Goal: Contribute content: Contribute content

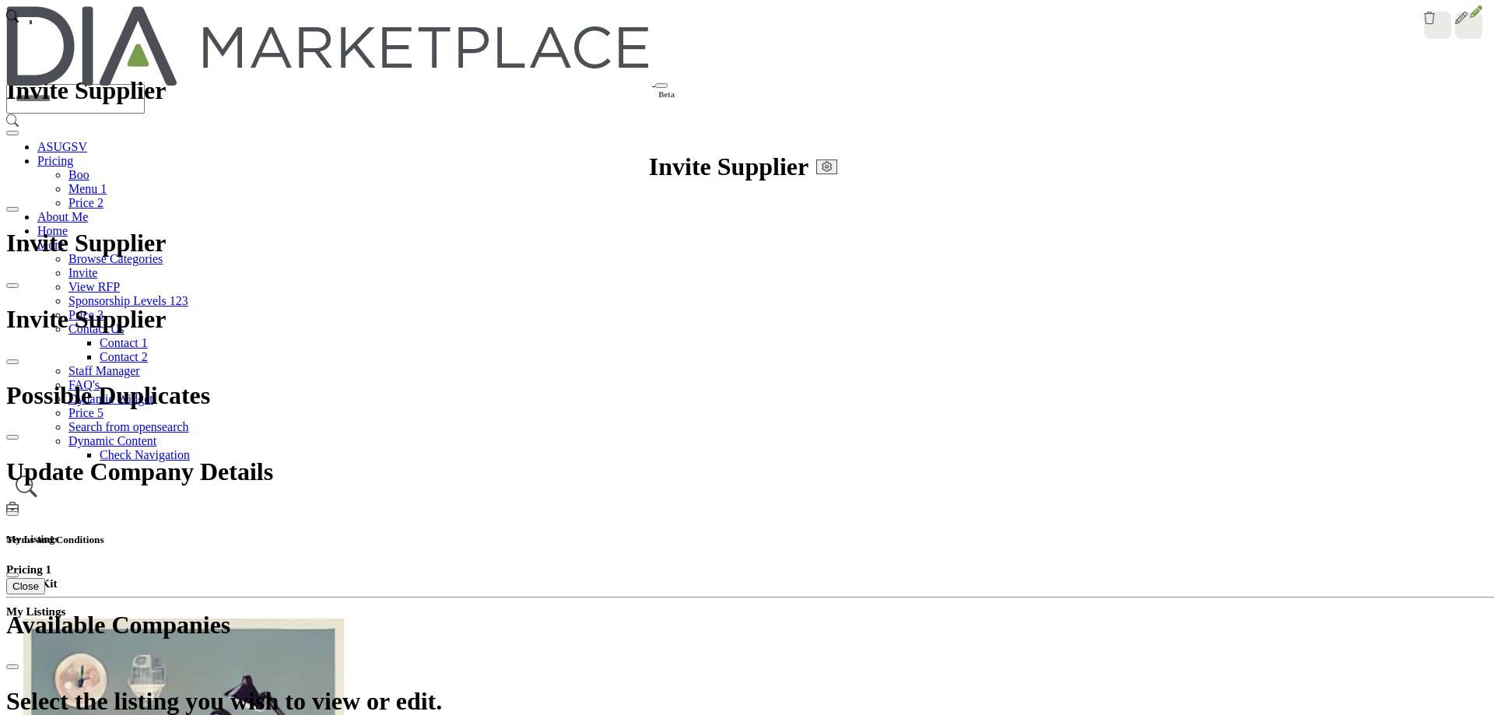
scroll to position [286, 0]
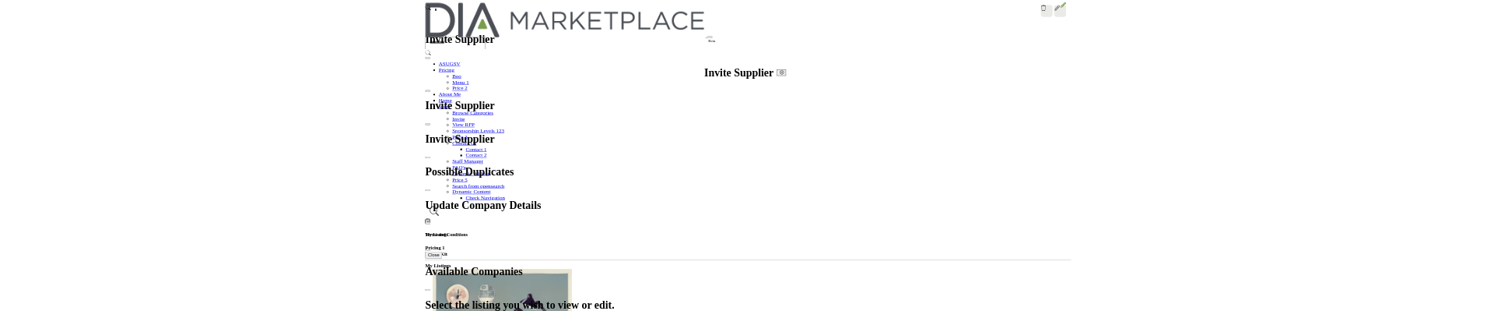
scroll to position [213, 0]
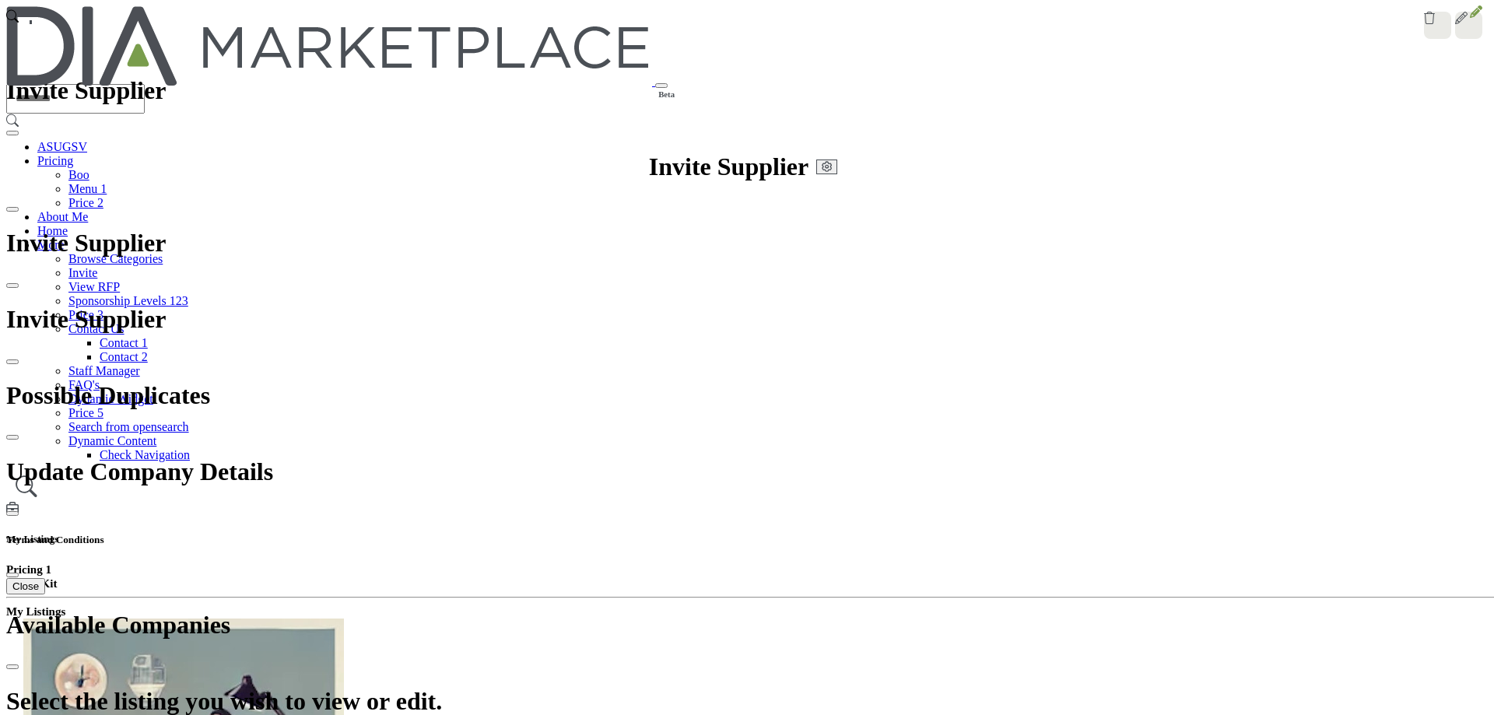
drag, startPoint x: 539, startPoint y: 290, endPoint x: 476, endPoint y: 649, distance: 364.3
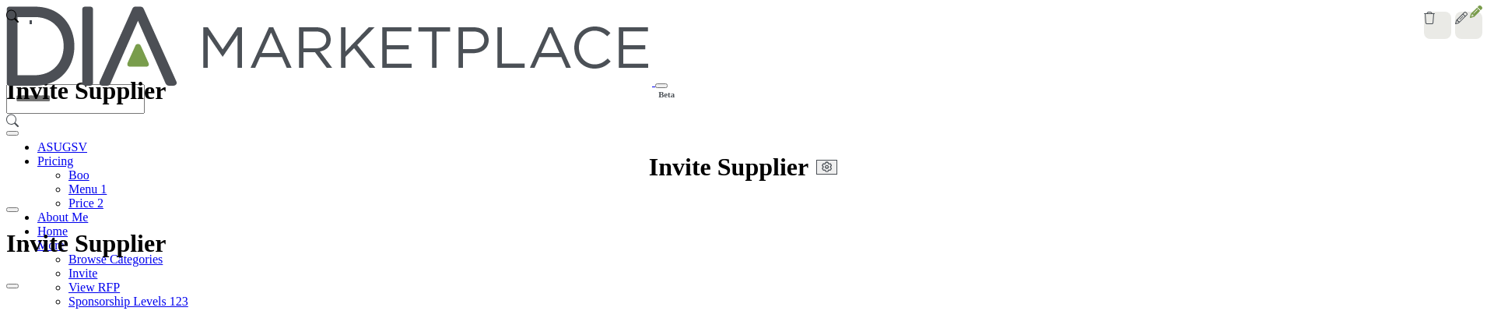
scroll to position [291, 0]
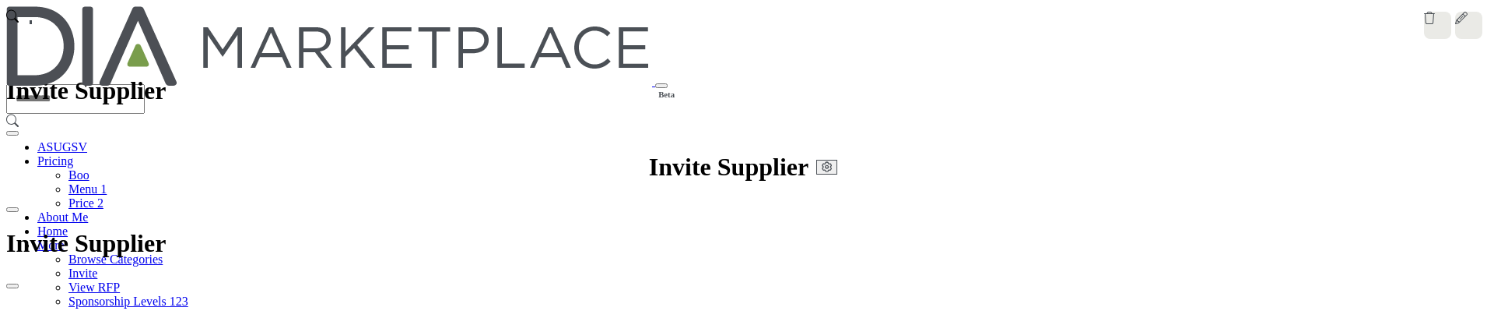
scroll to position [233, 0]
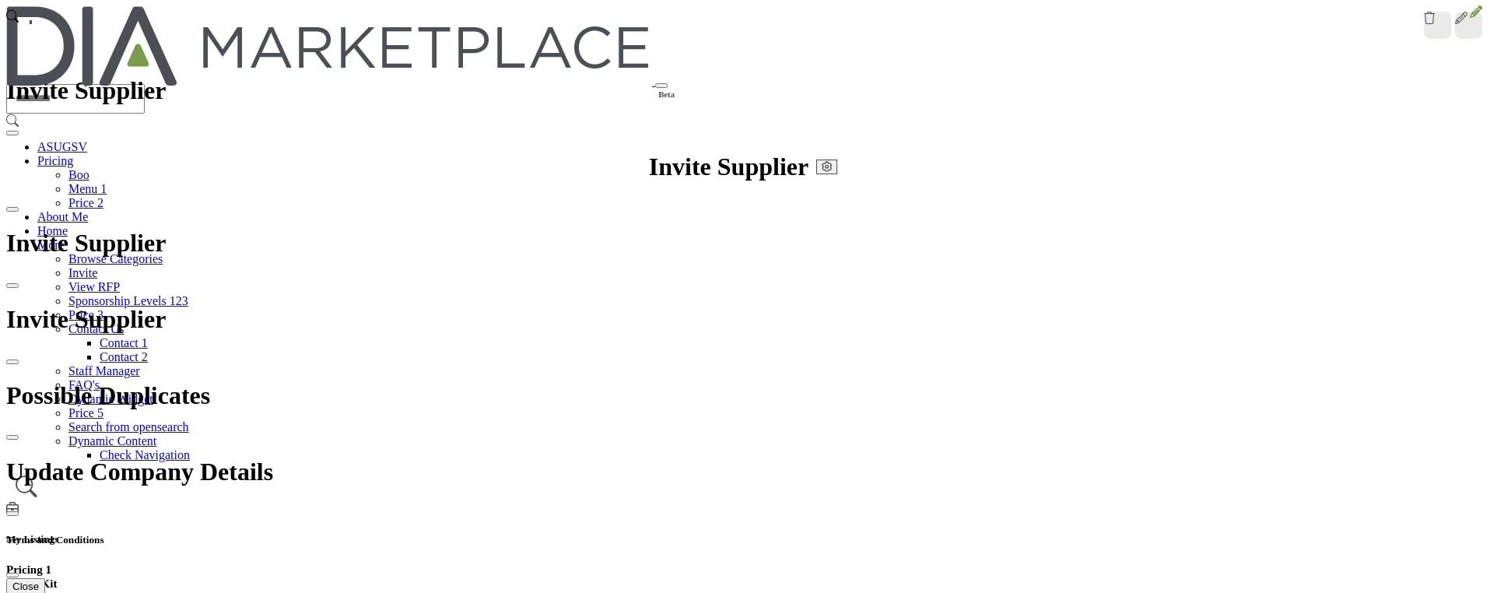
scroll to position [311, 0]
drag, startPoint x: 566, startPoint y: 238, endPoint x: 574, endPoint y: 252, distance: 16.0
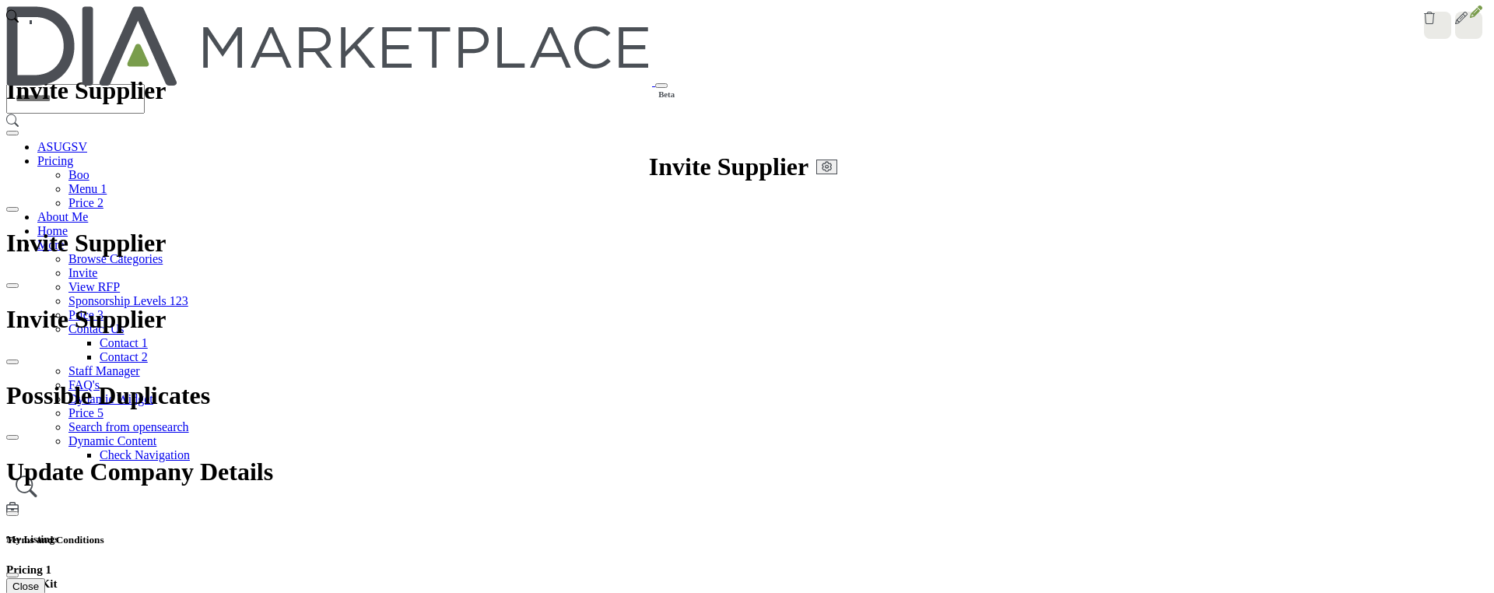
scroll to position [369, 0]
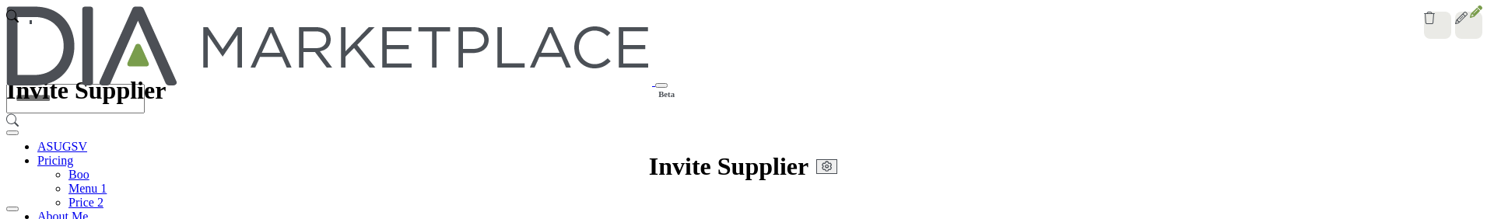
scroll to position [0, 0]
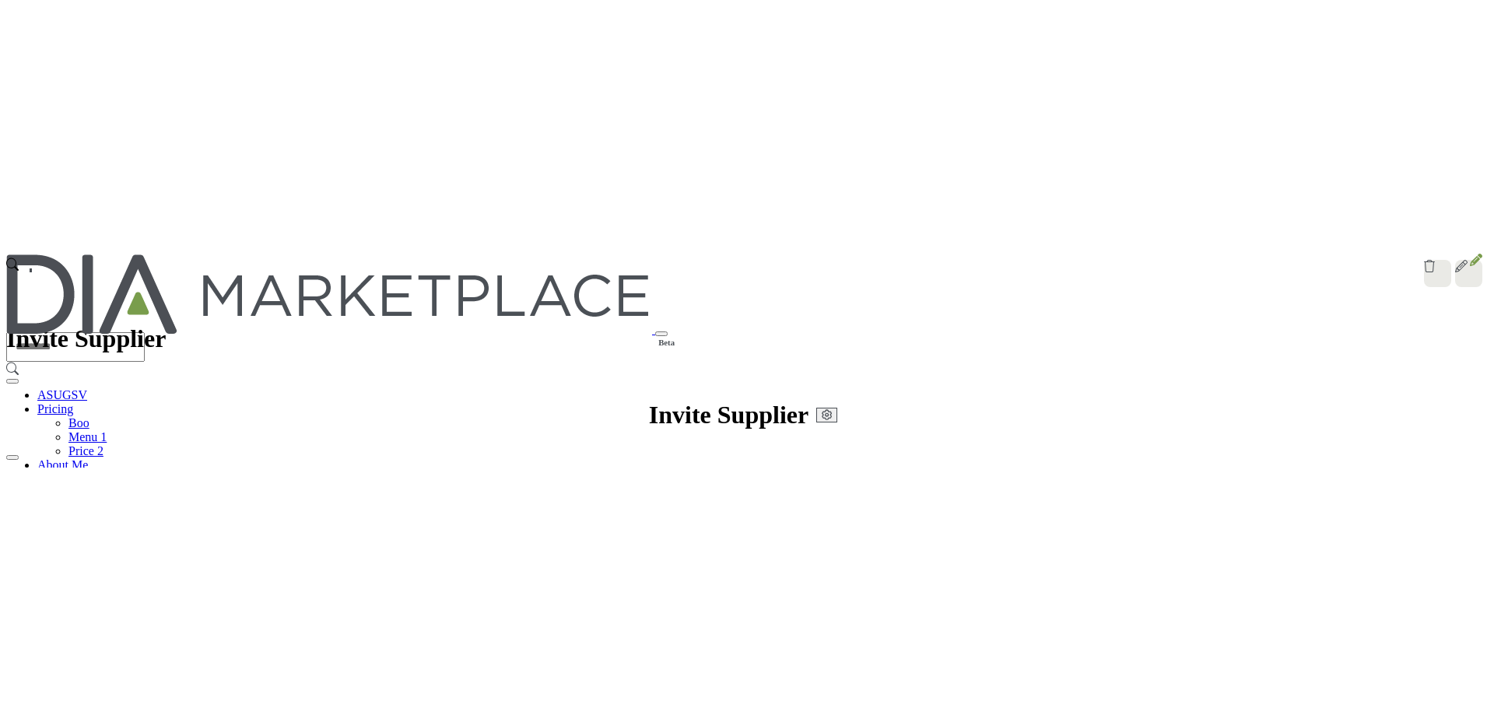
scroll to position [467, 0]
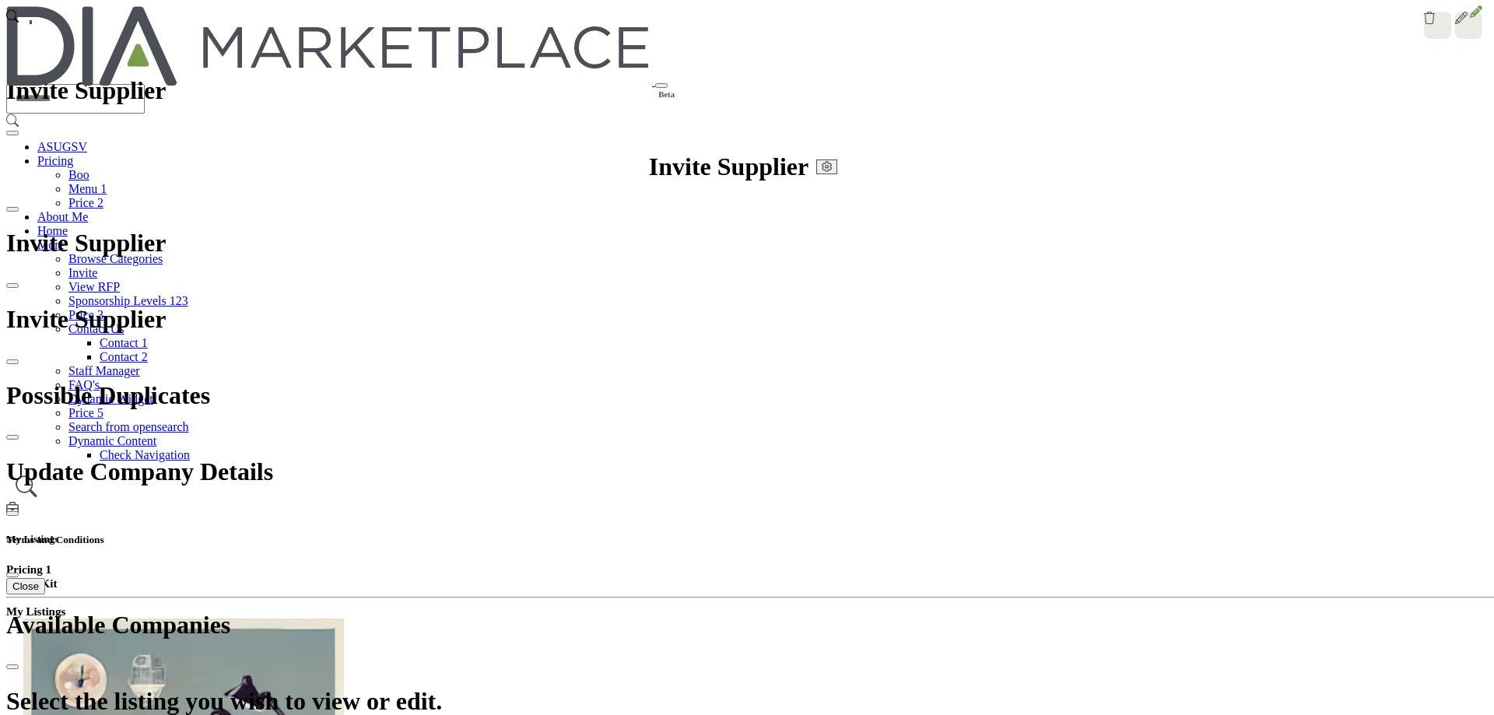
scroll to position [394, 0]
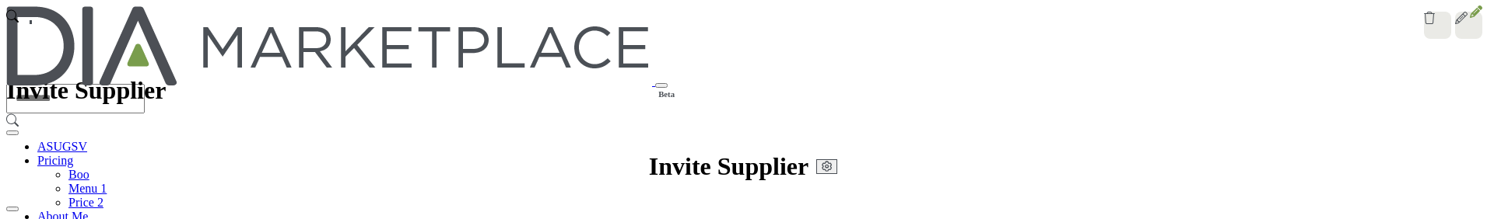
scroll to position [423, 0]
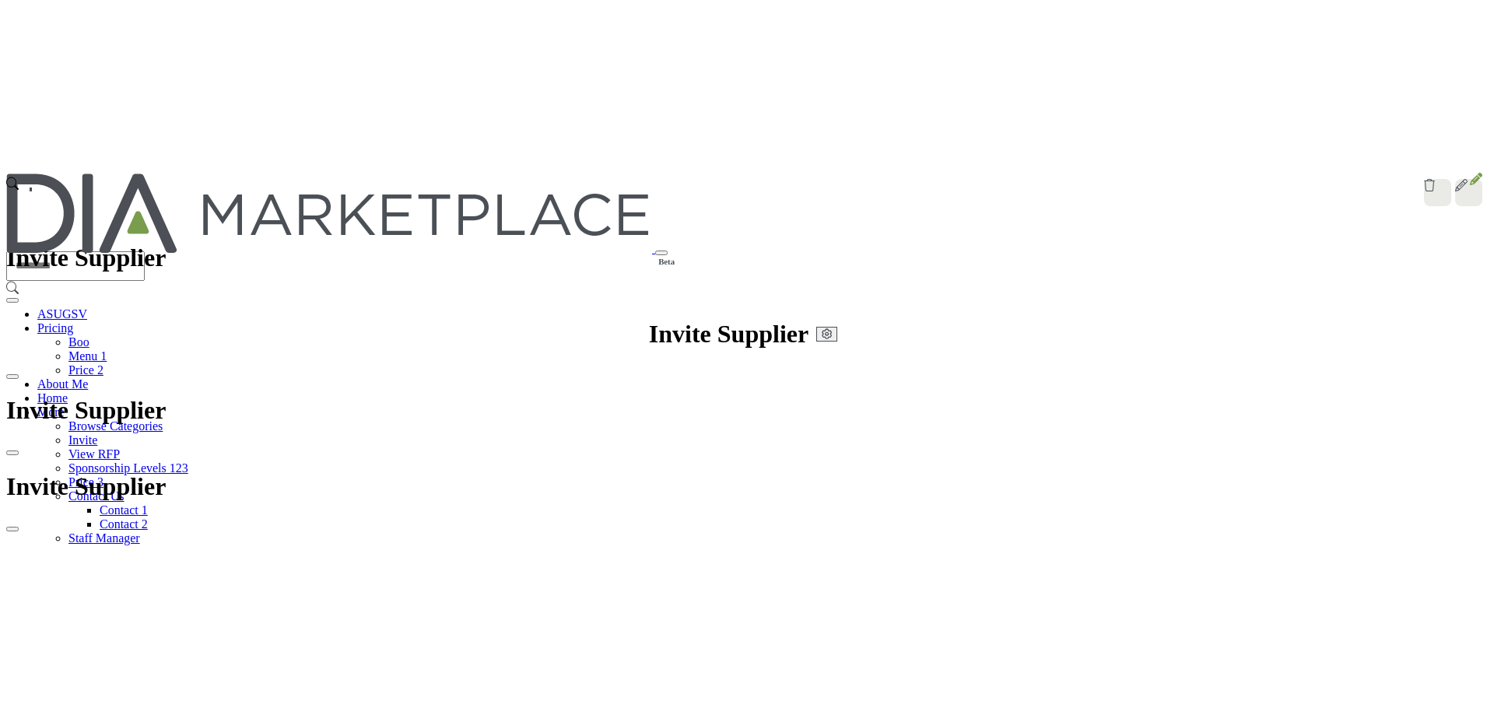
scroll to position [270, 0]
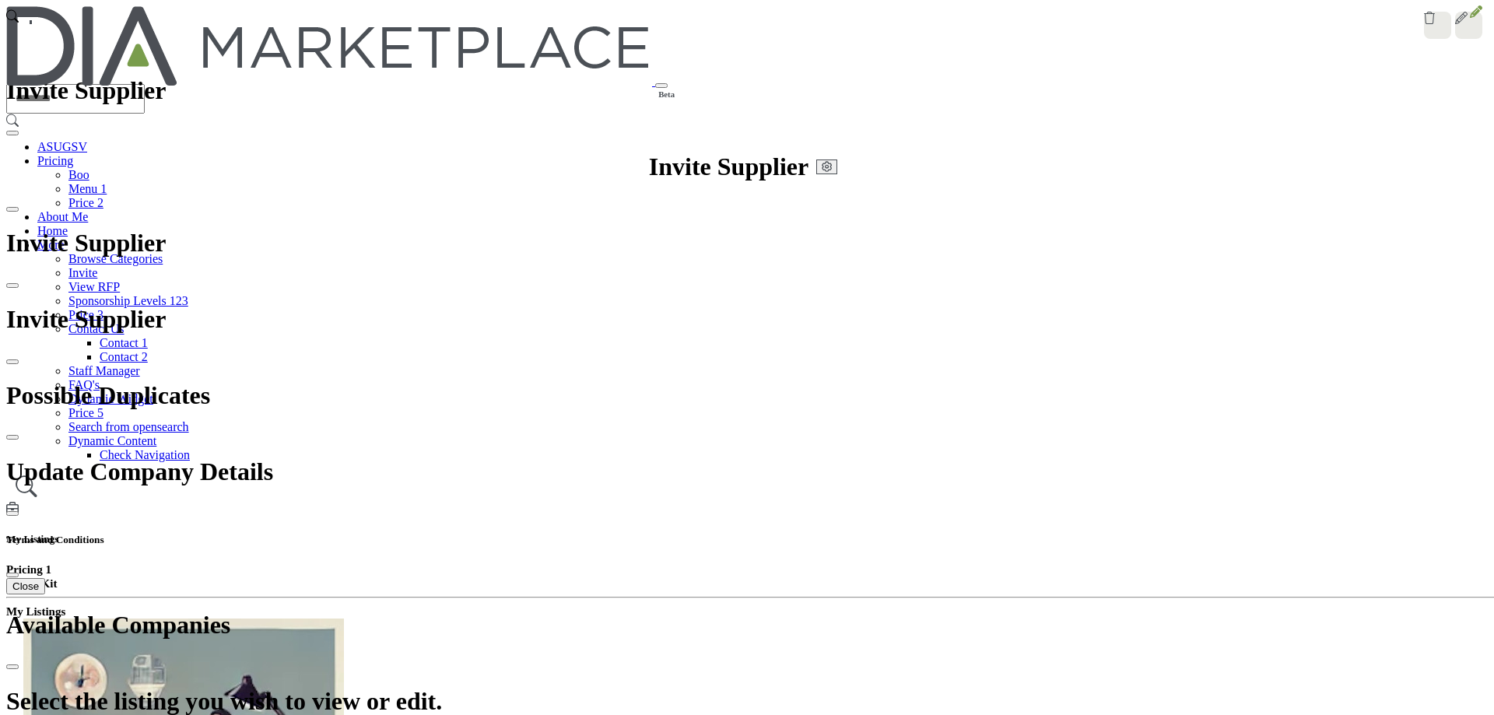
scroll to position [325, 0]
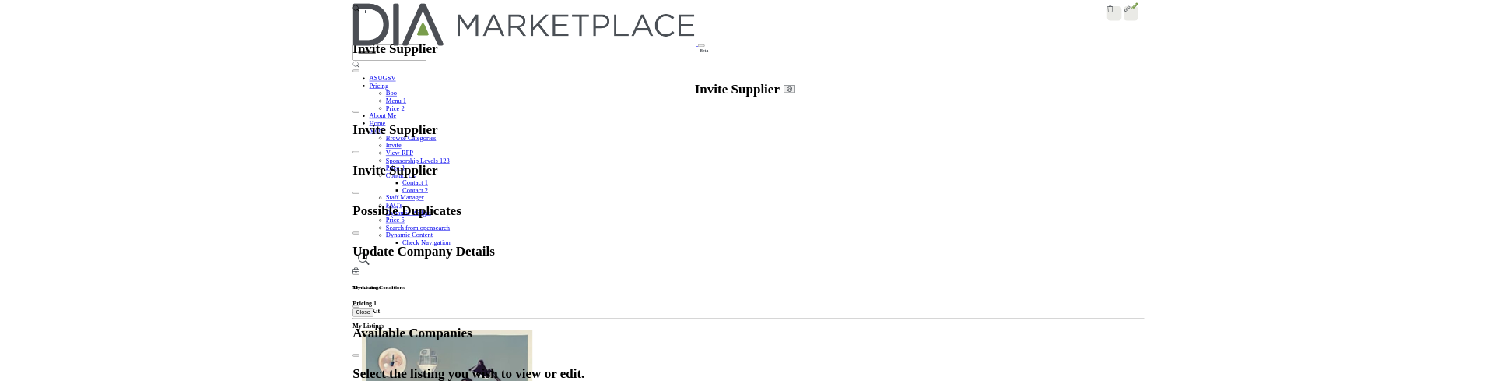
scroll to position [325, 0]
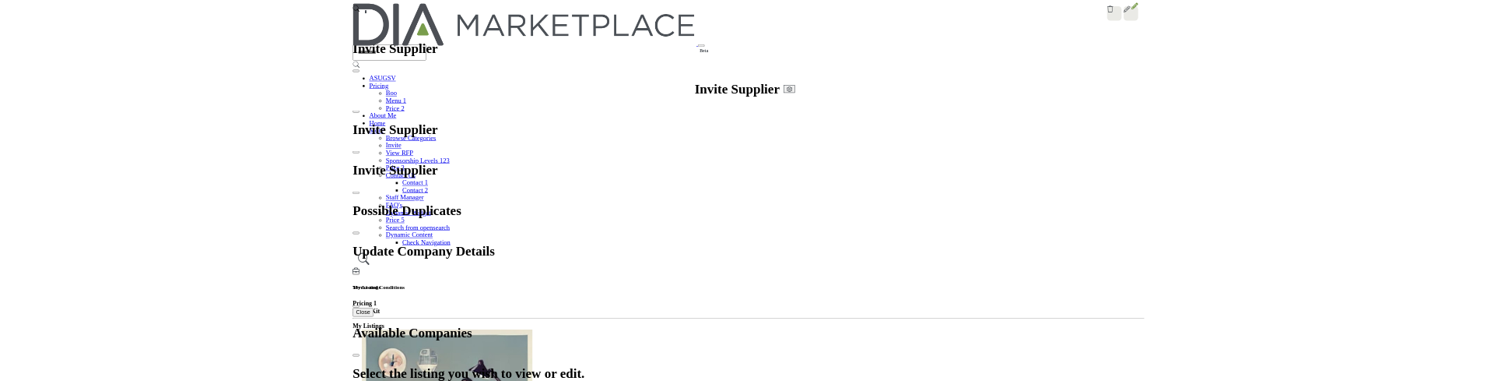
scroll to position [470, 0]
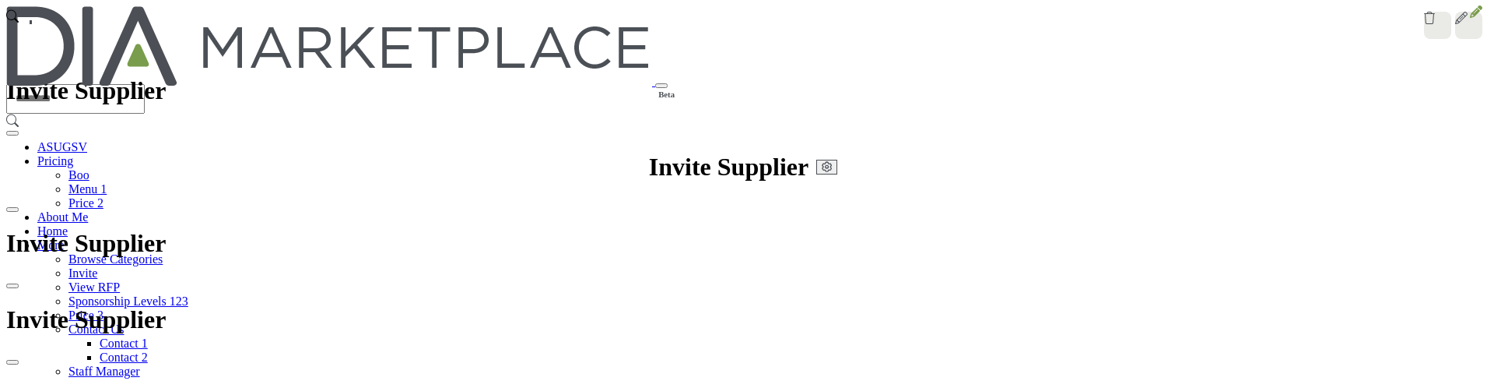
scroll to position [392, 0]
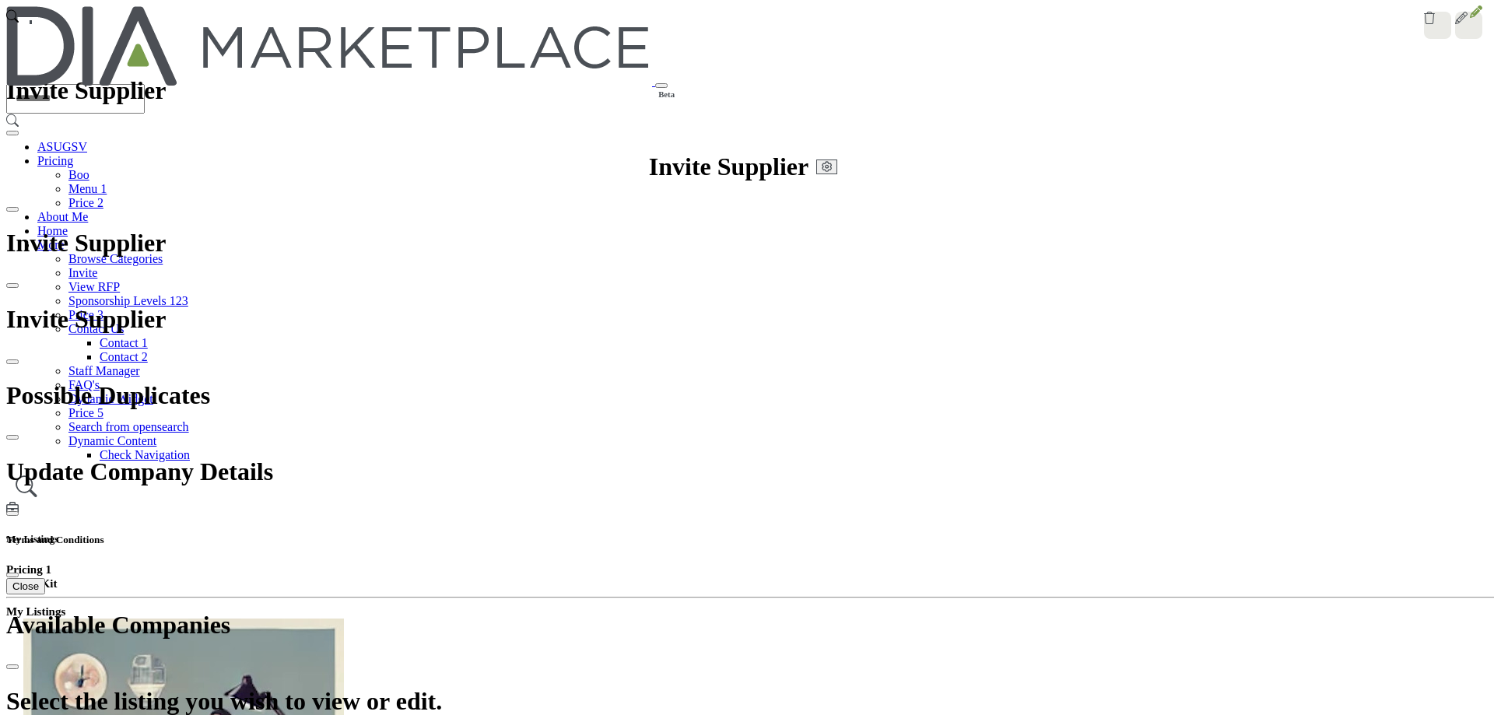
scroll to position [325, 0]
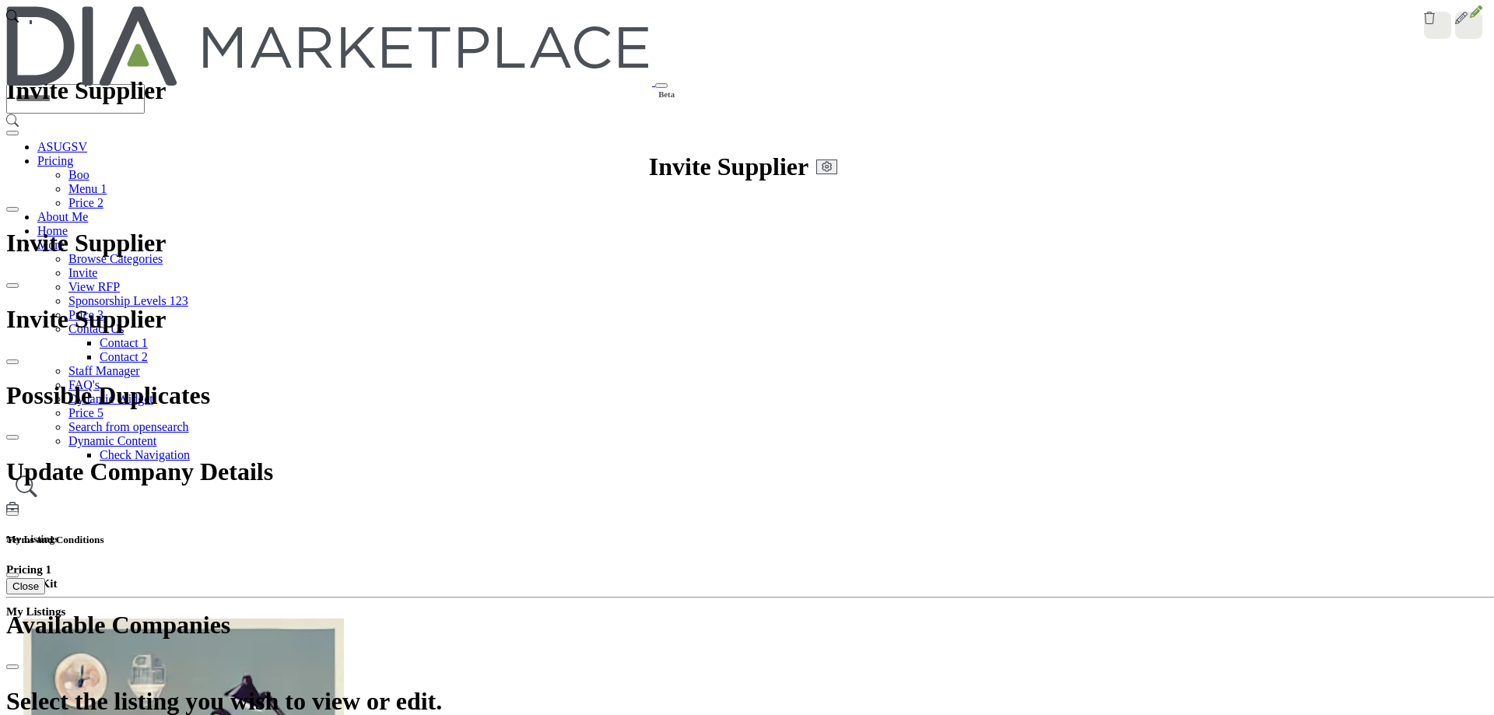
scroll to position [392, 0]
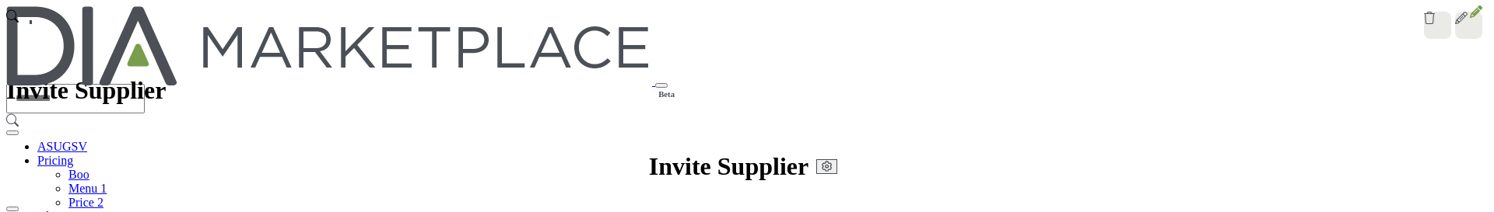
scroll to position [314, 0]
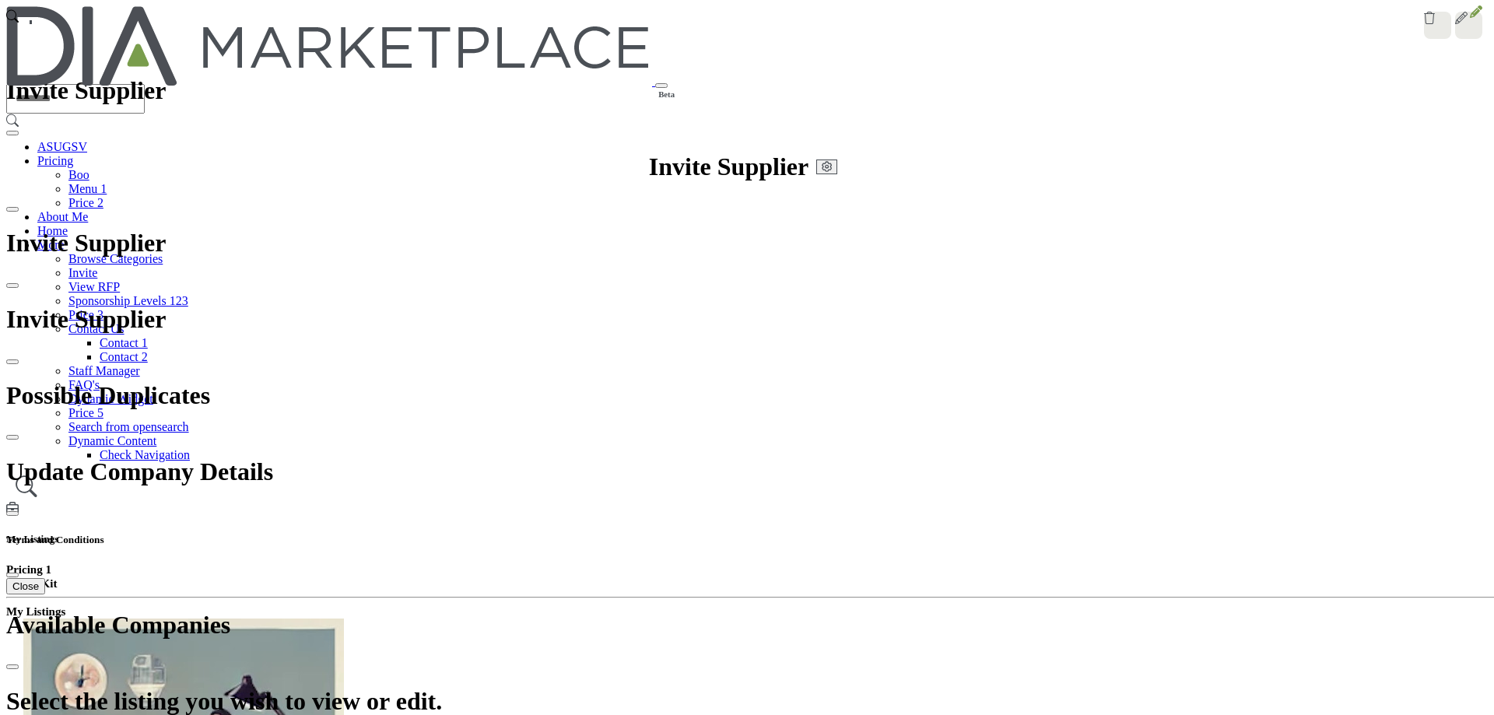
scroll to position [602, 0]
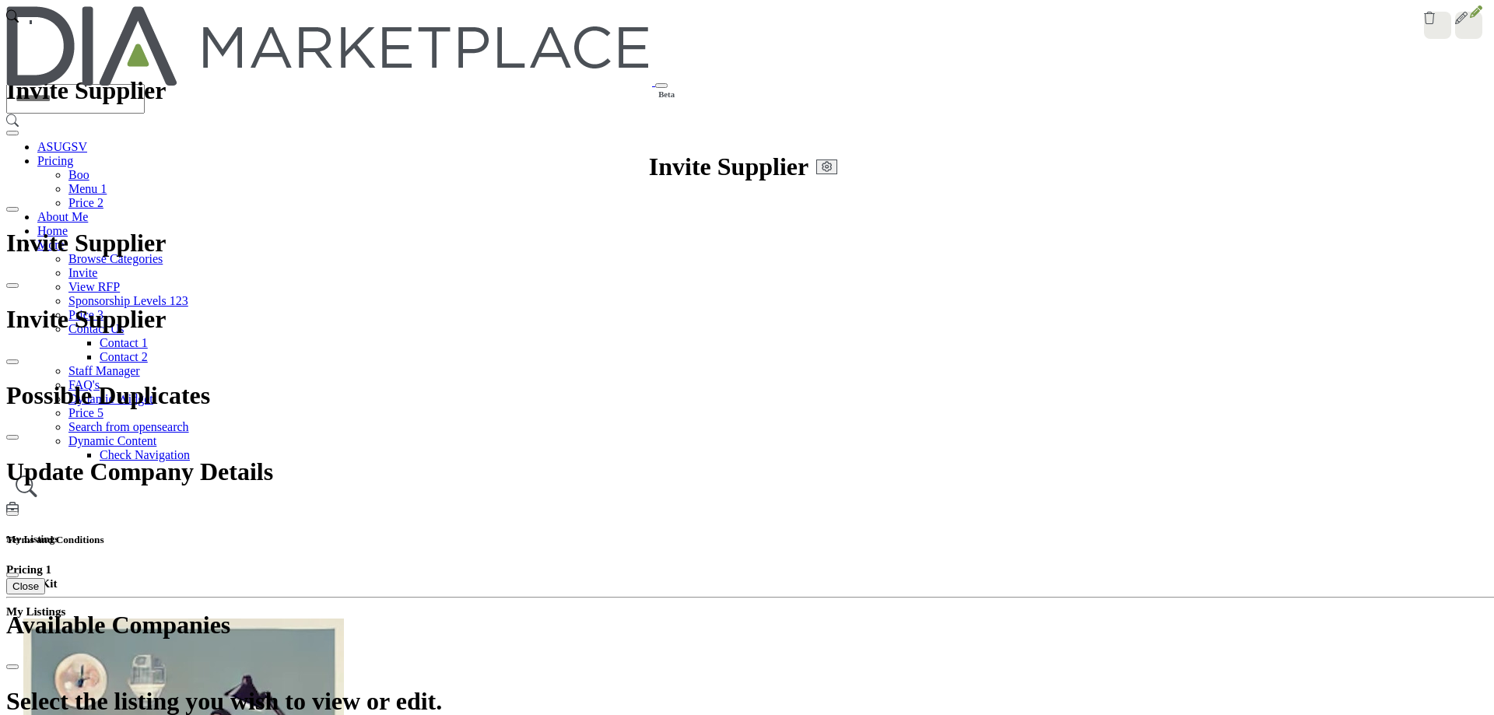
scroll to position [213, 0]
type input "**********"
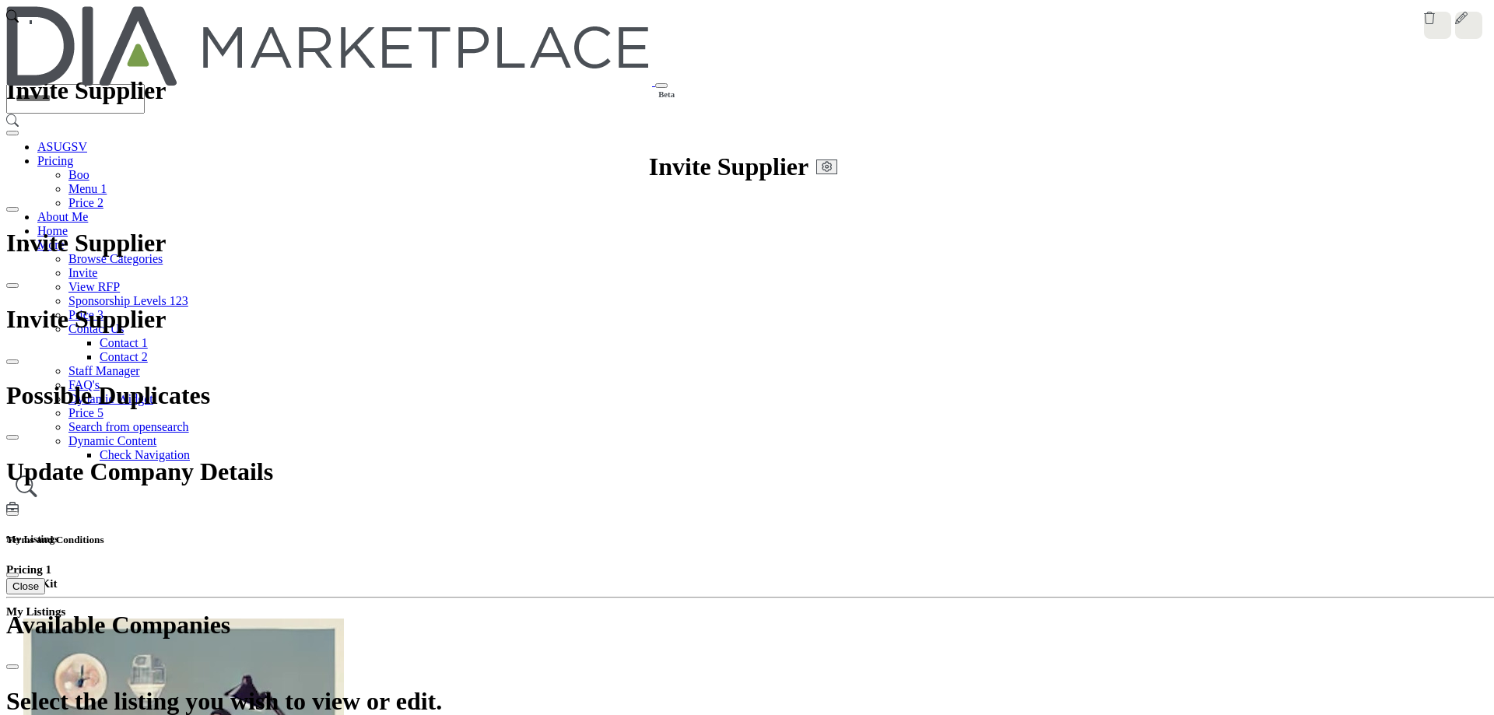
scroll to position [728, 0]
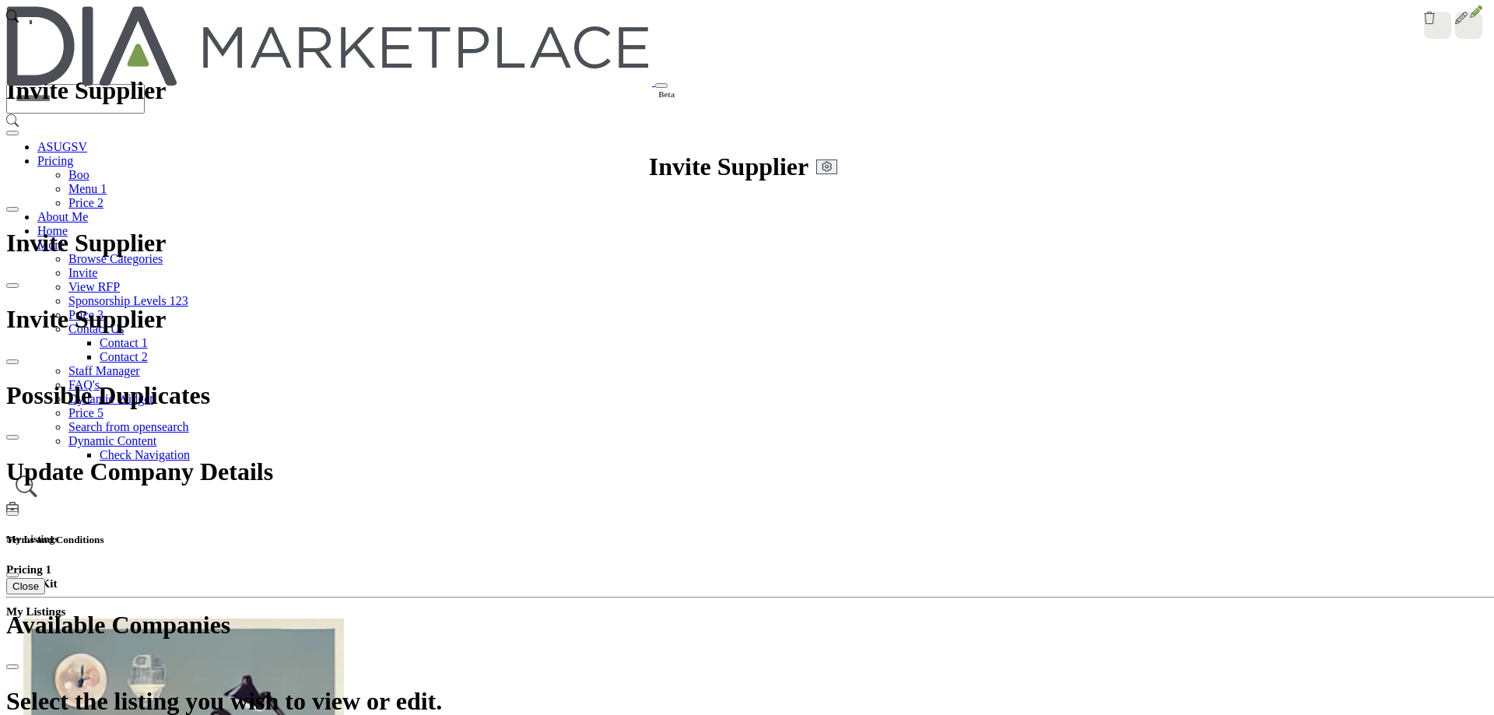
scroll to position [0, 0]
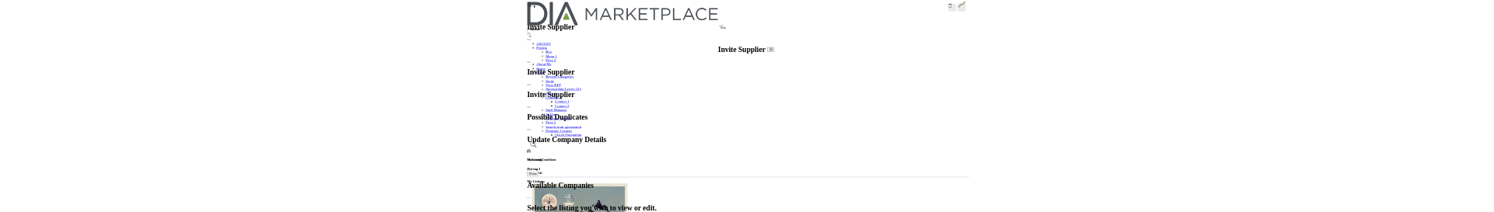
scroll to position [213, 0]
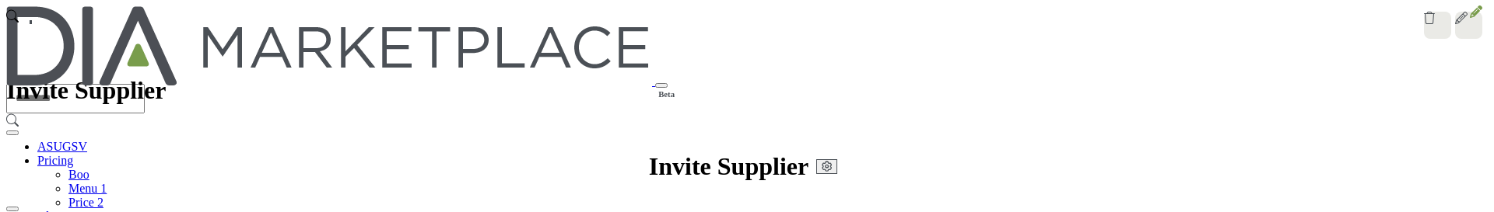
scroll to position [369, 0]
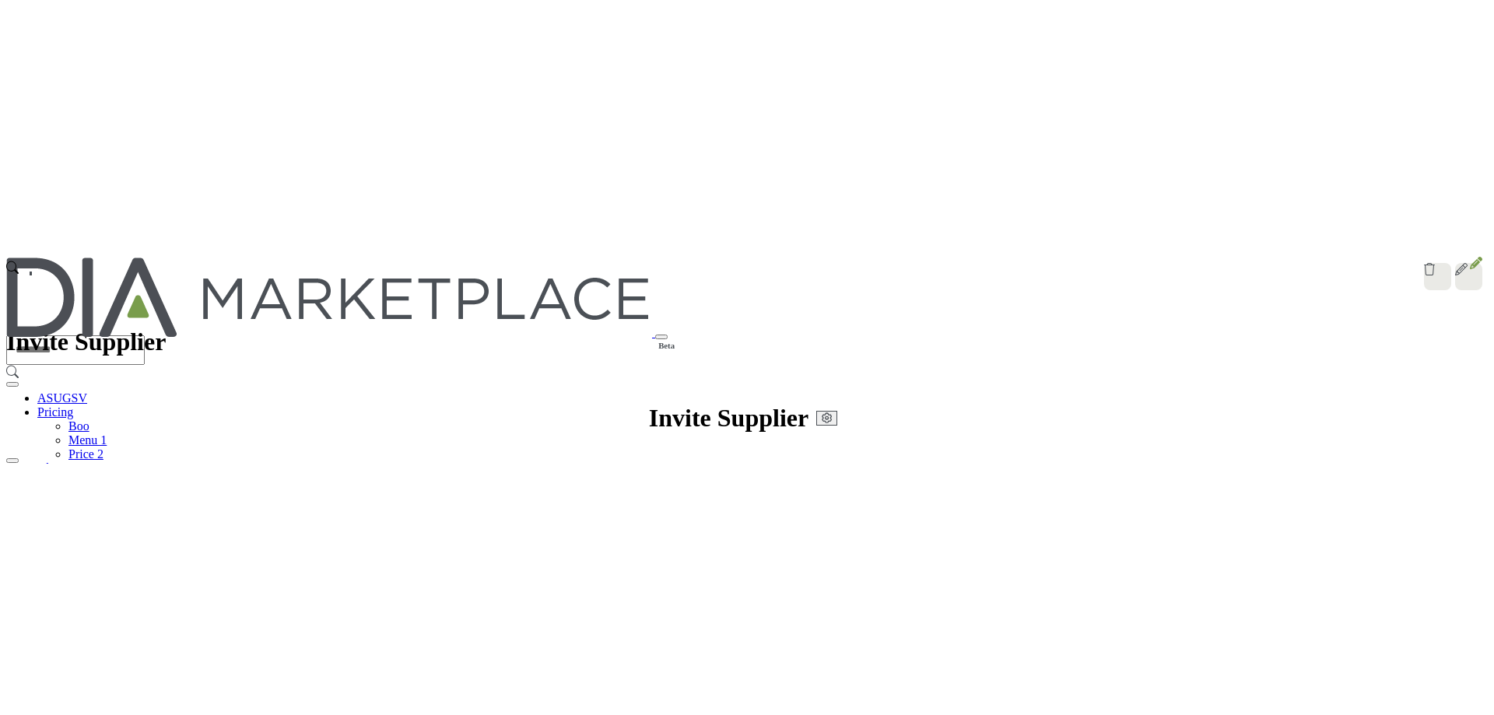
scroll to position [447, 0]
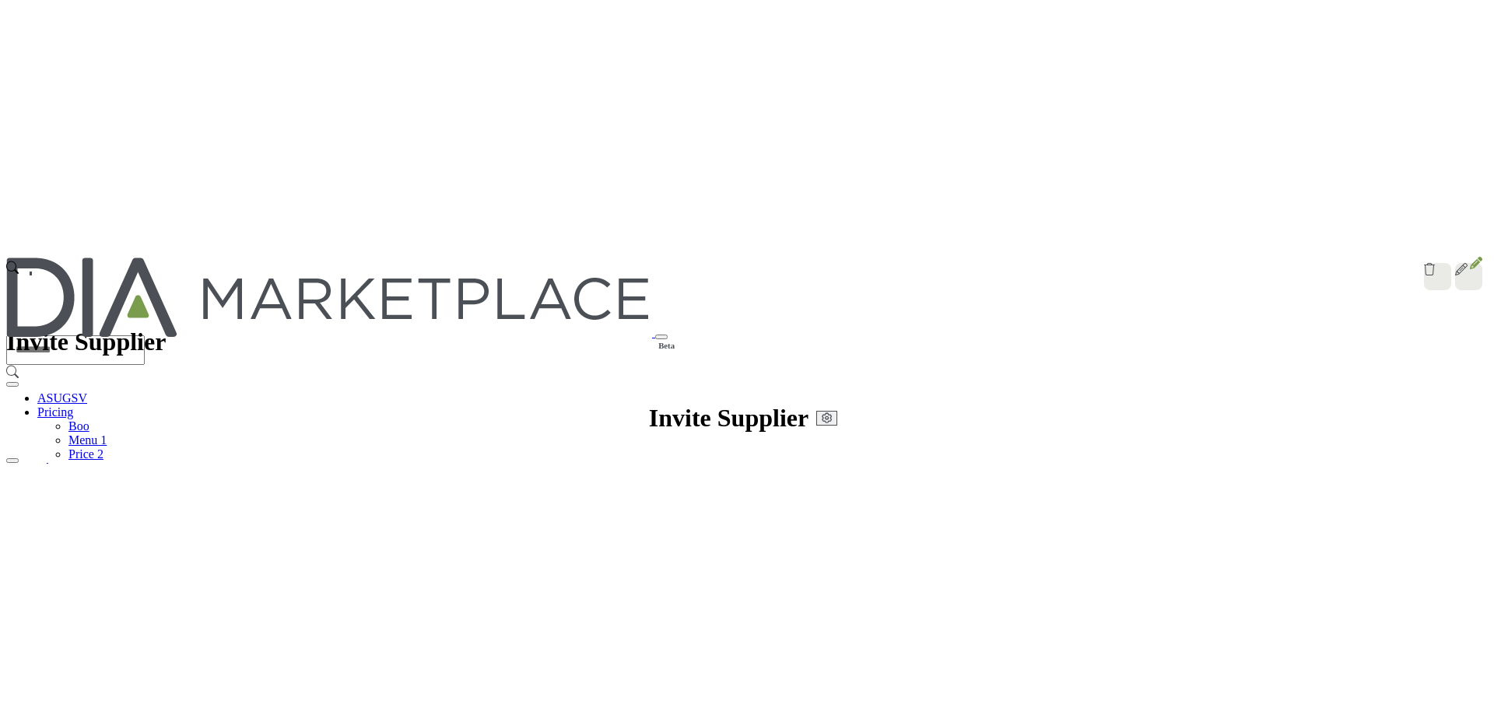
scroll to position [370, 0]
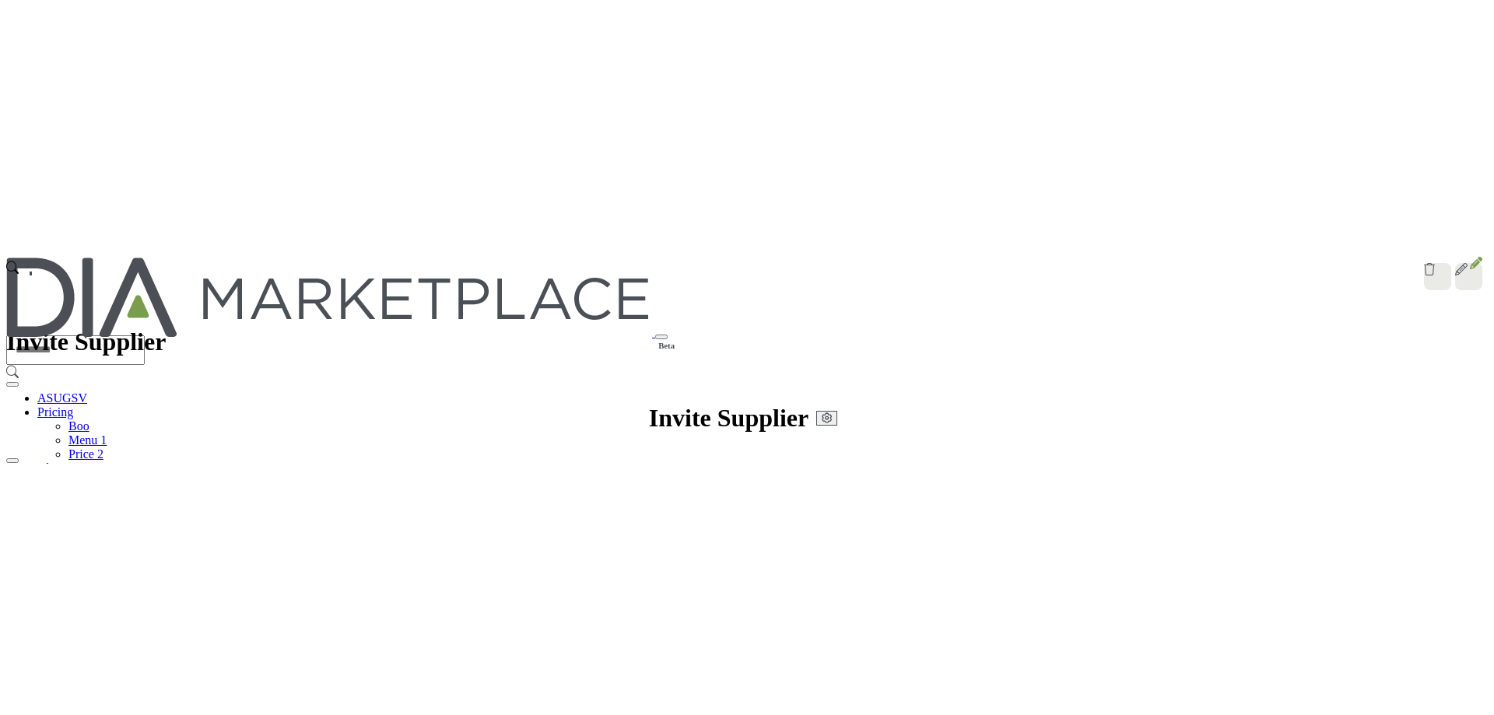
scroll to position [448, 0]
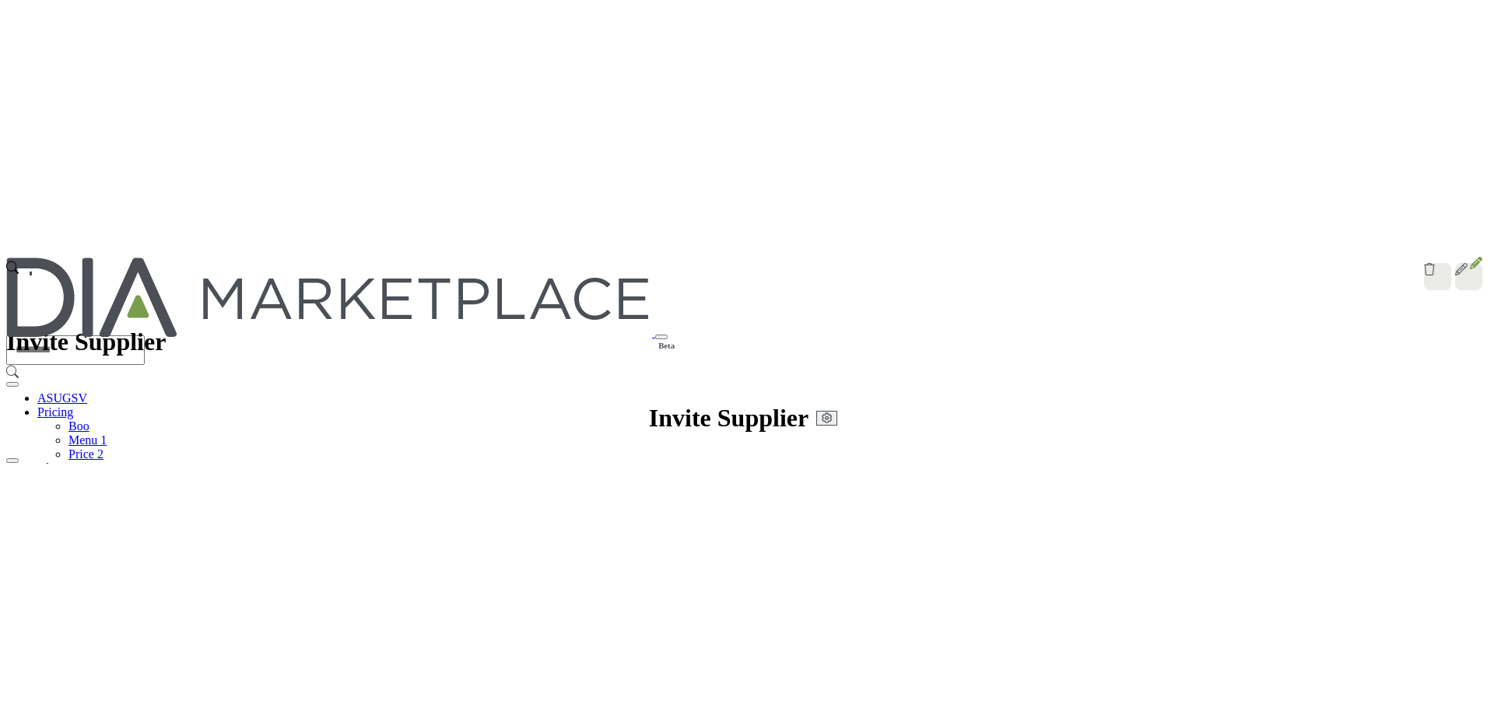
scroll to position [370, 0]
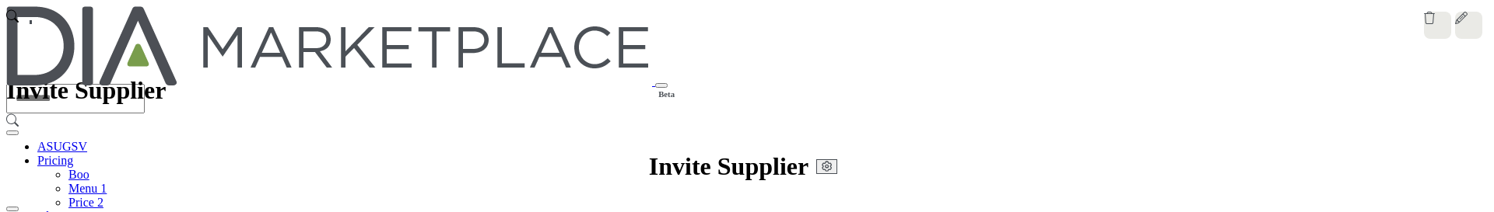
scroll to position [1090, 0]
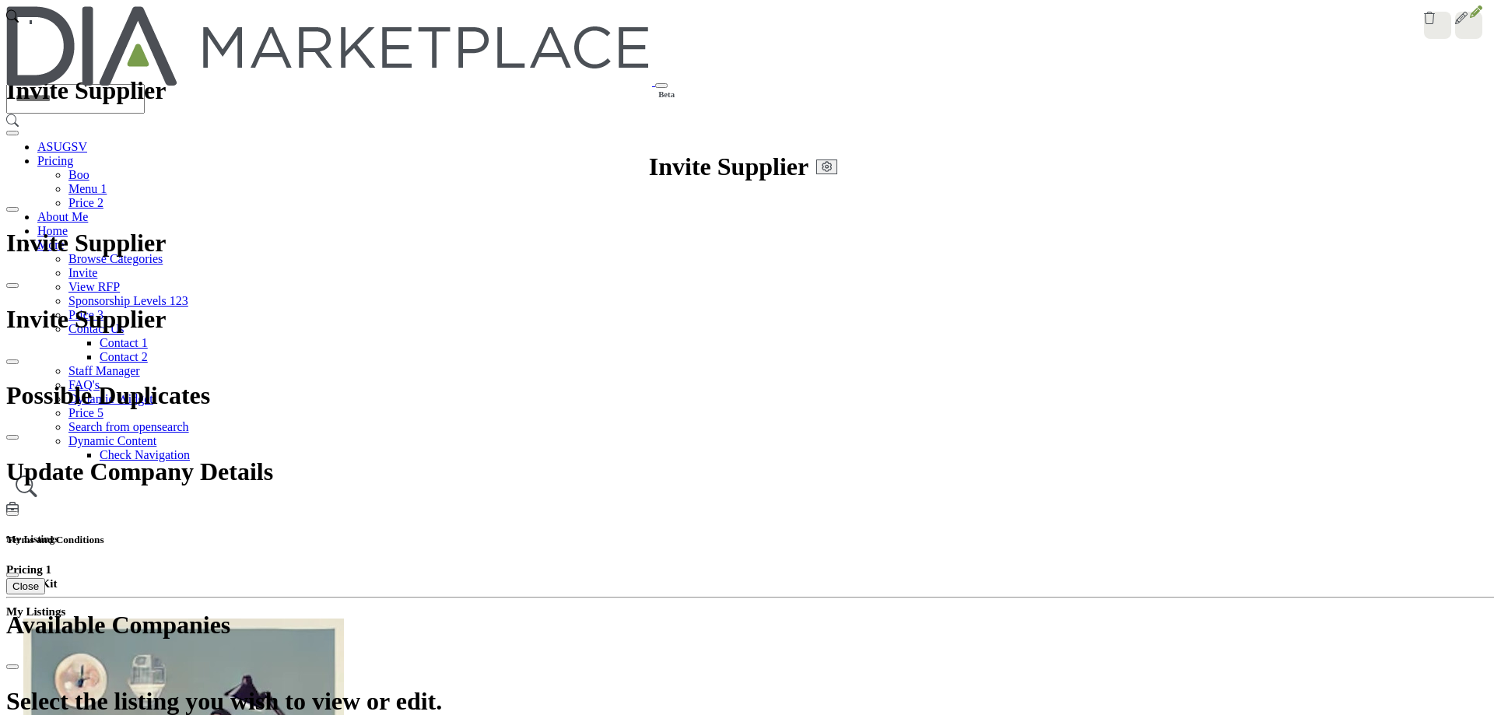
drag, startPoint x: 704, startPoint y: 132, endPoint x: 714, endPoint y: 100, distance: 34.2
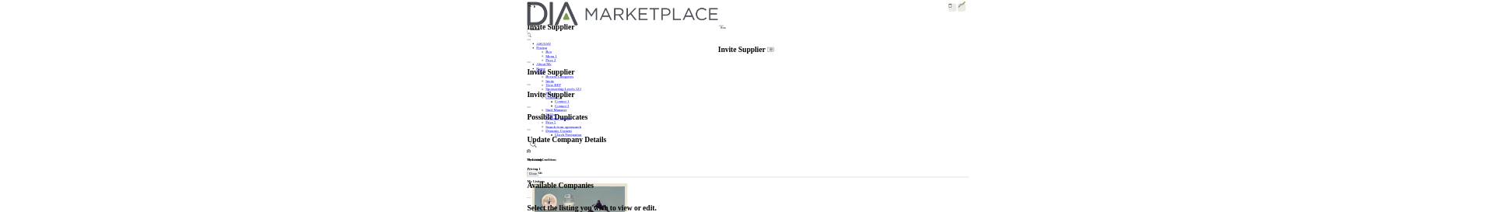
scroll to position [1153, 0]
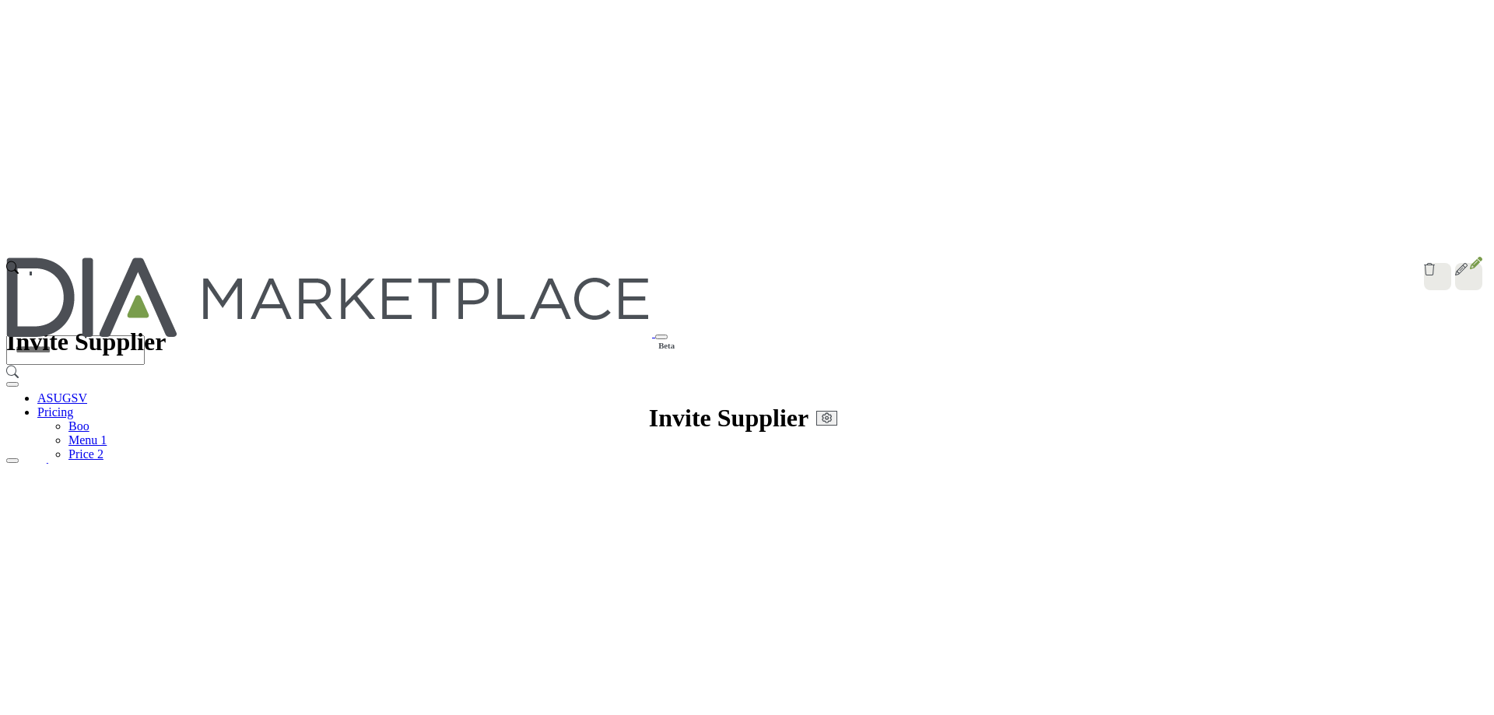
scroll to position [728, 0]
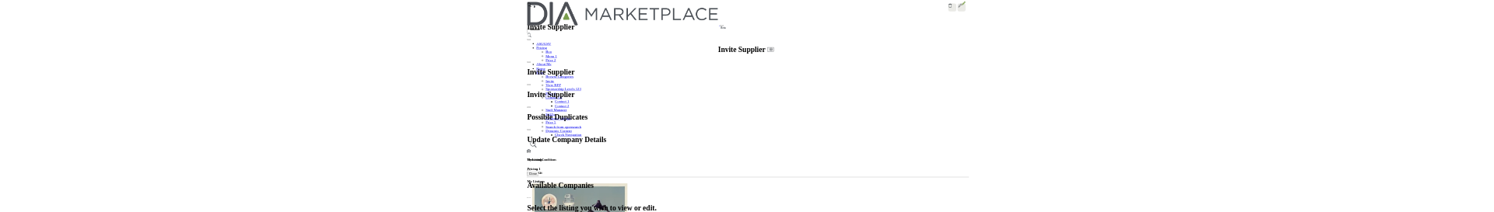
scroll to position [325, 0]
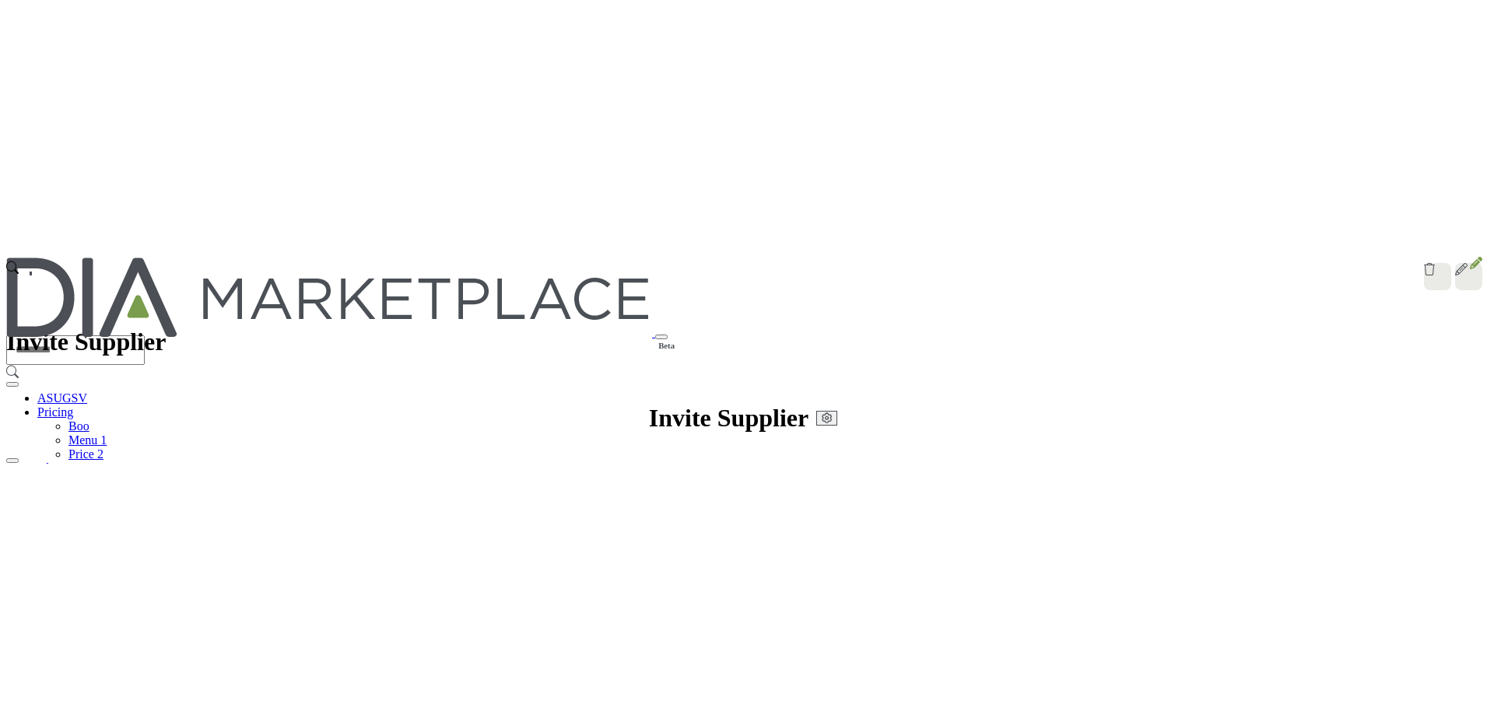
scroll to position [402, 0]
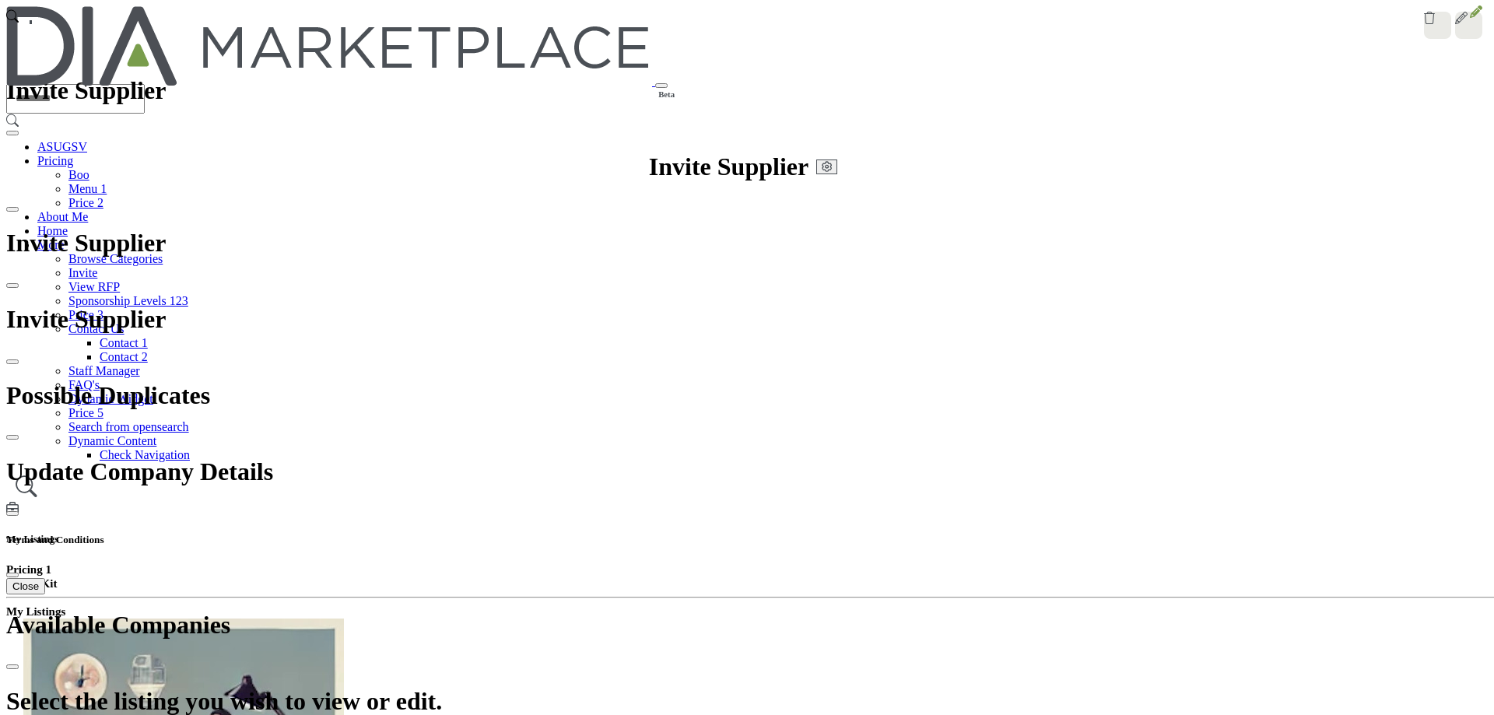
scroll to position [370, 0]
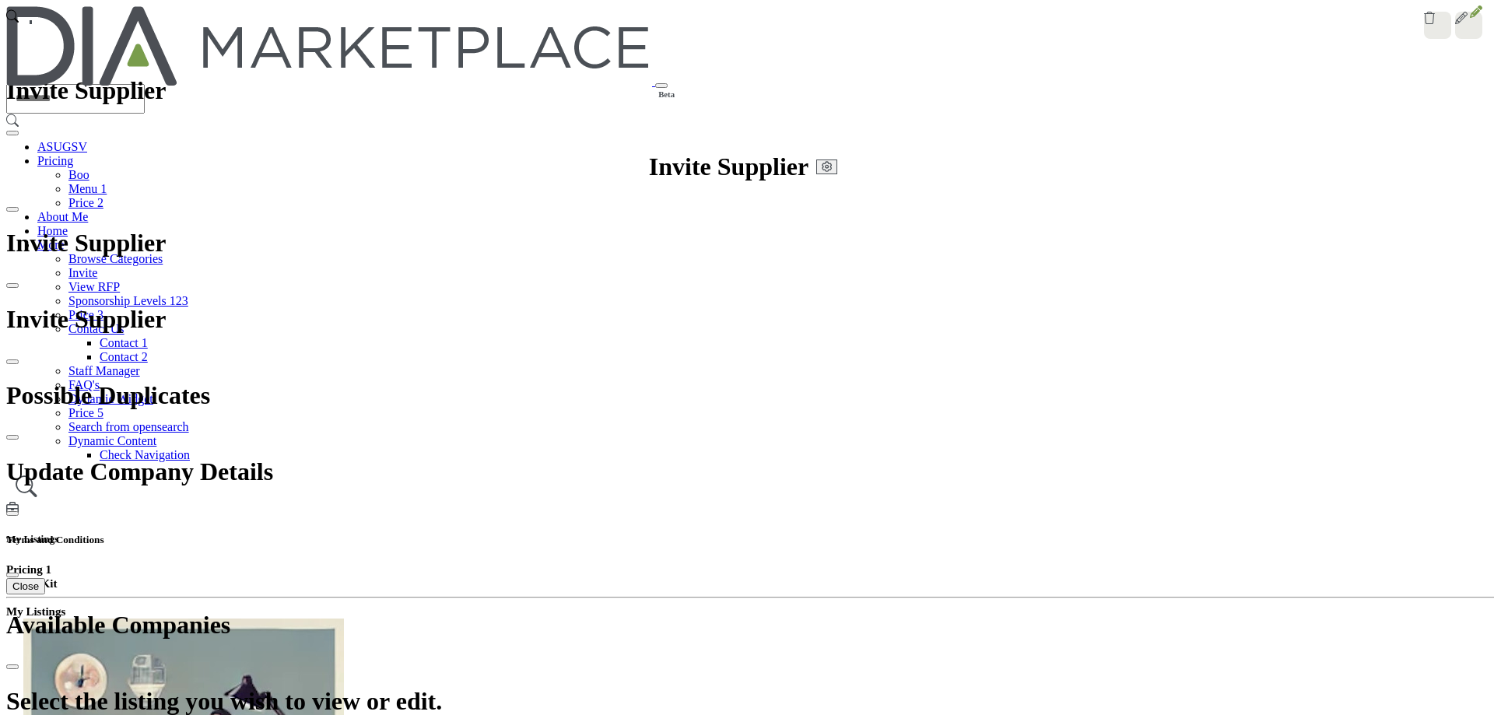
scroll to position [213, 0]
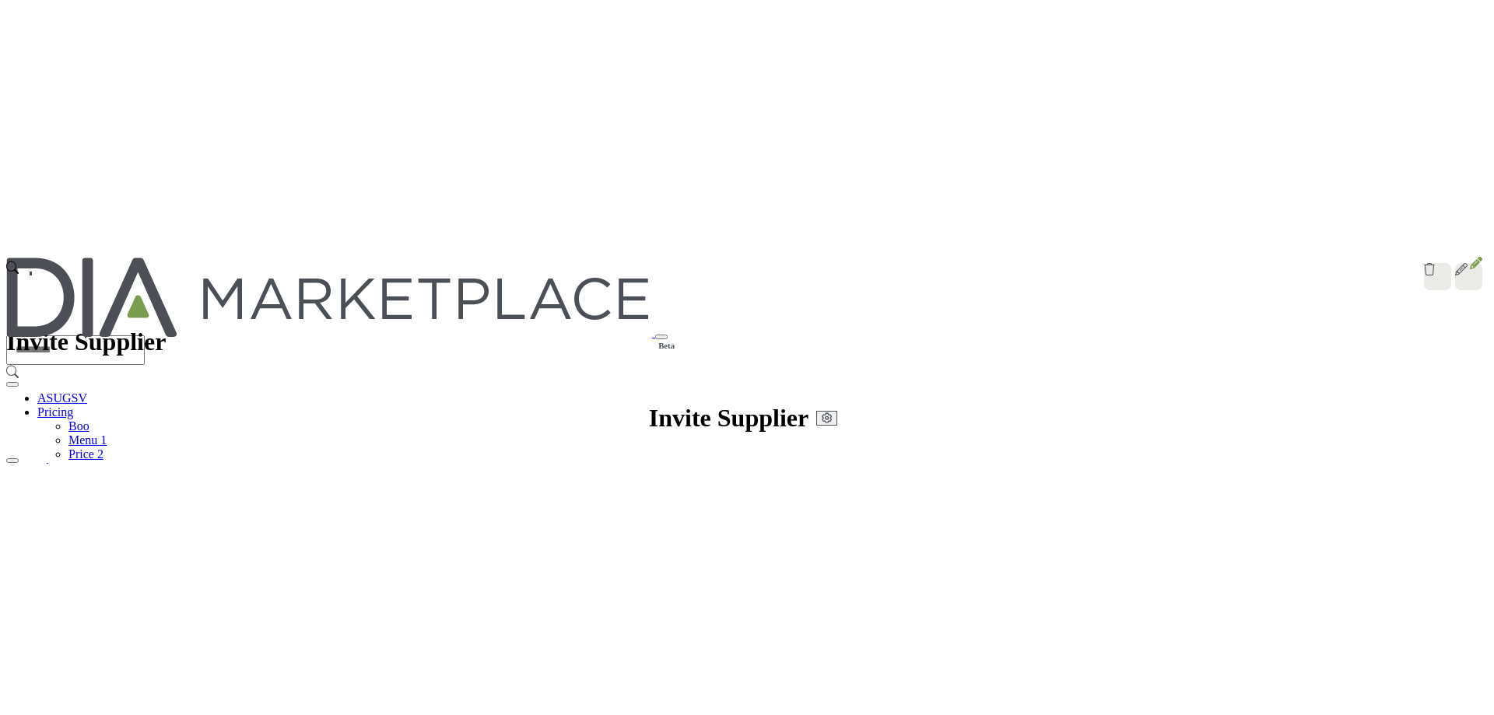
scroll to position [325, 0]
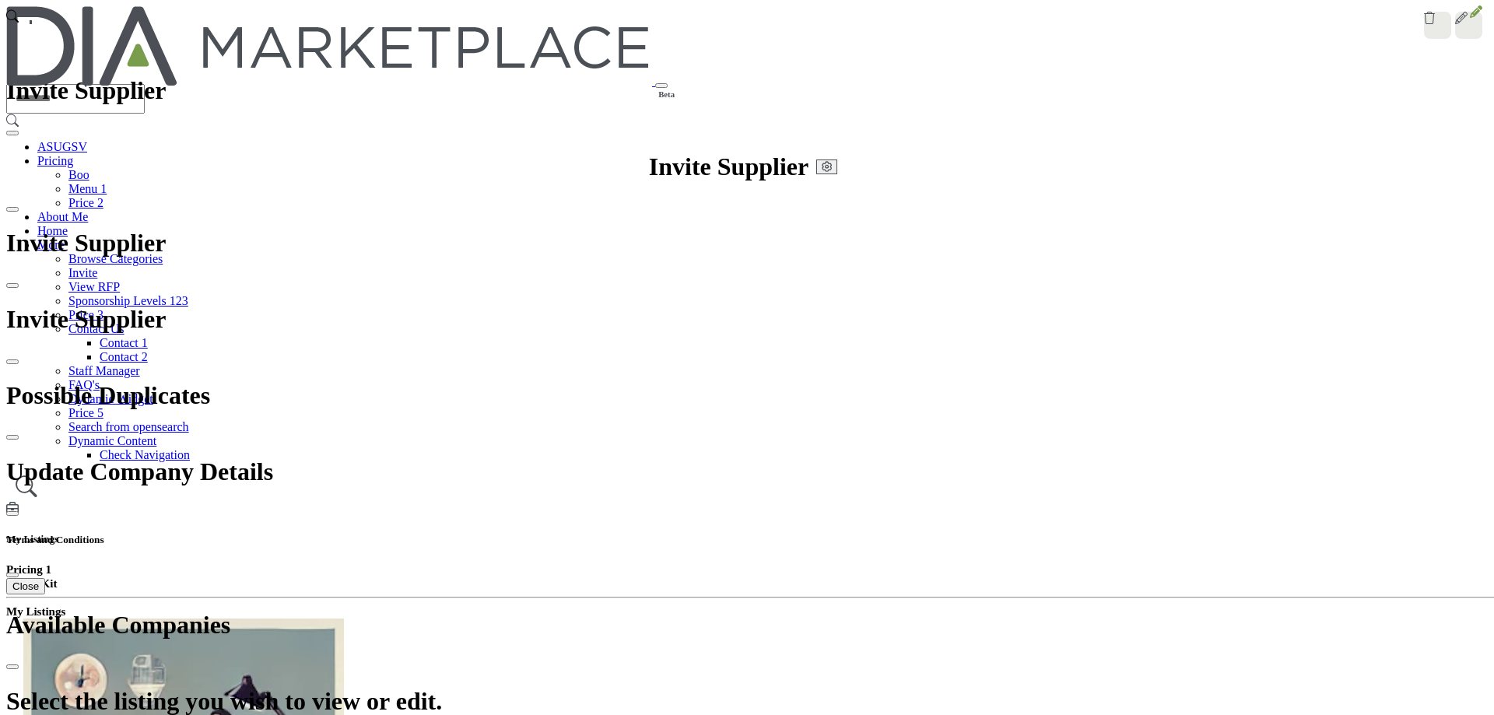
type input "*****"
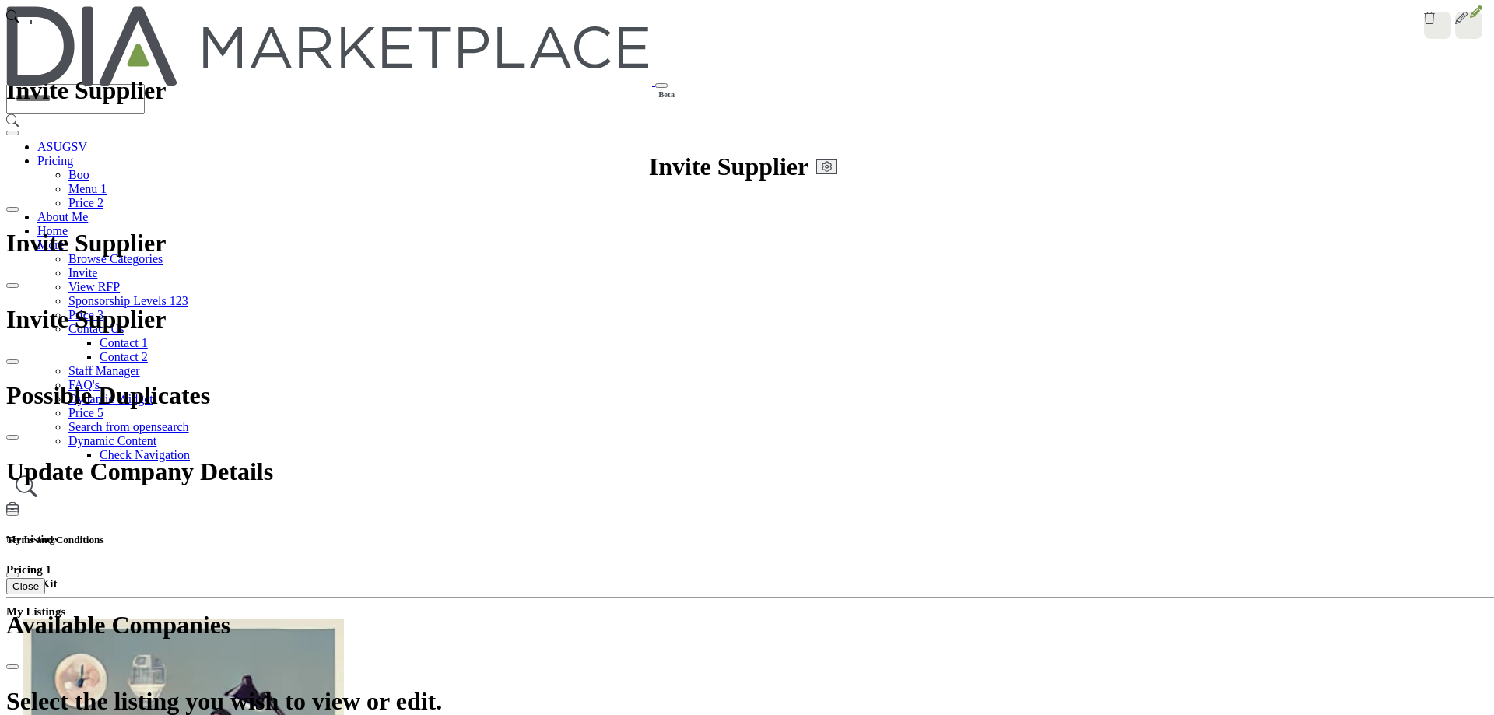
drag, startPoint x: 1030, startPoint y: 37, endPoint x: 1083, endPoint y: 111, distance: 90.3
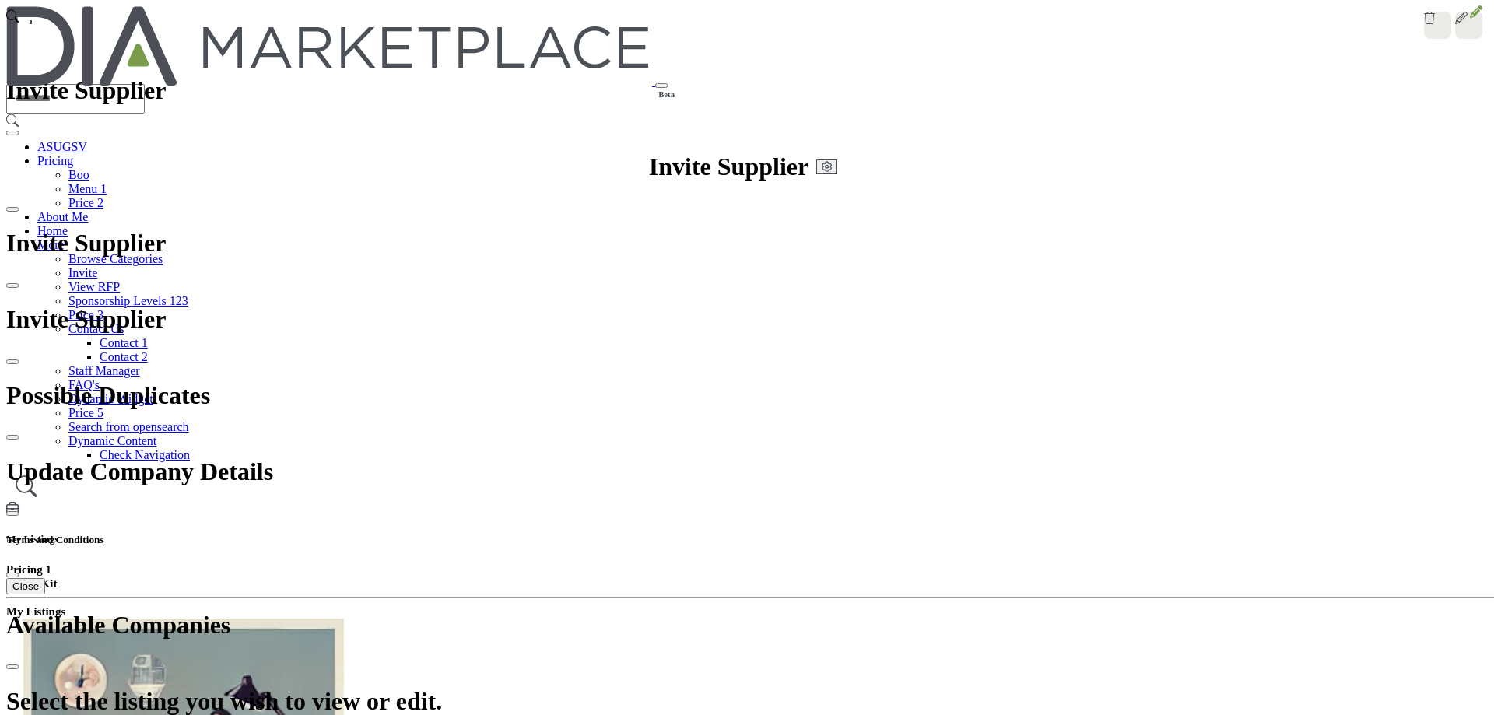
type input "**********"
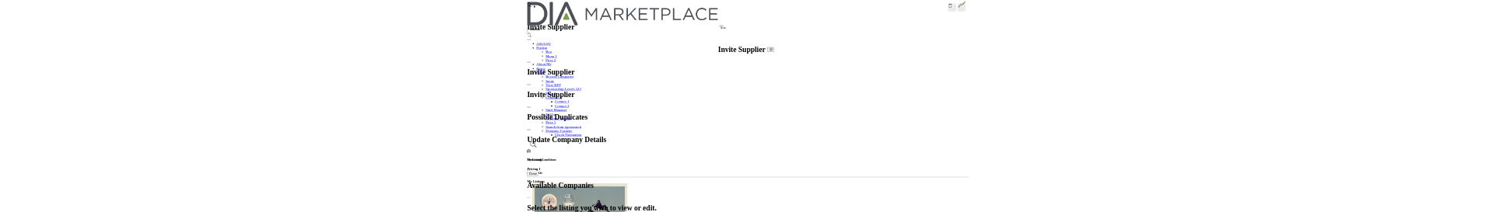
scroll to position [430, 0]
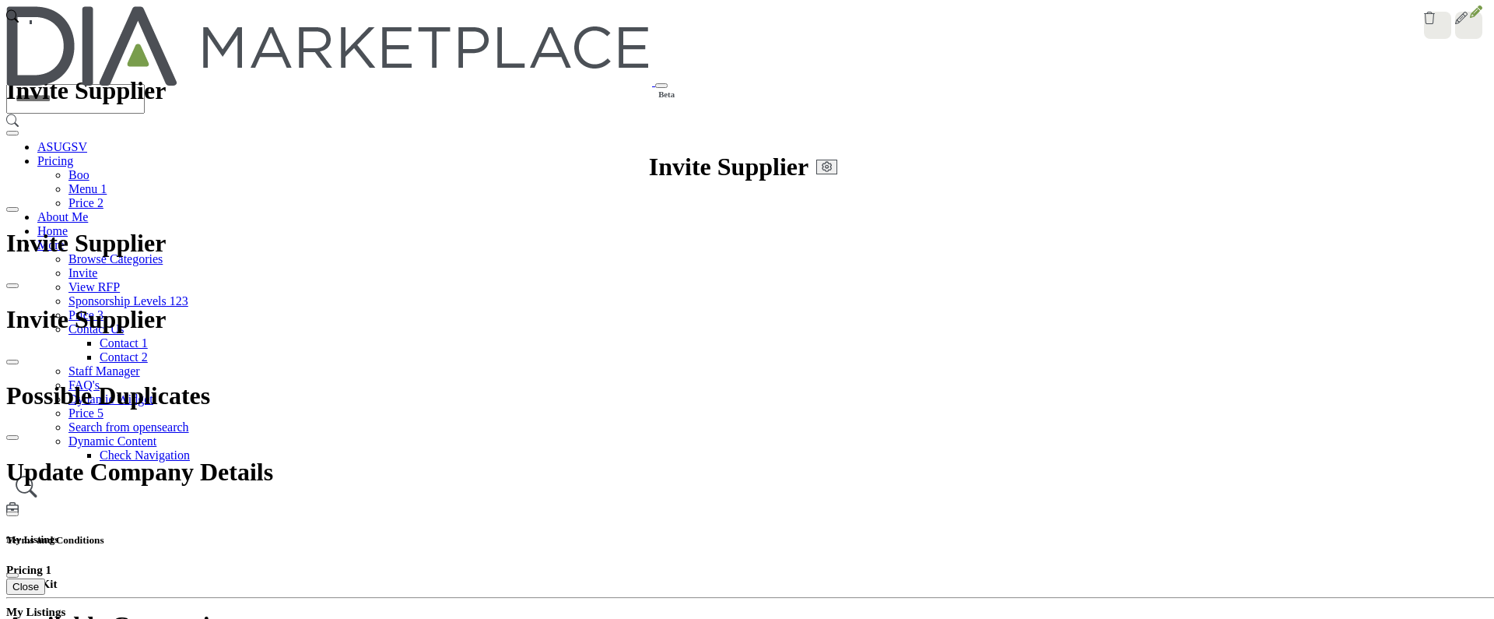
scroll to position [137, 0]
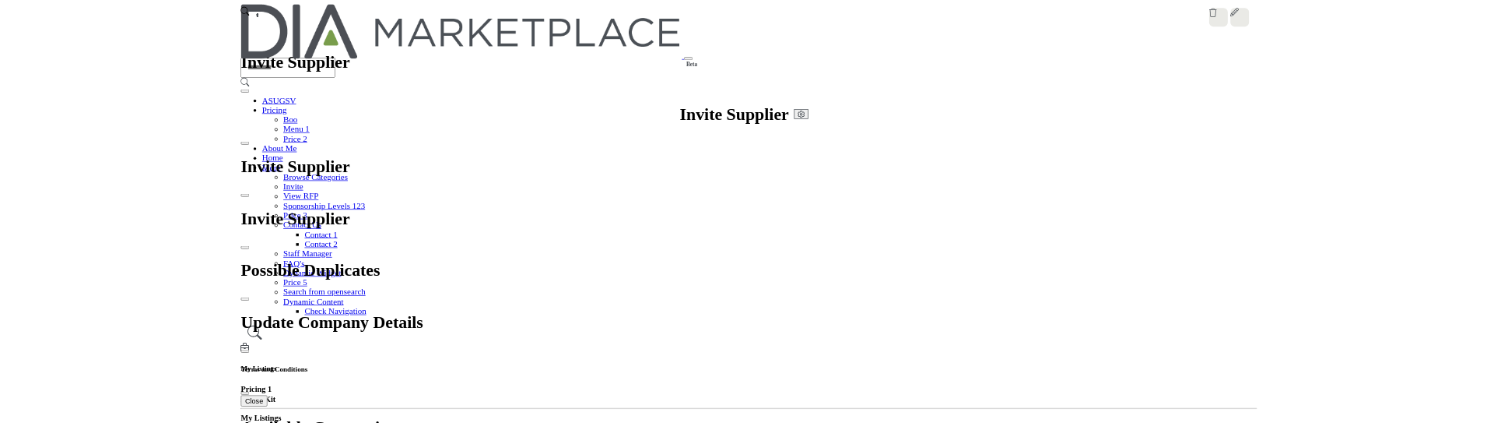
scroll to position [311, 0]
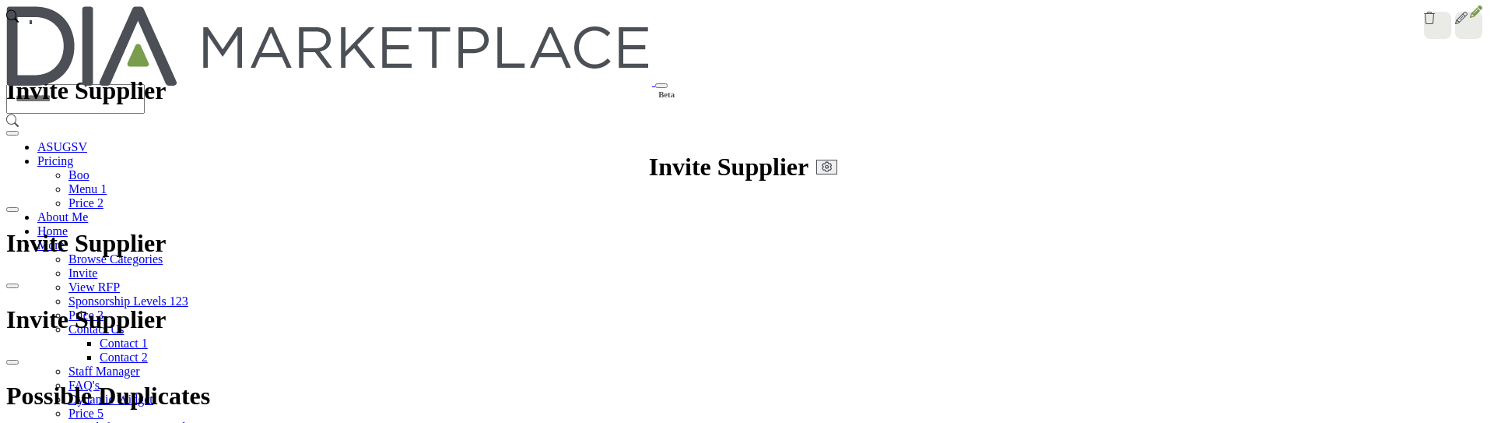
scroll to position [405, 0]
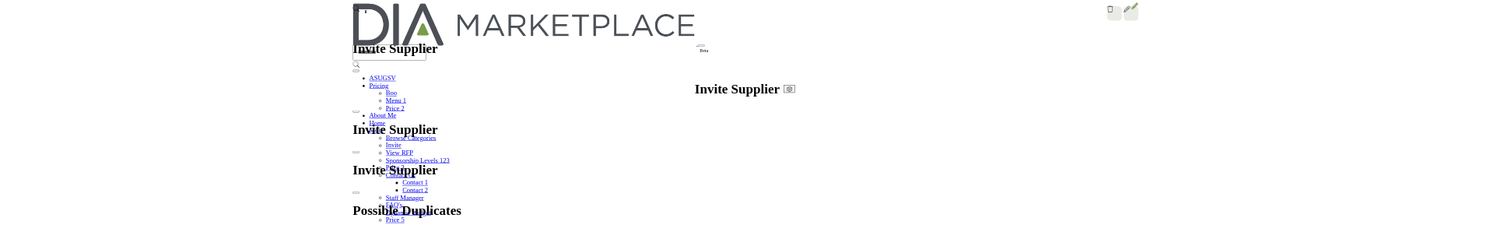
scroll to position [384, 0]
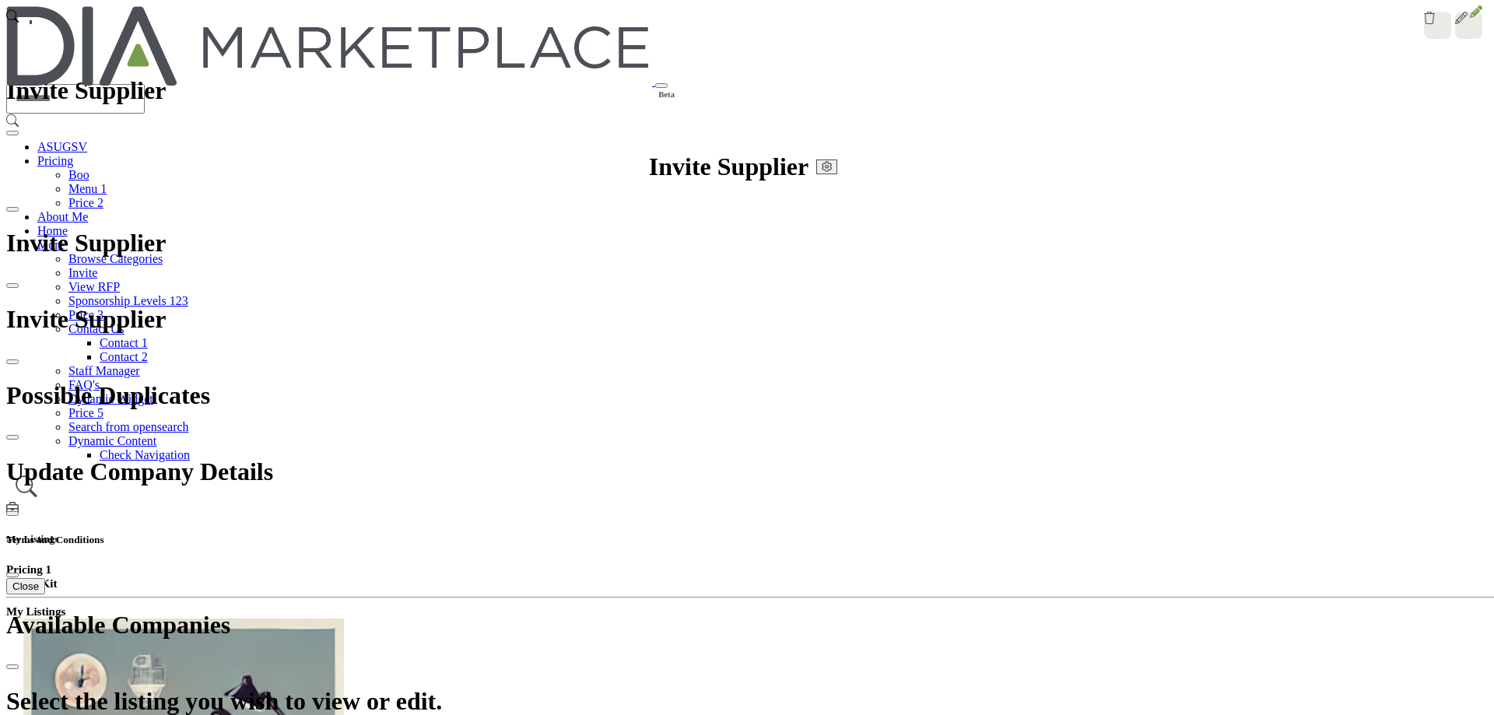
scroll to position [269, 0]
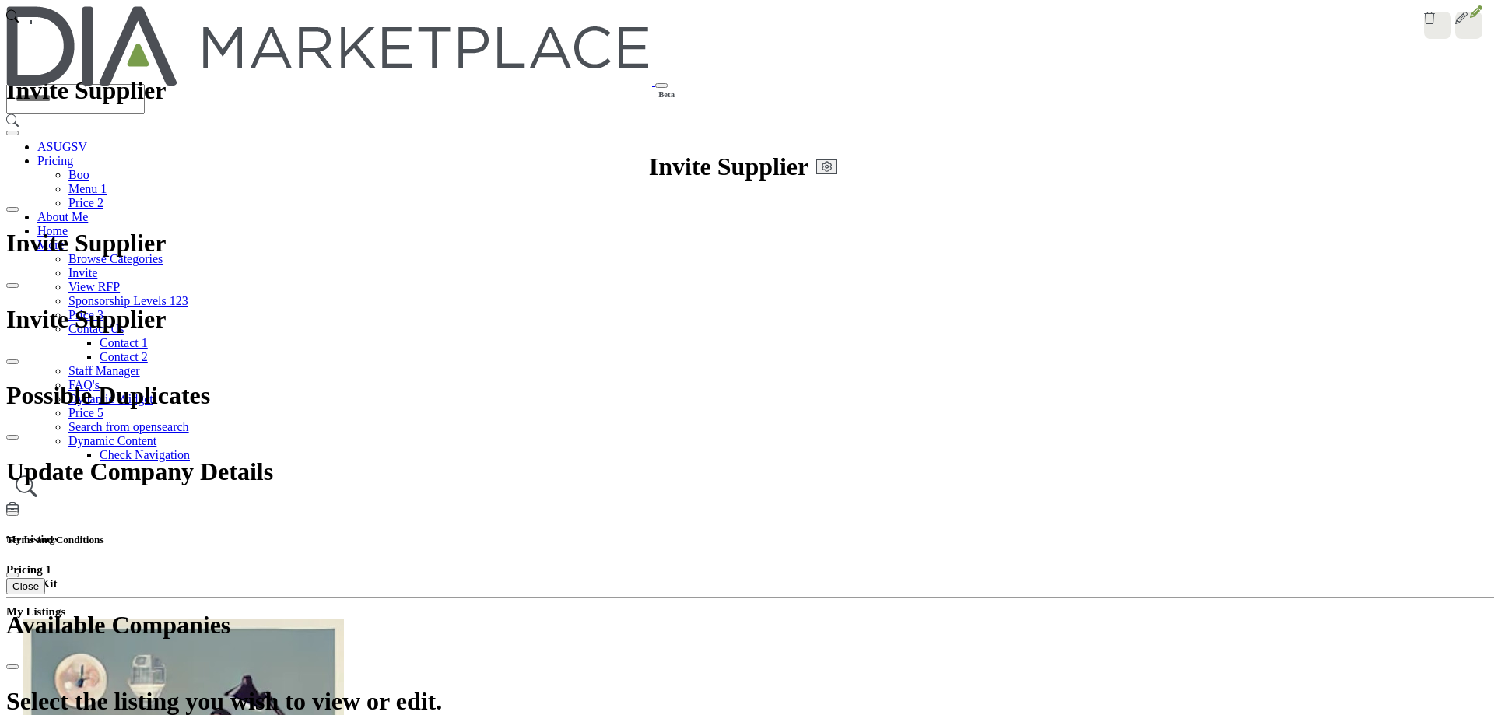
scroll to position [269, 0]
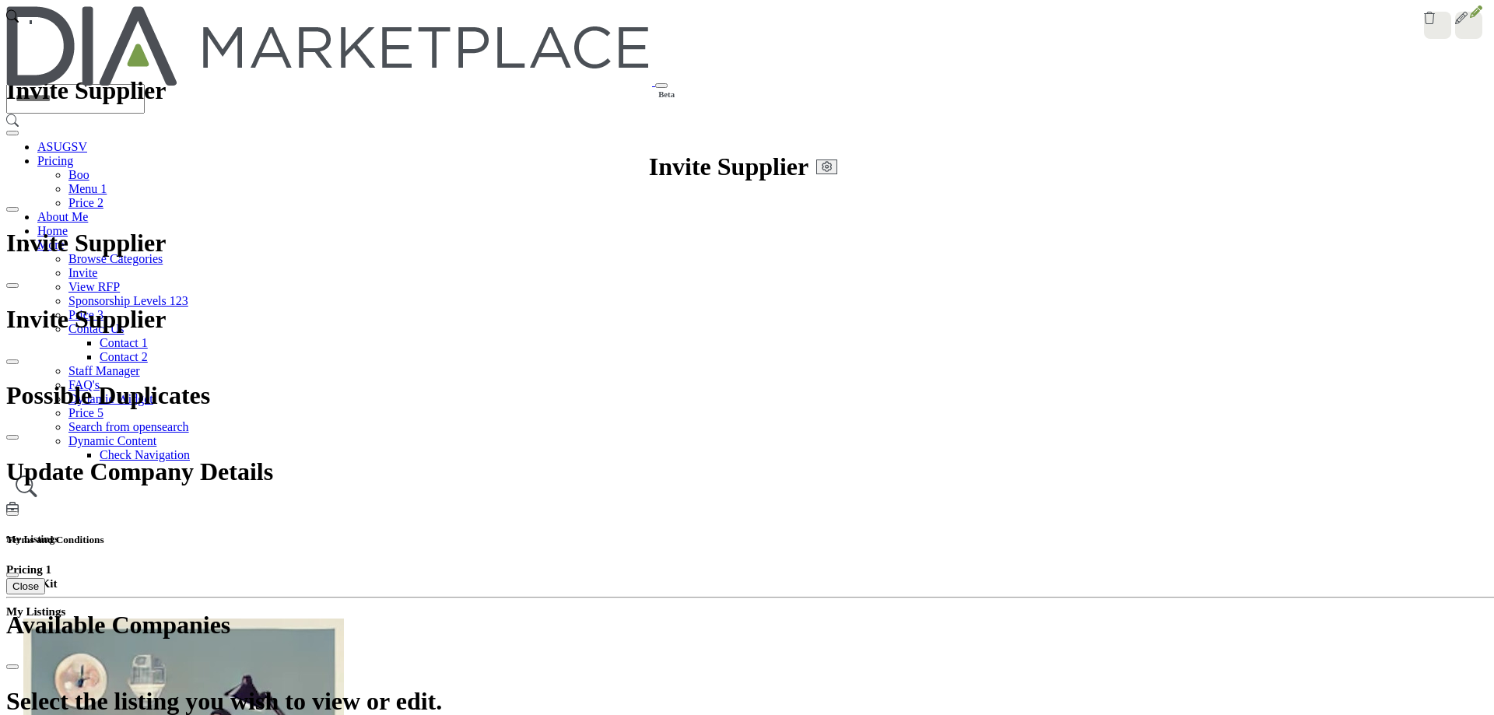
scroll to position [269, 0]
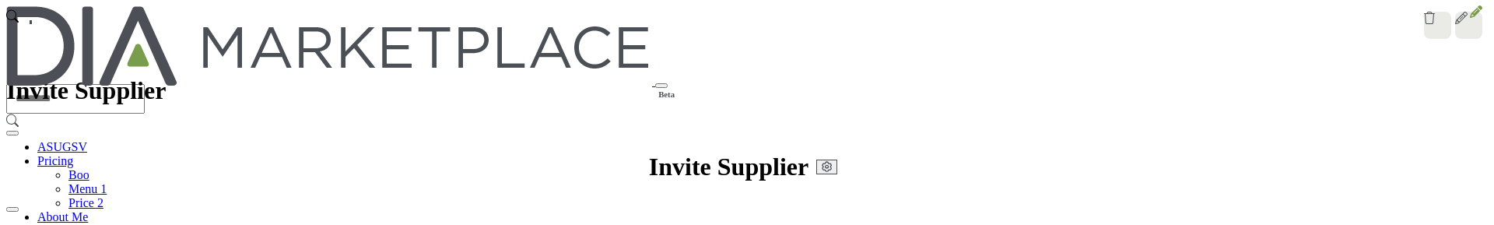
scroll to position [367, 0]
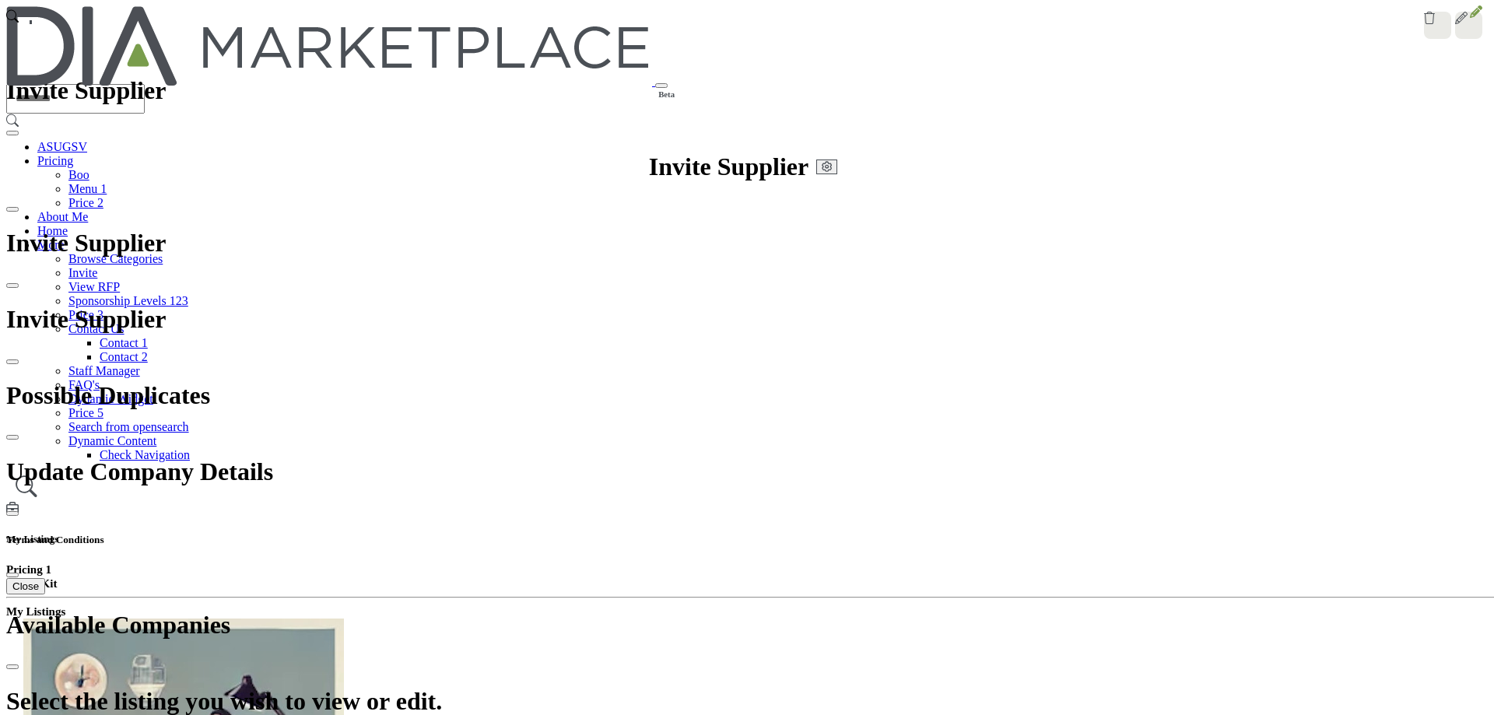
scroll to position [269, 0]
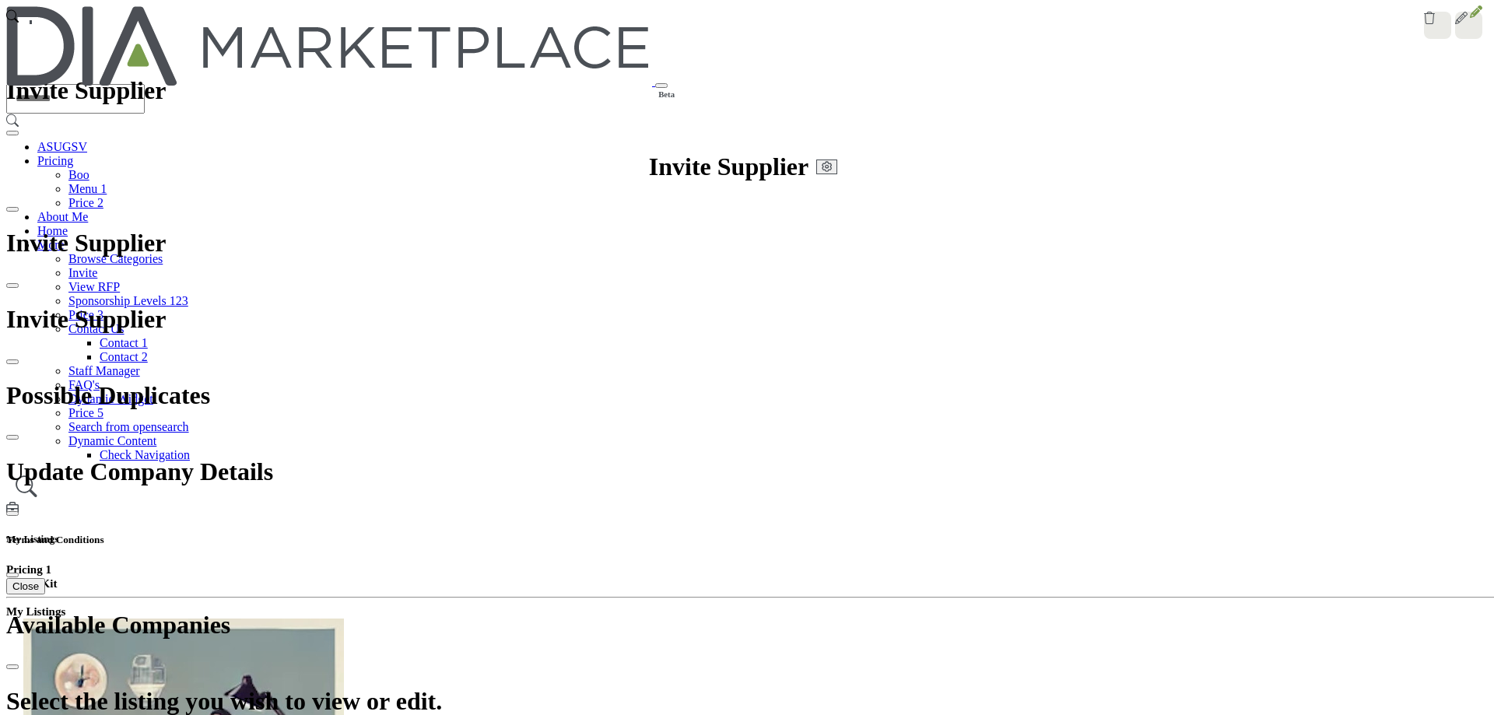
scroll to position [0, 0]
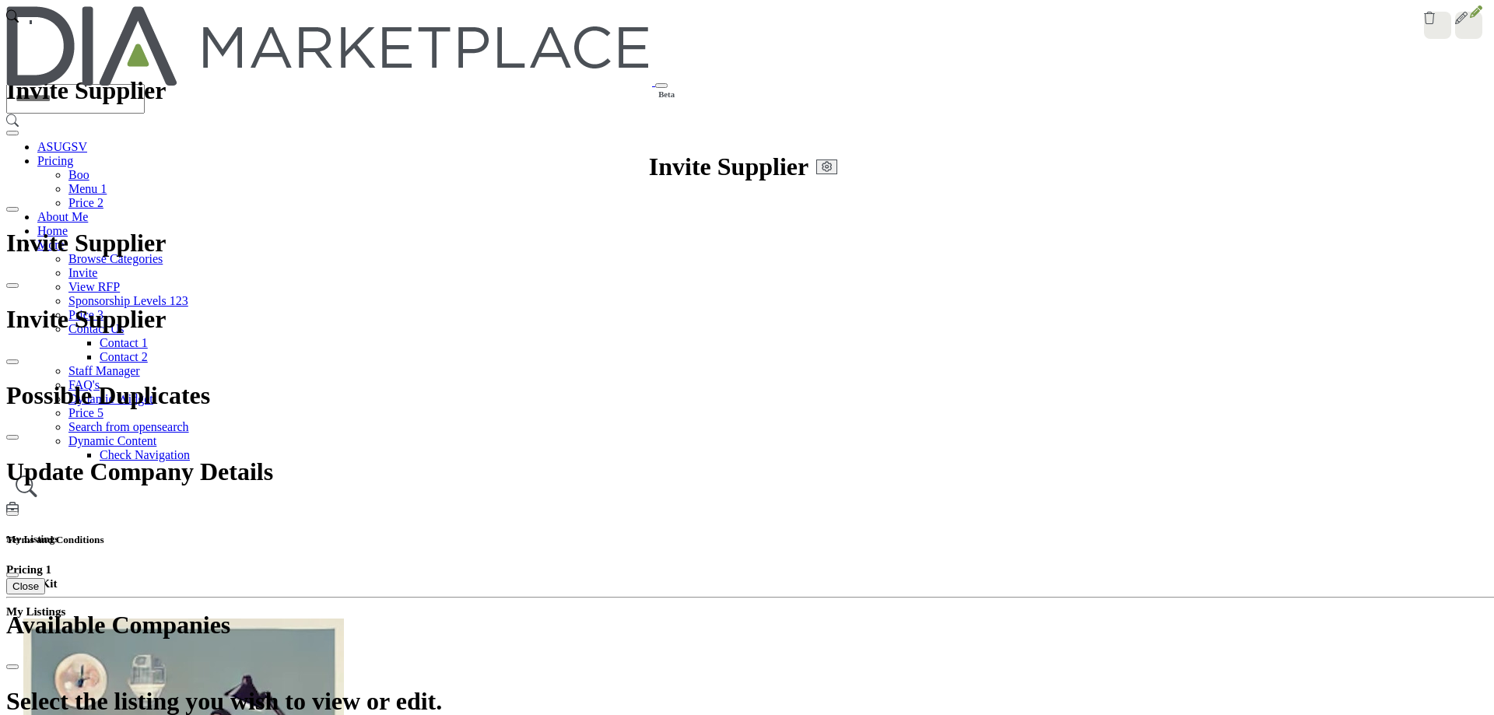
scroll to position [277, 0]
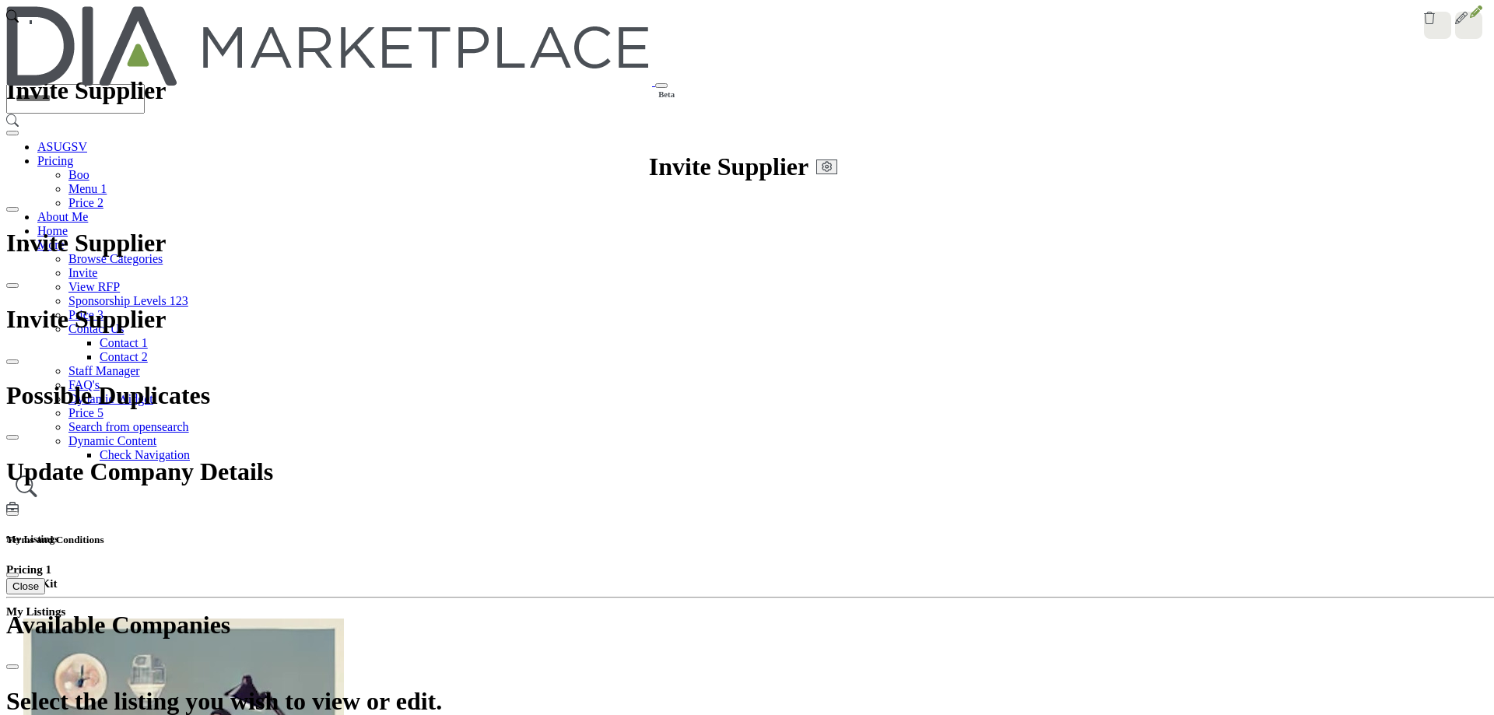
scroll to position [430, 0]
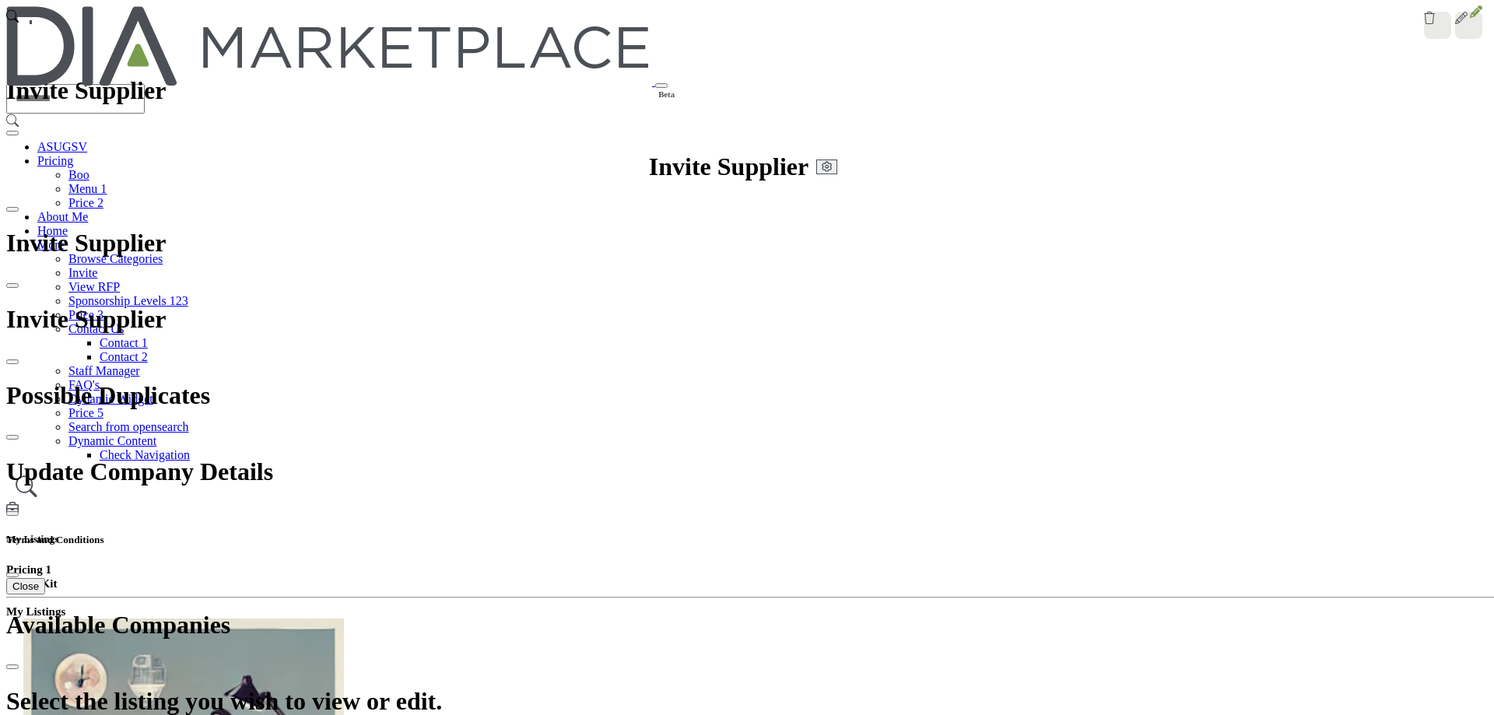
scroll to position [269, 0]
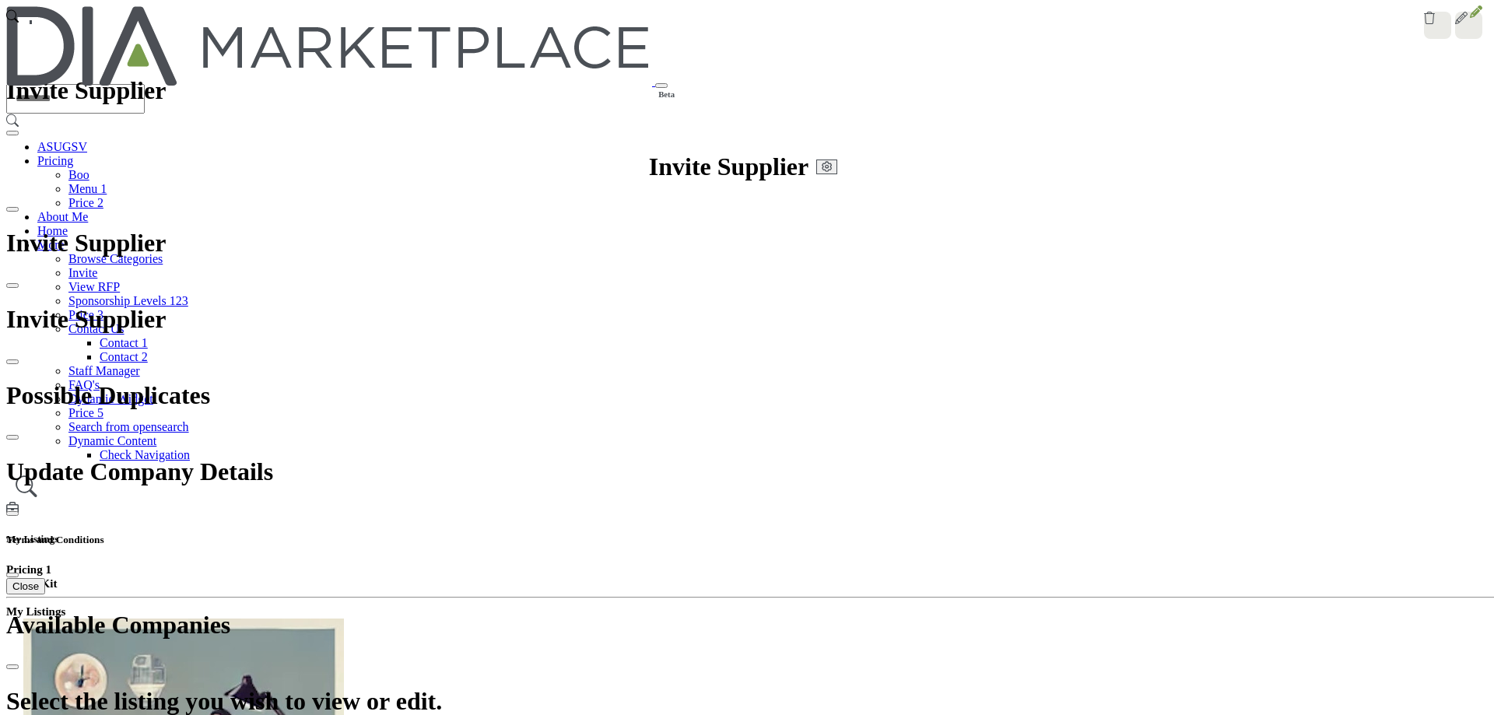
scroll to position [0, 0]
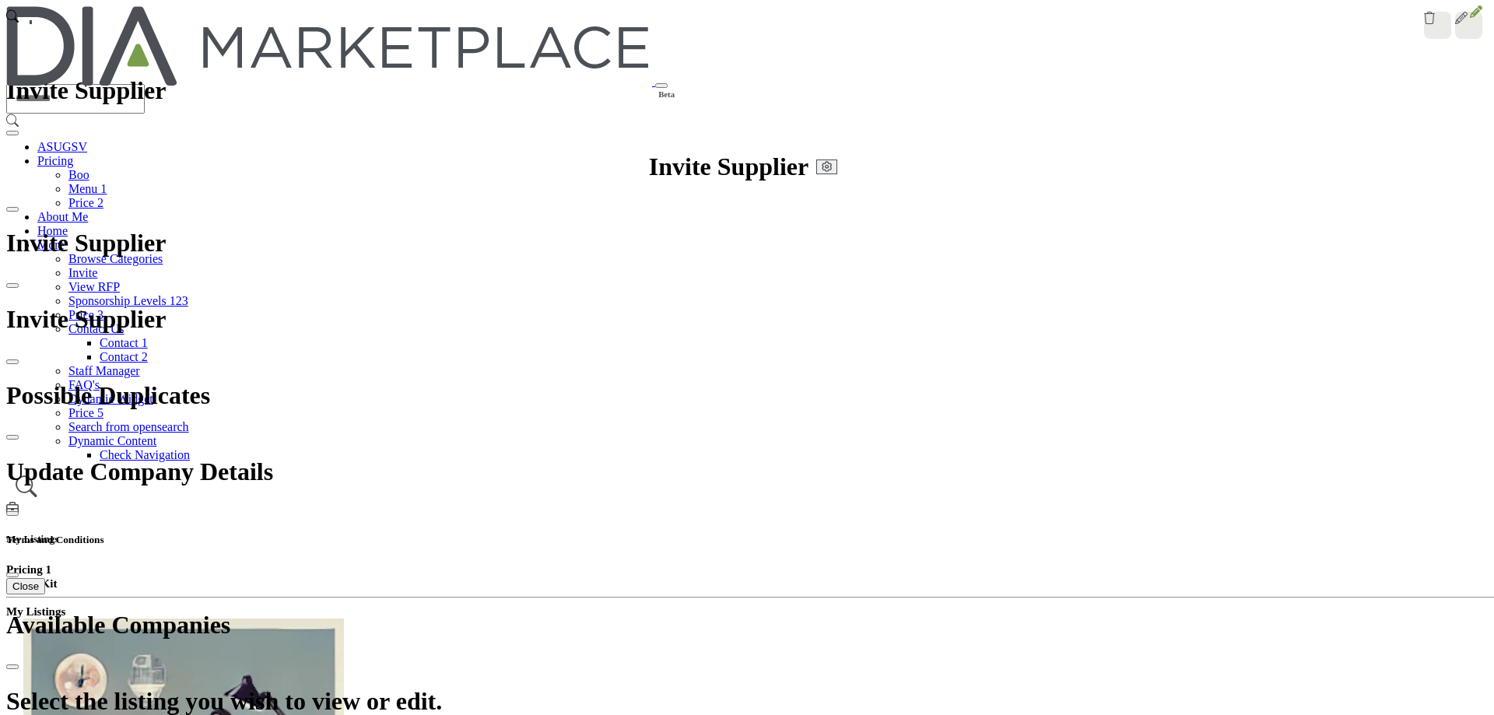
scroll to position [0, 0]
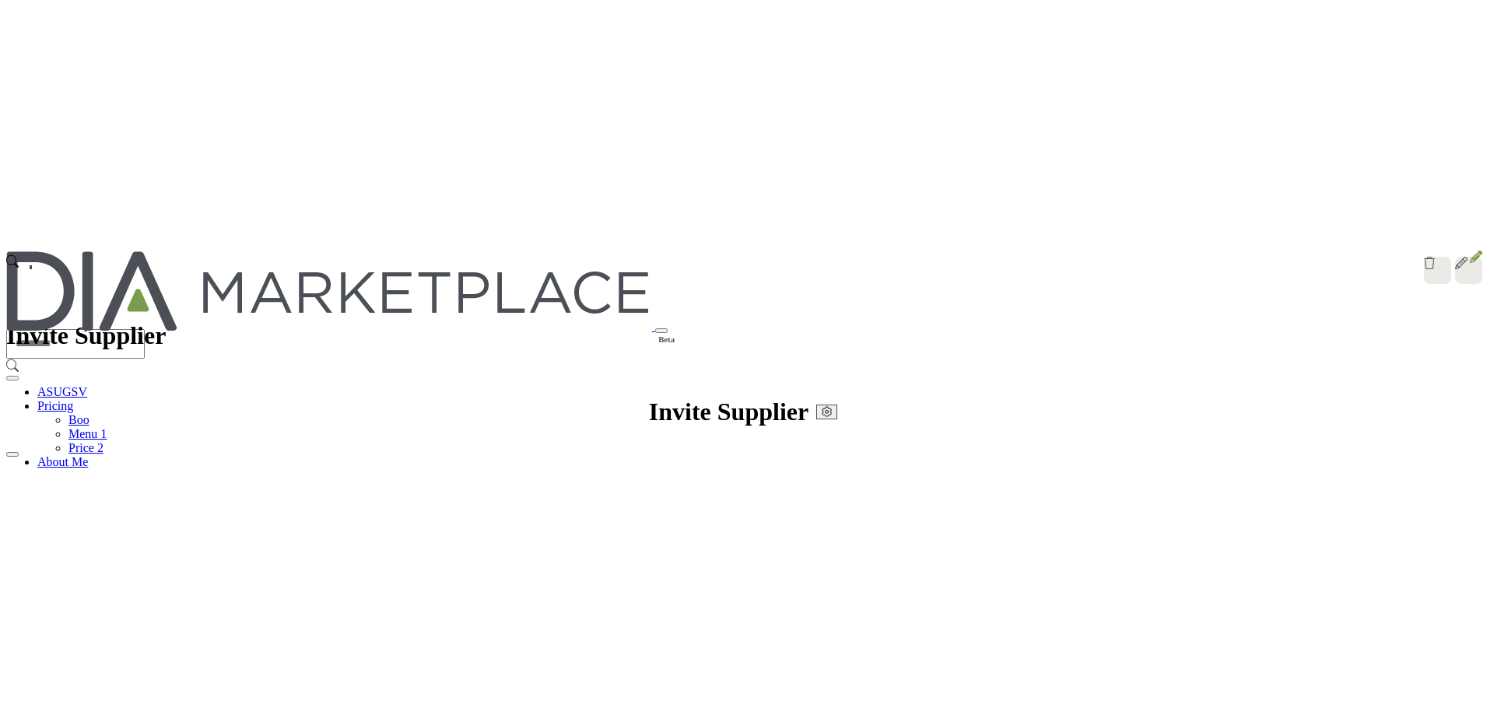
scroll to position [222, 0]
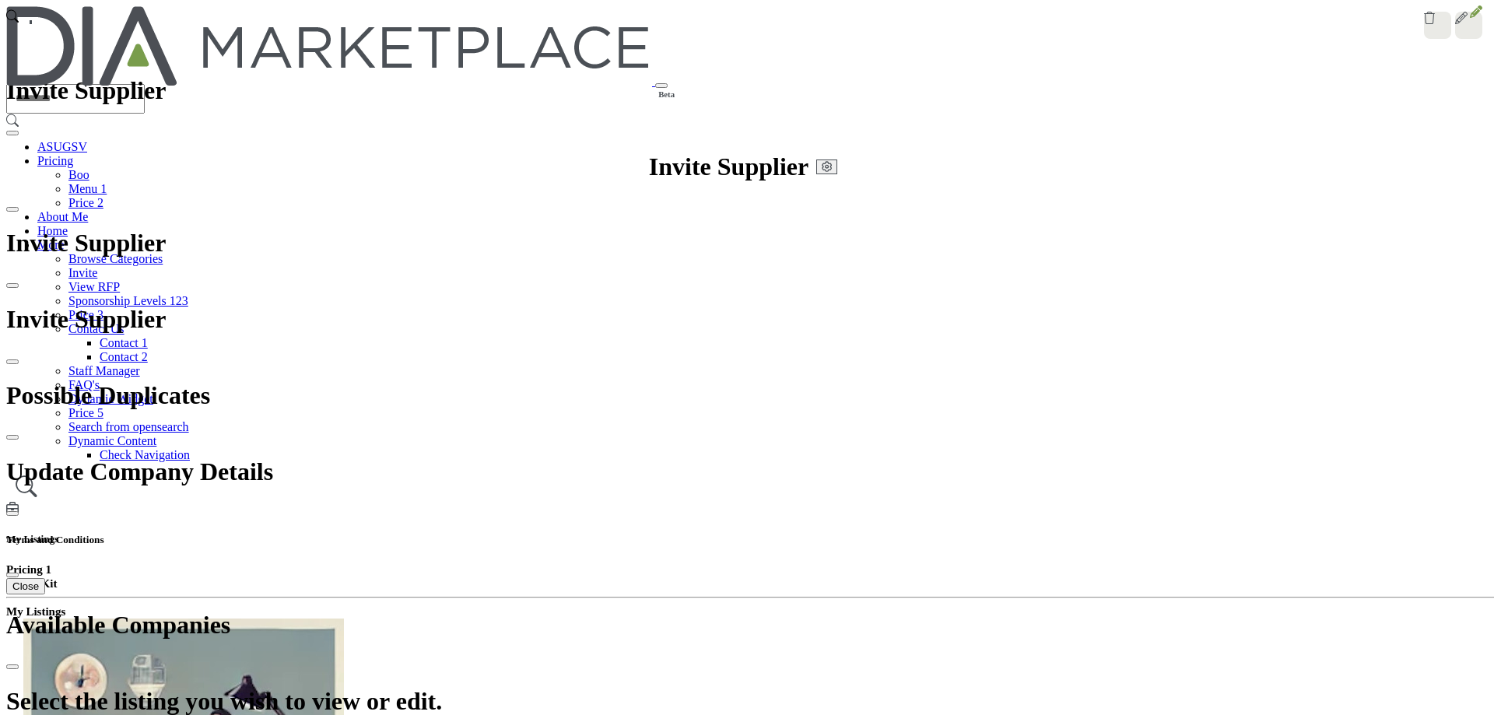
scroll to position [269, 0]
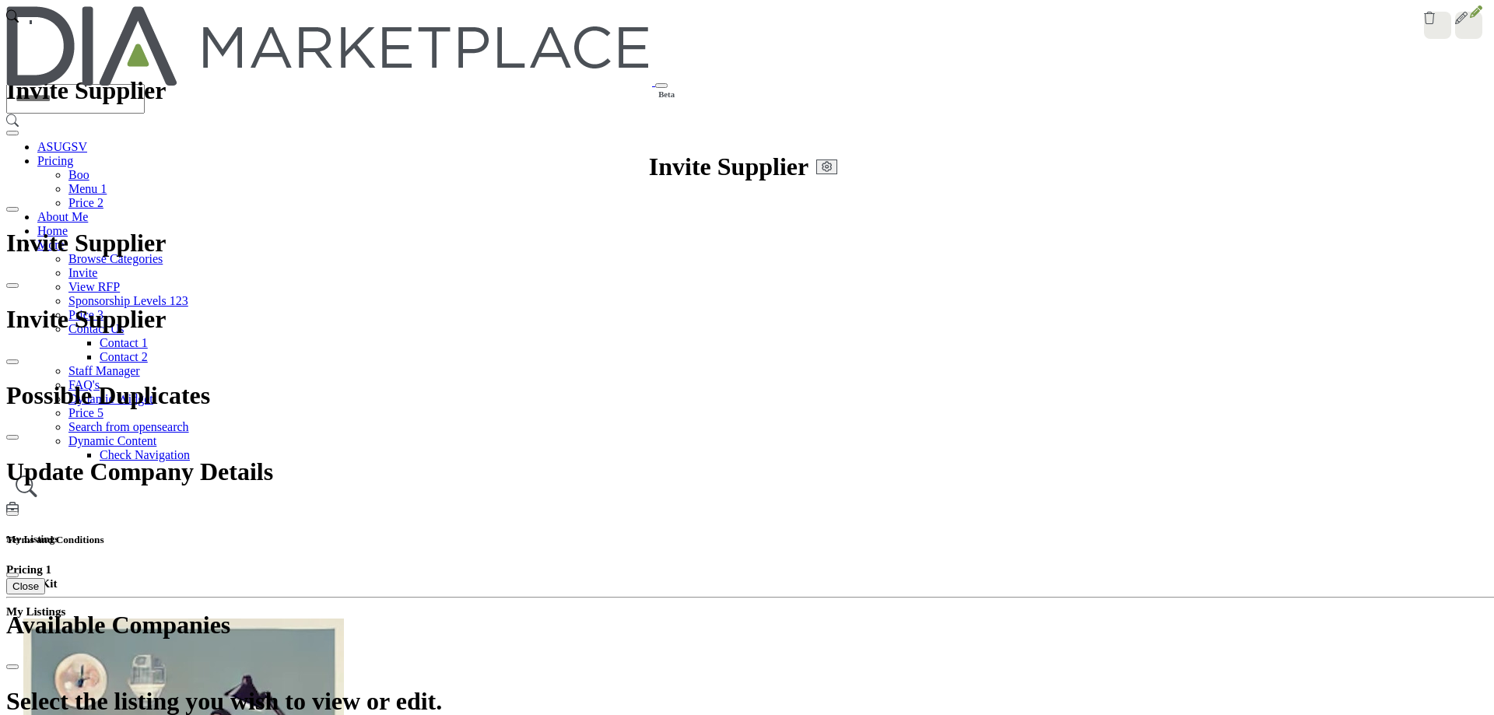
type textarea "*******"
drag, startPoint x: 556, startPoint y: 613, endPoint x: 463, endPoint y: 613, distance: 93.4
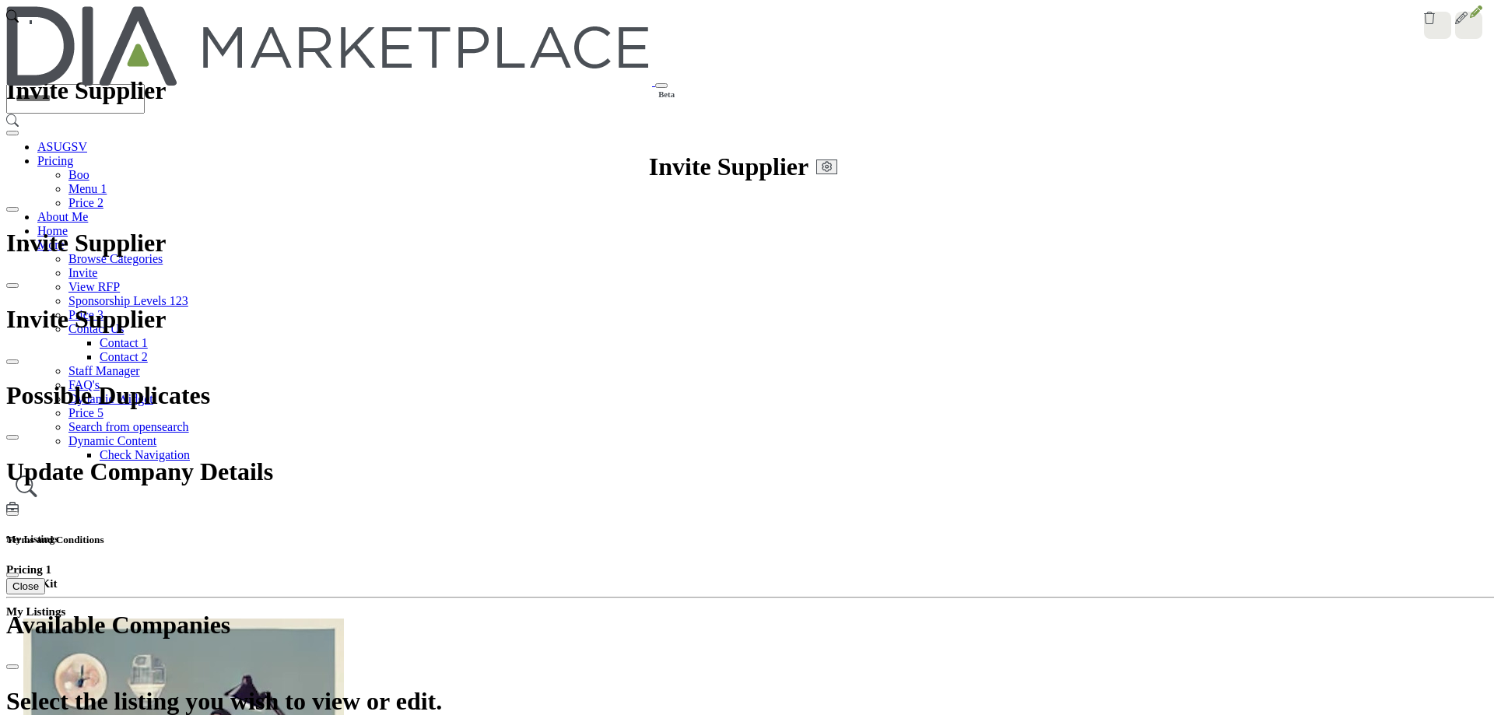
scroll to position [430, 0]
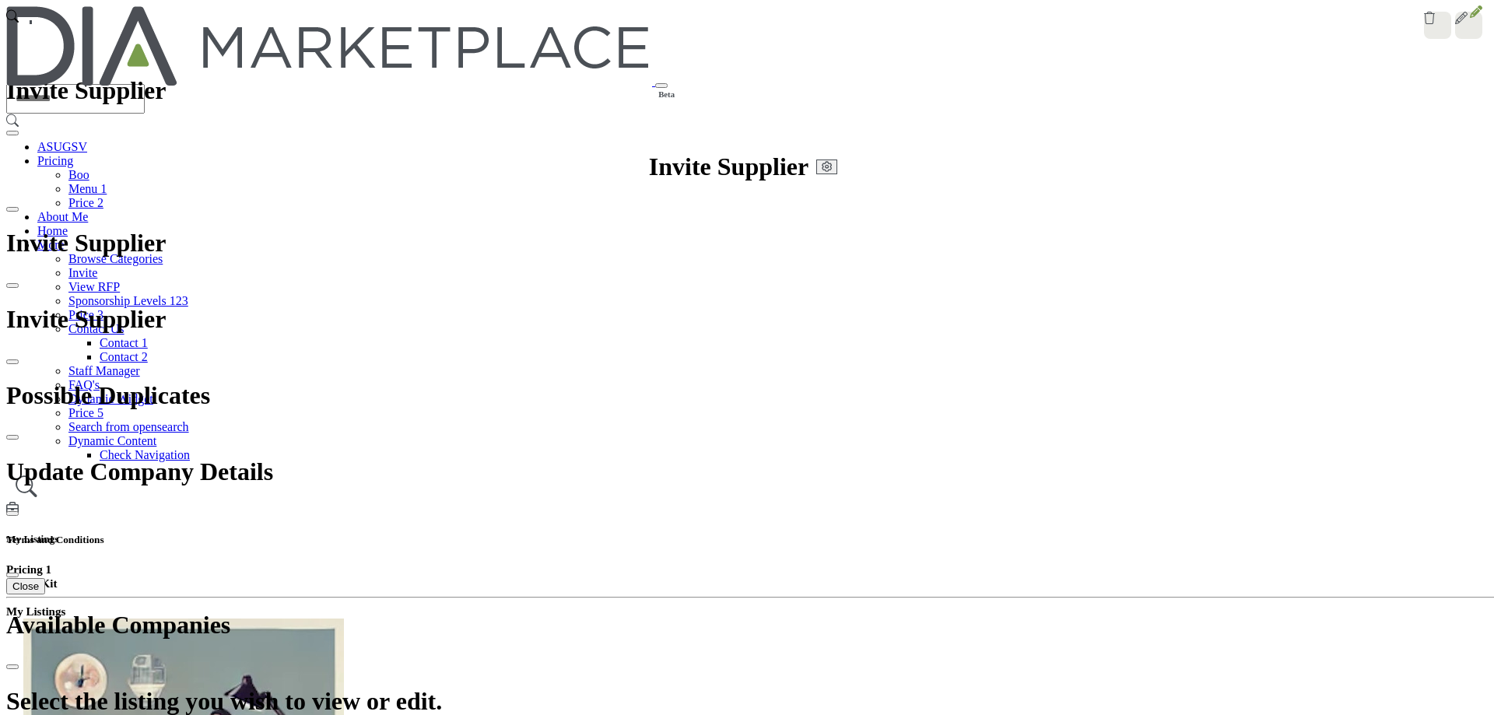
scroll to position [269, 0]
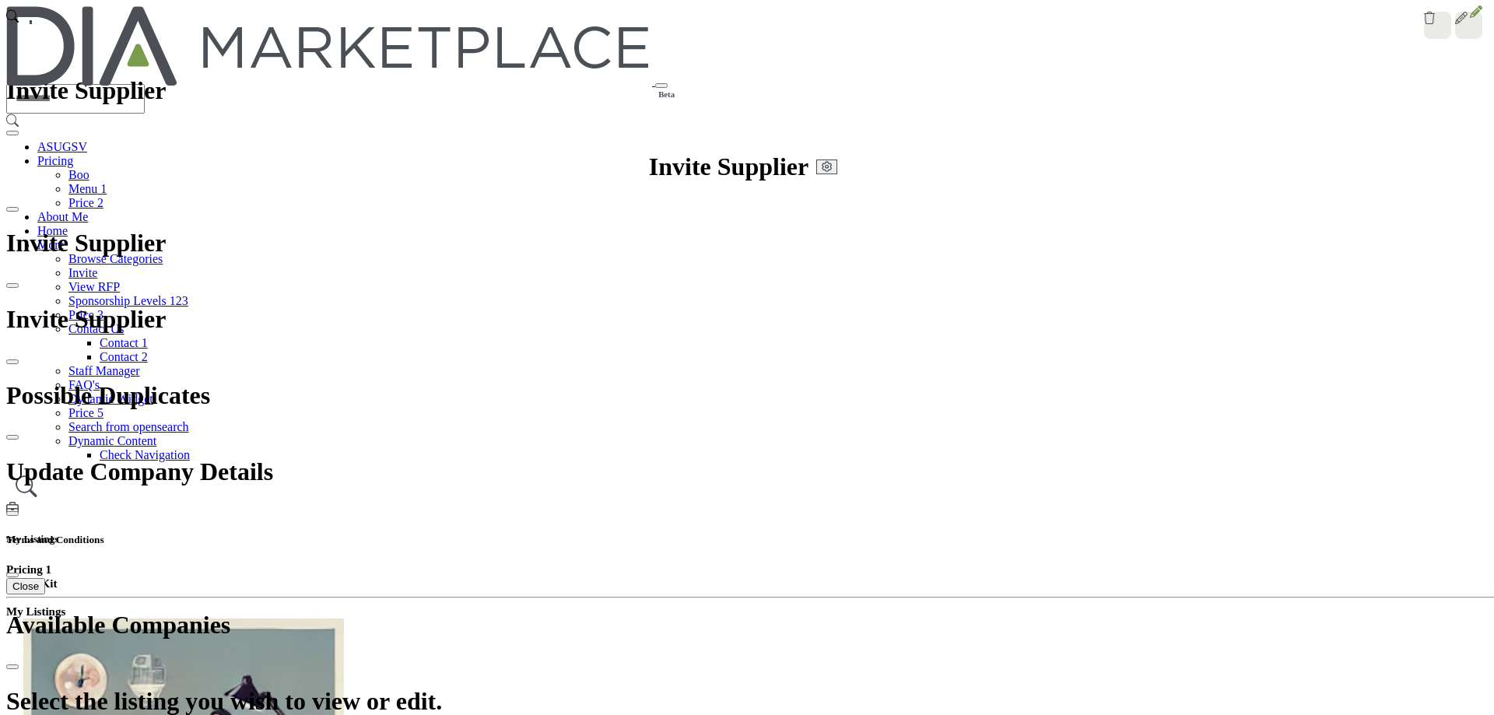
scroll to position [277, 0]
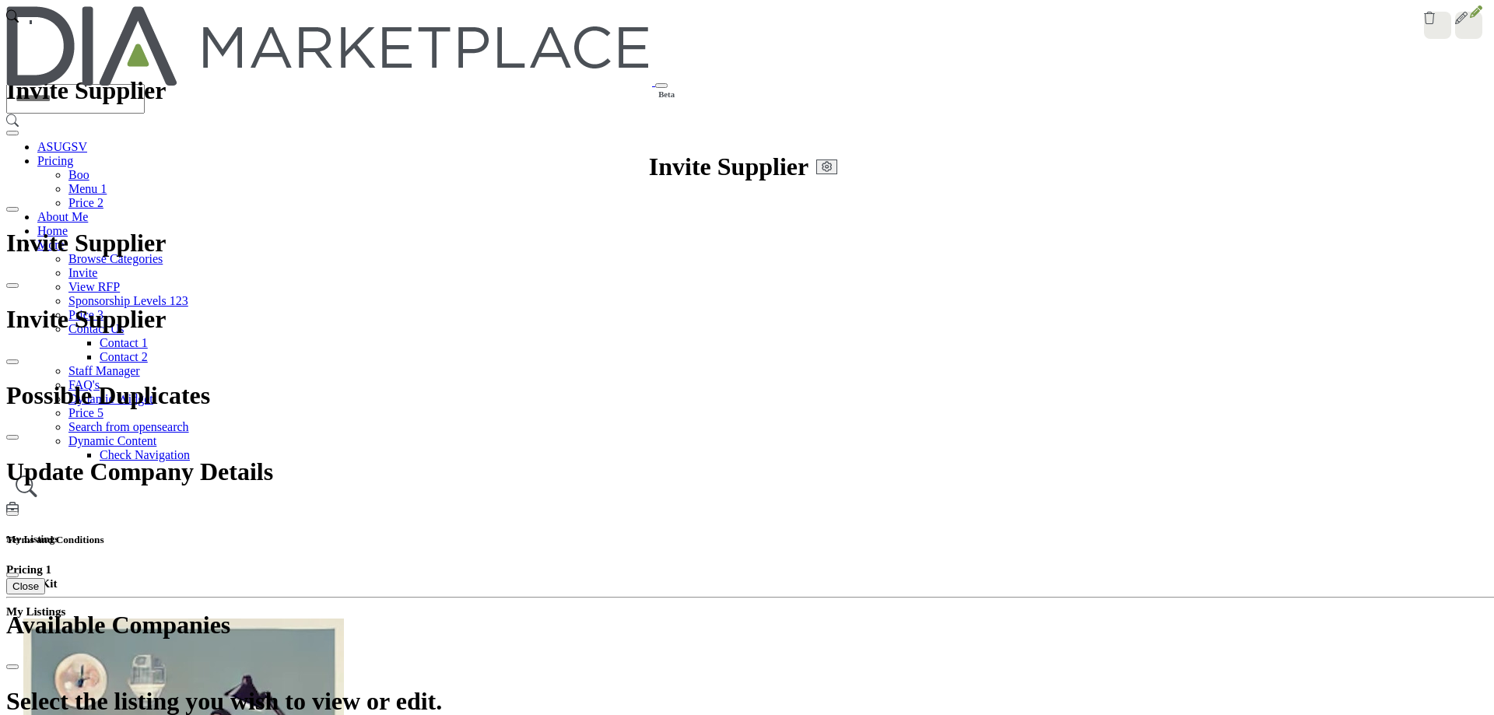
scroll to position [448, 0]
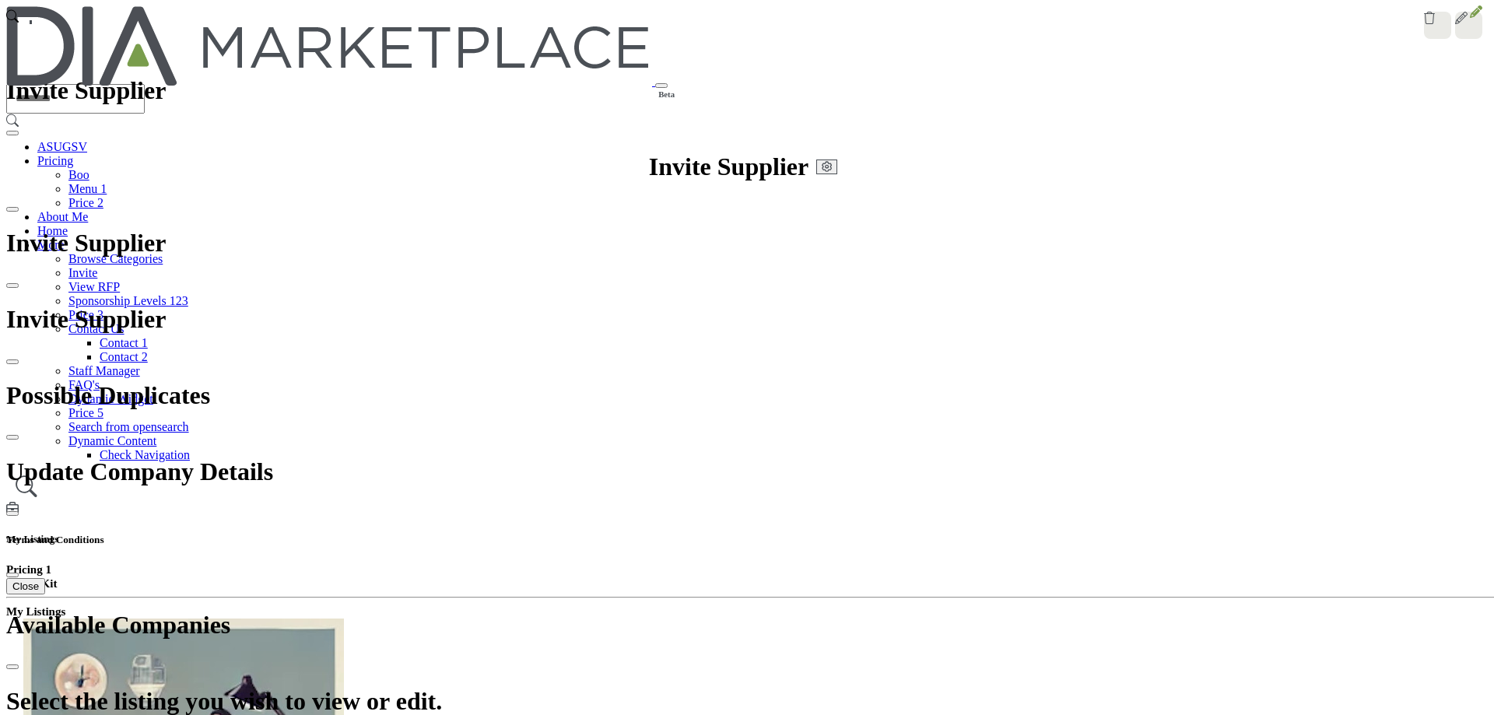
type textarea "*********"
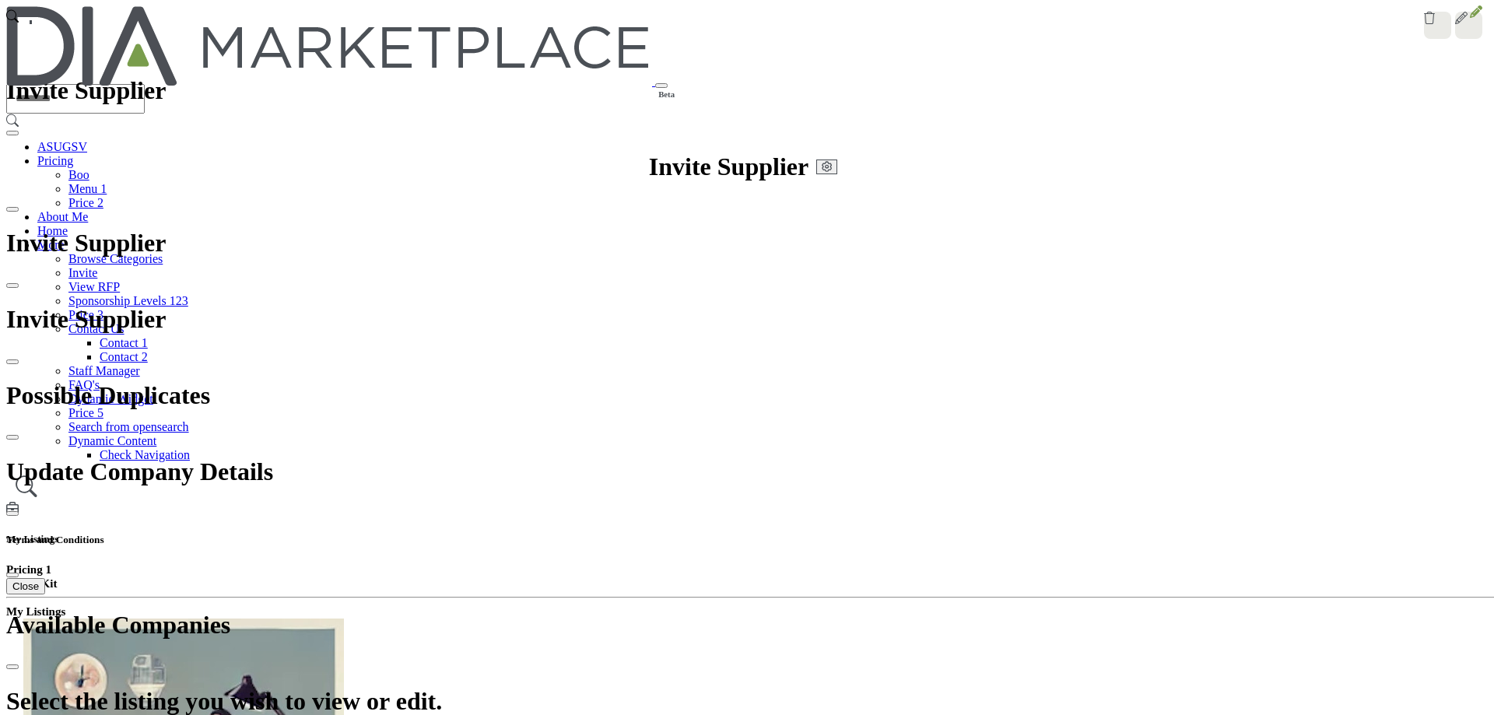
scroll to position [0, 0]
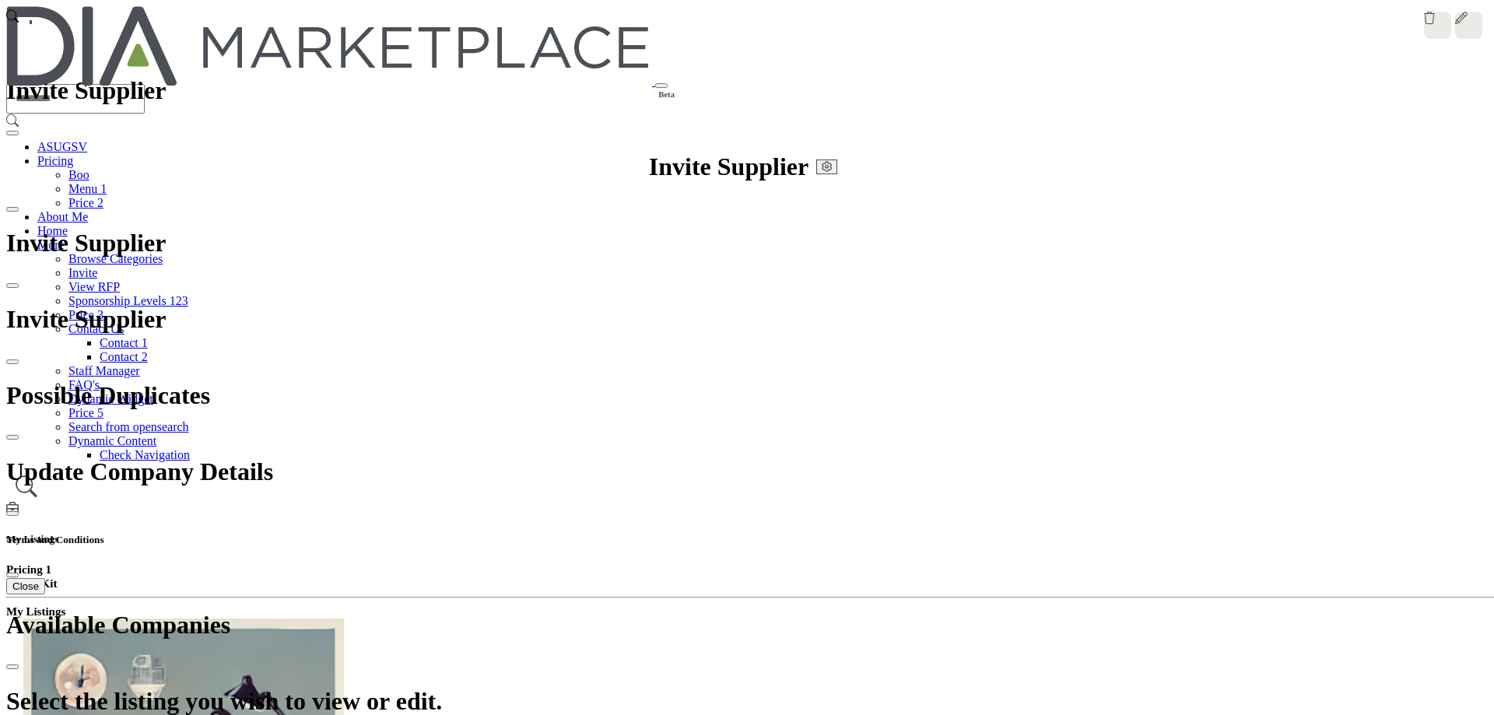
scroll to position [339, 0]
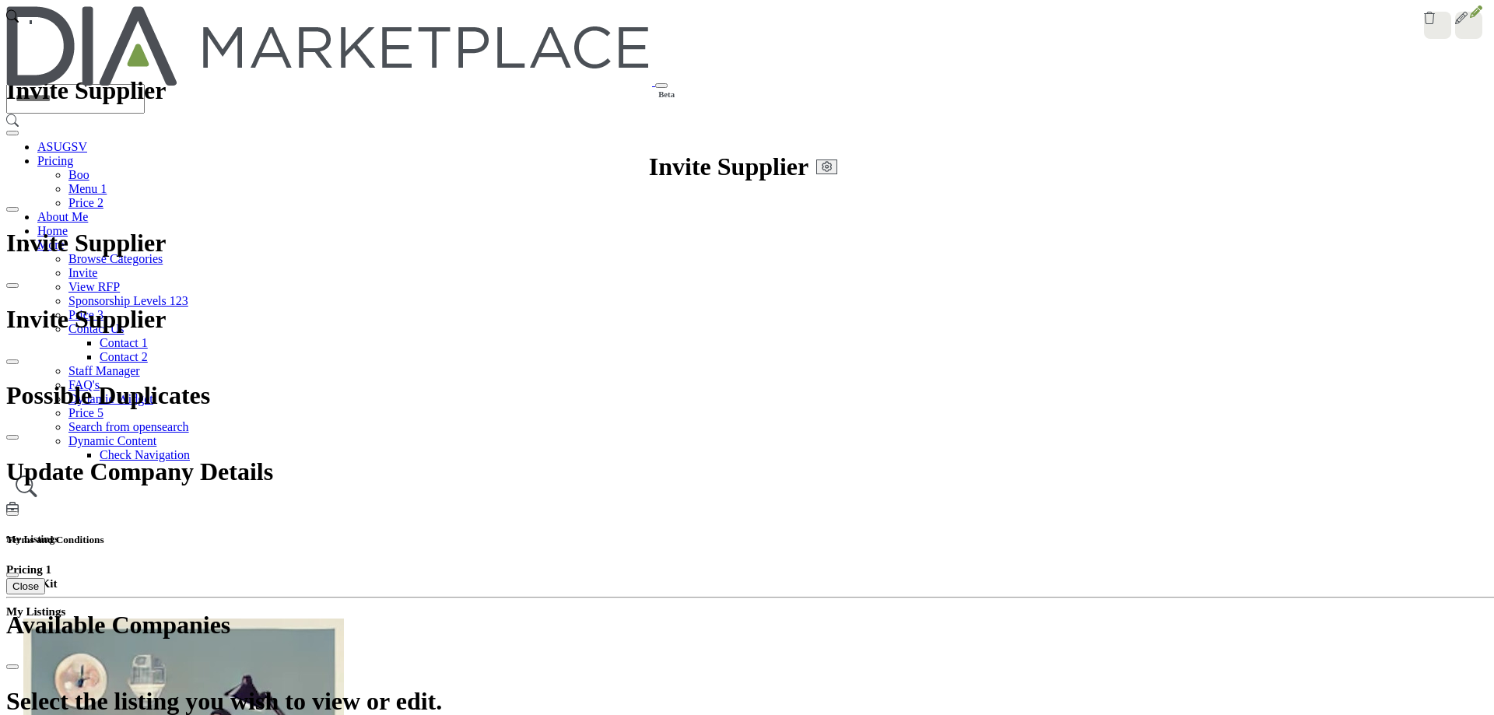
scroll to position [470, 0]
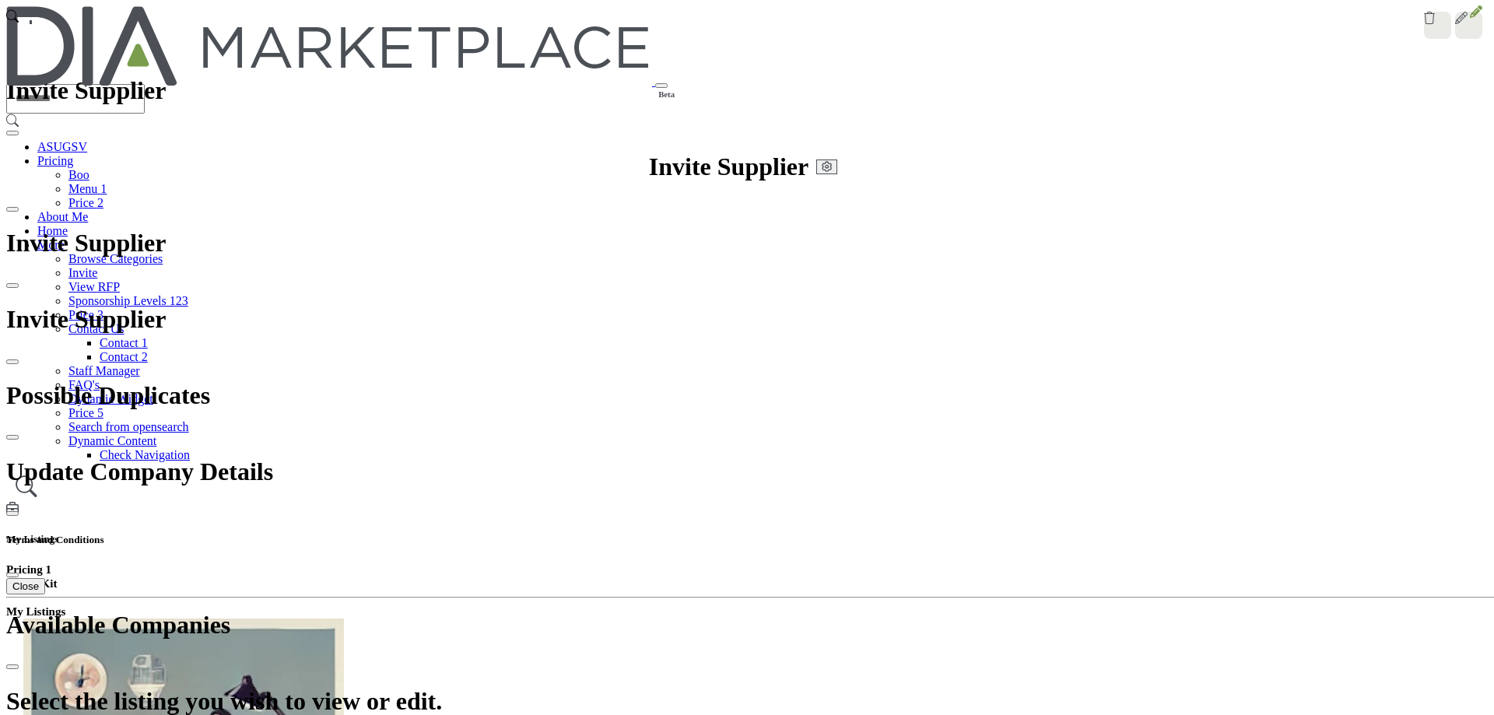
scroll to position [470, 0]
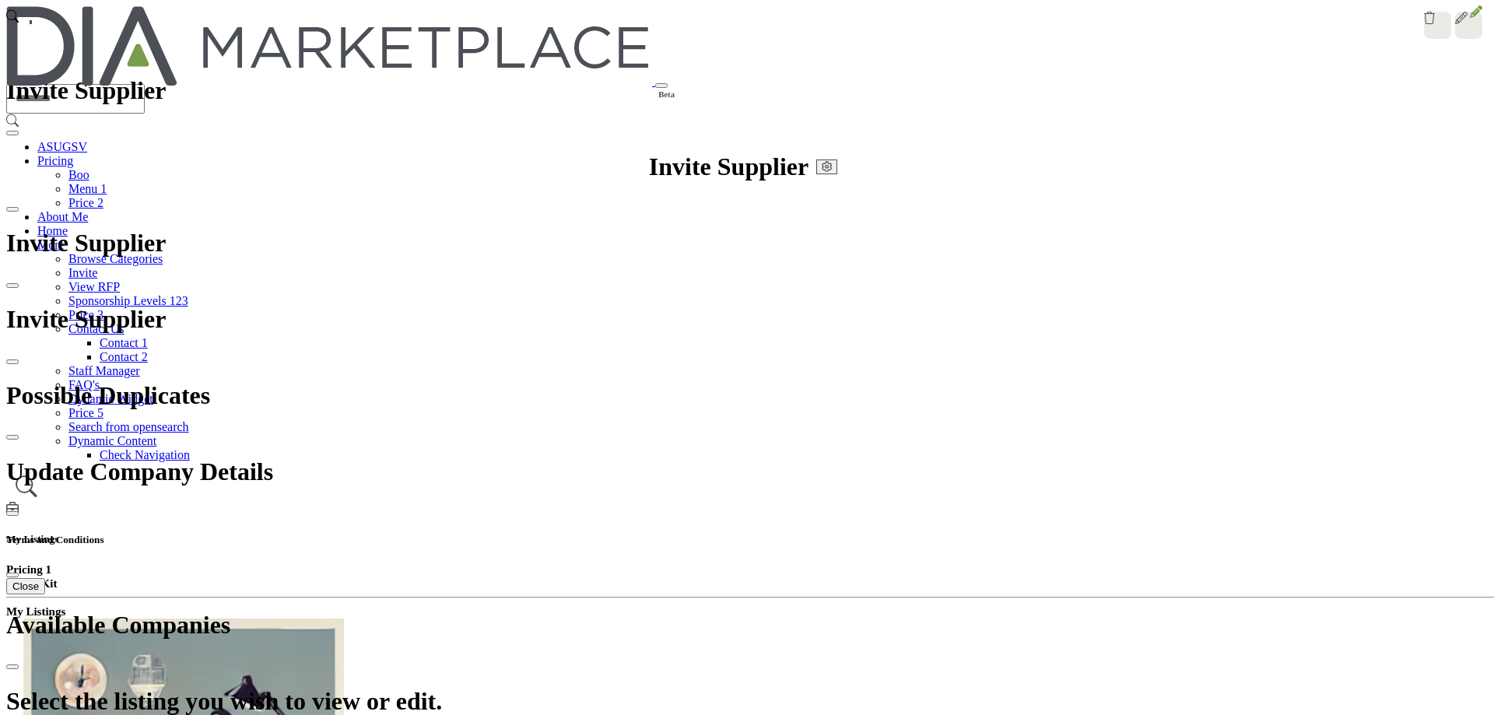
scroll to position [444, 0]
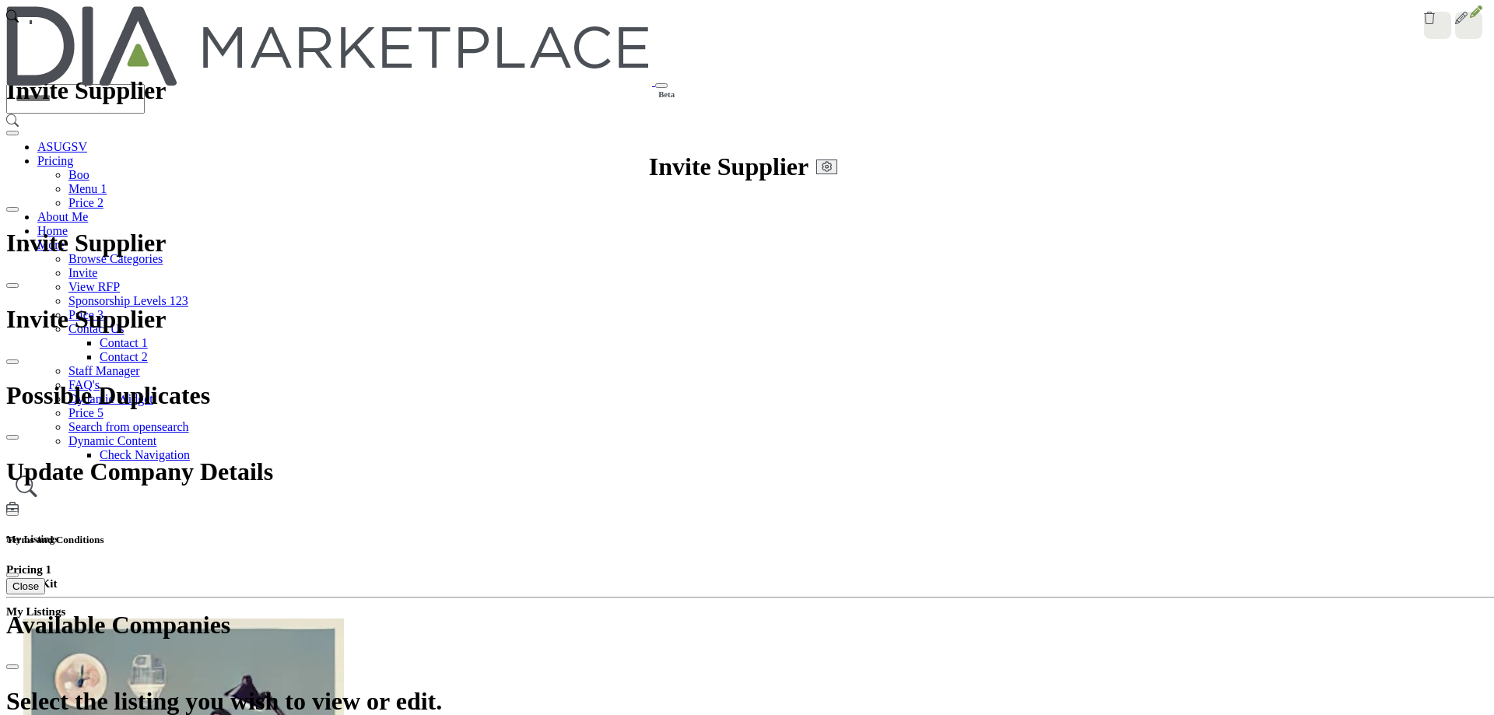
scroll to position [237, 0]
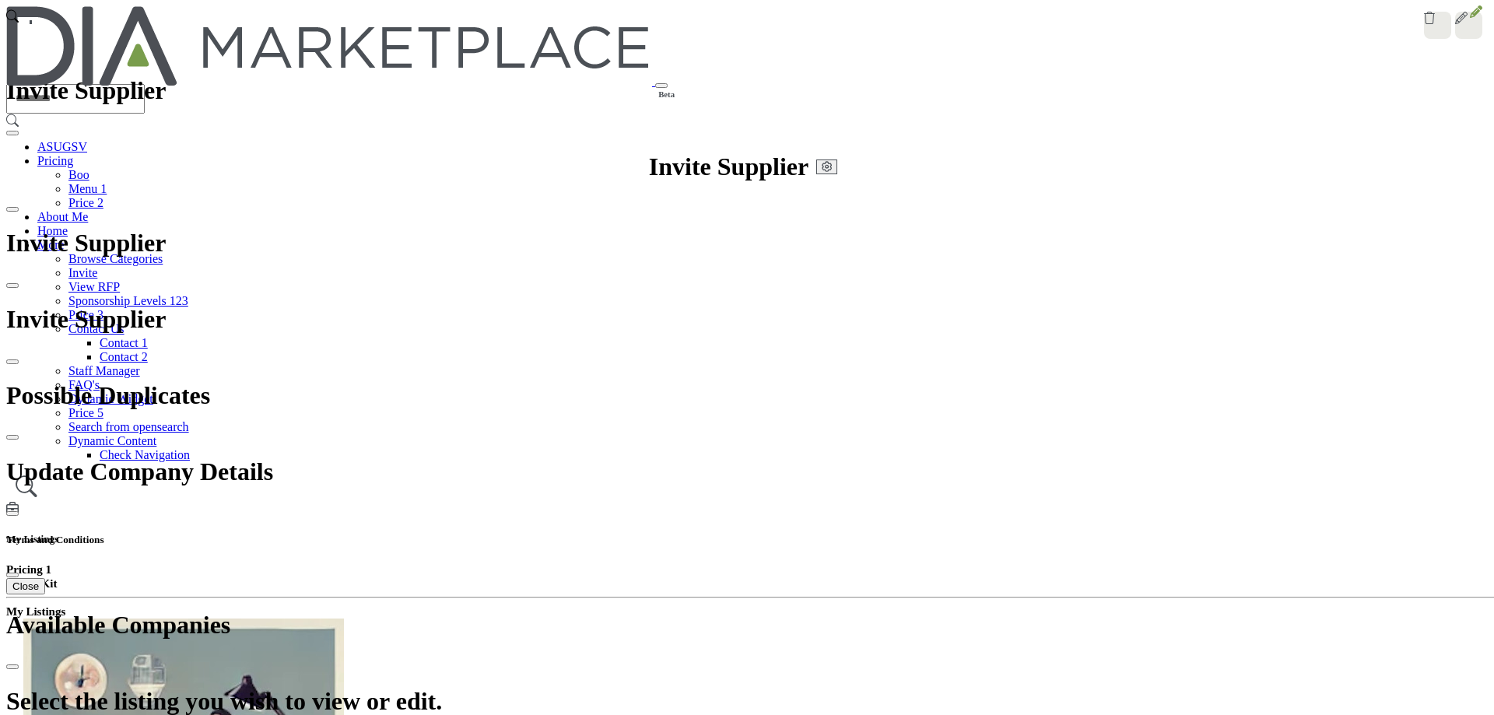
scroll to position [0, 0]
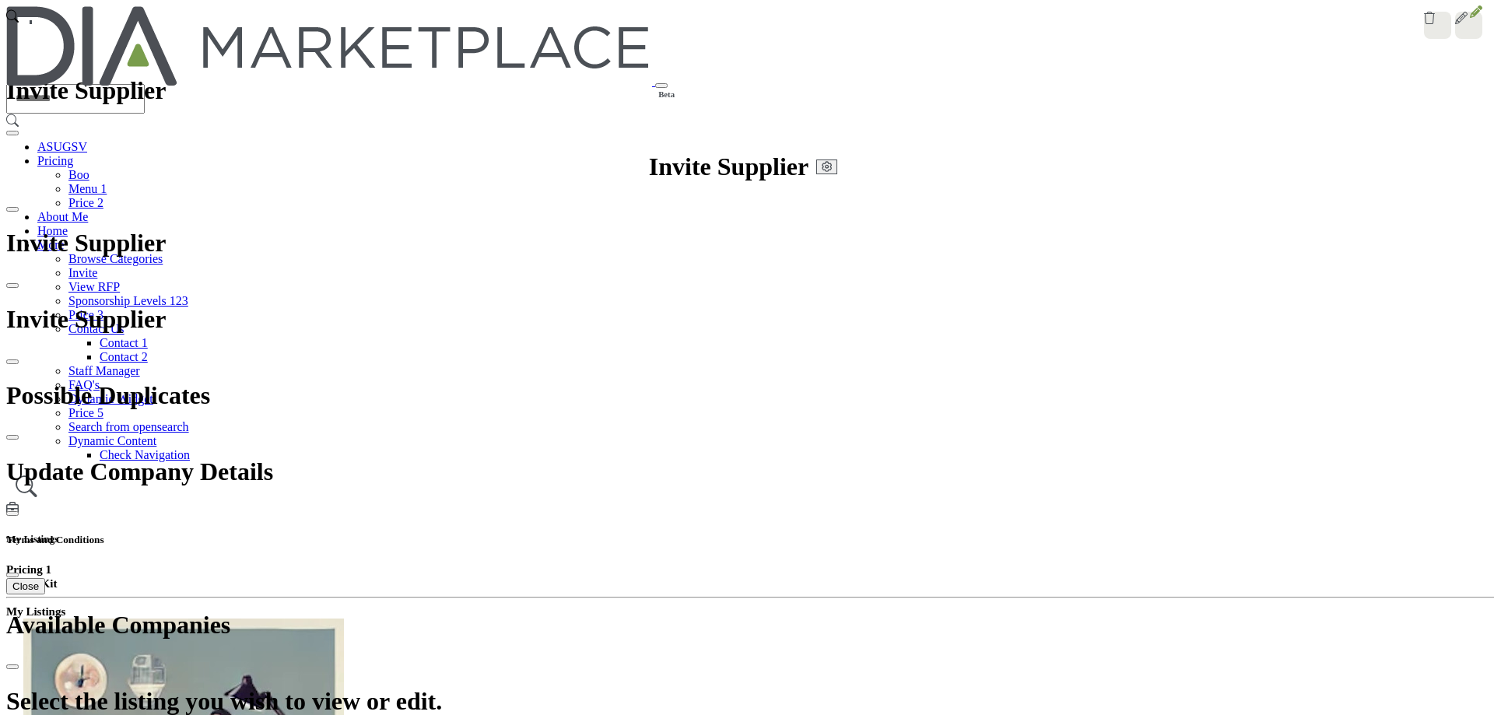
scroll to position [392, 0]
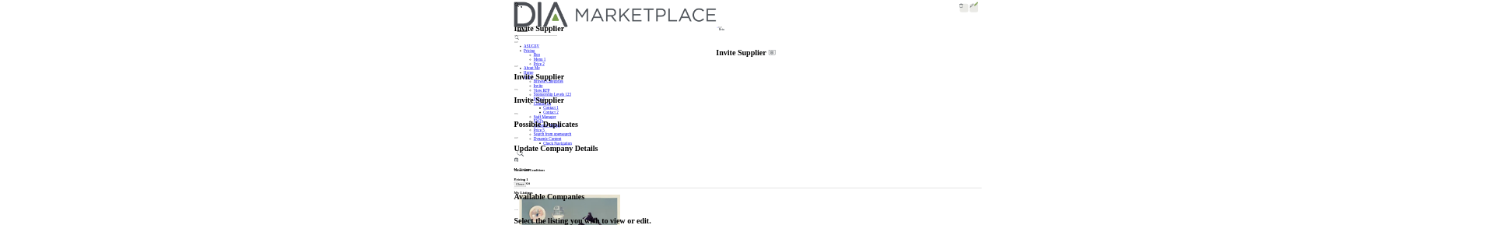
scroll to position [325, 0]
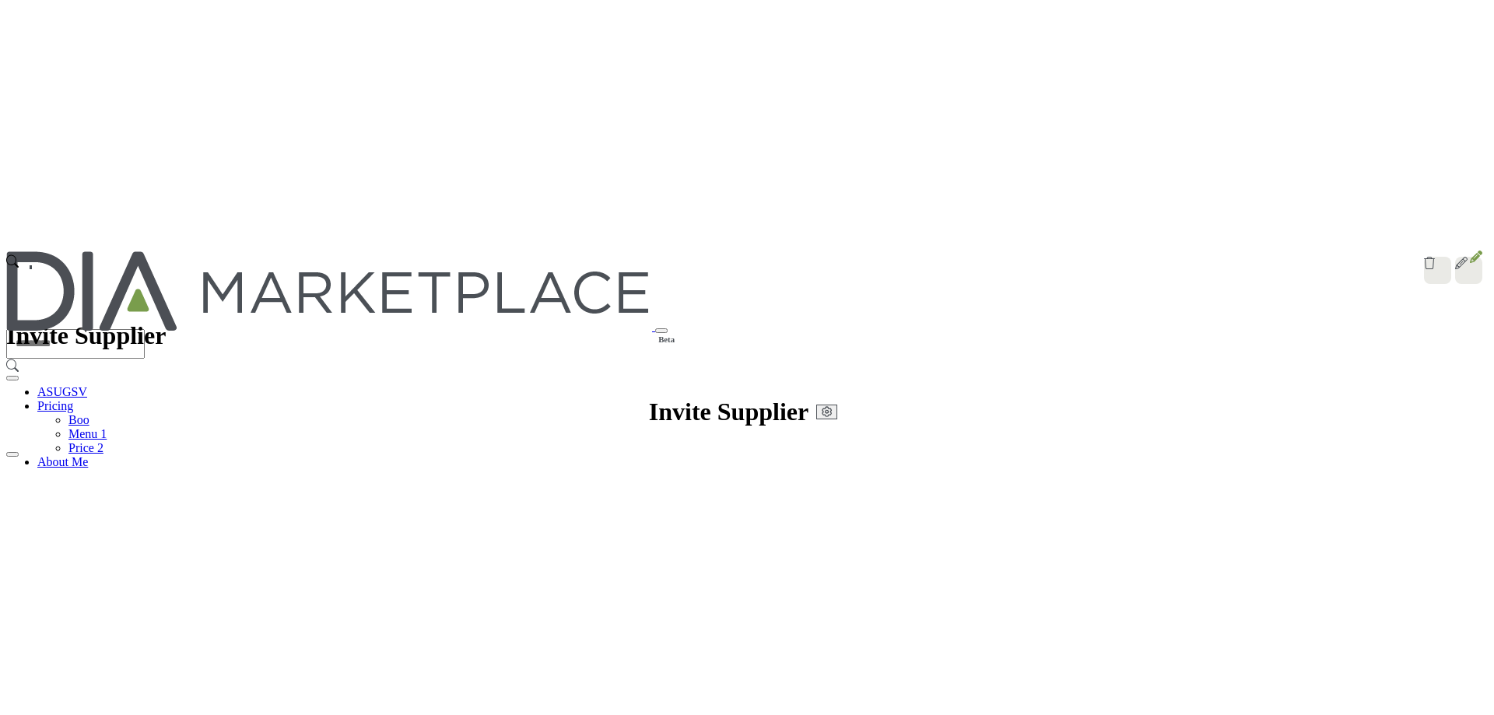
scroll to position [426, 0]
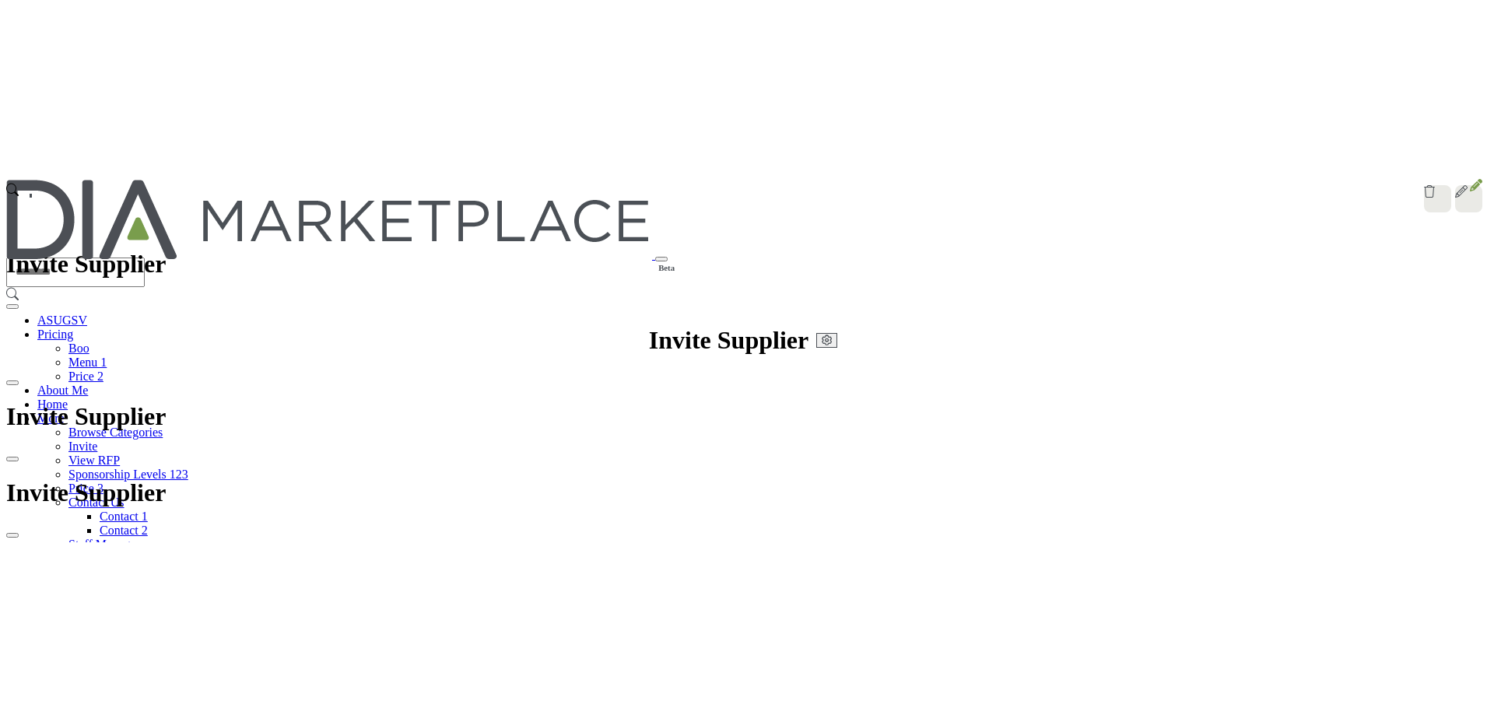
scroll to position [325, 0]
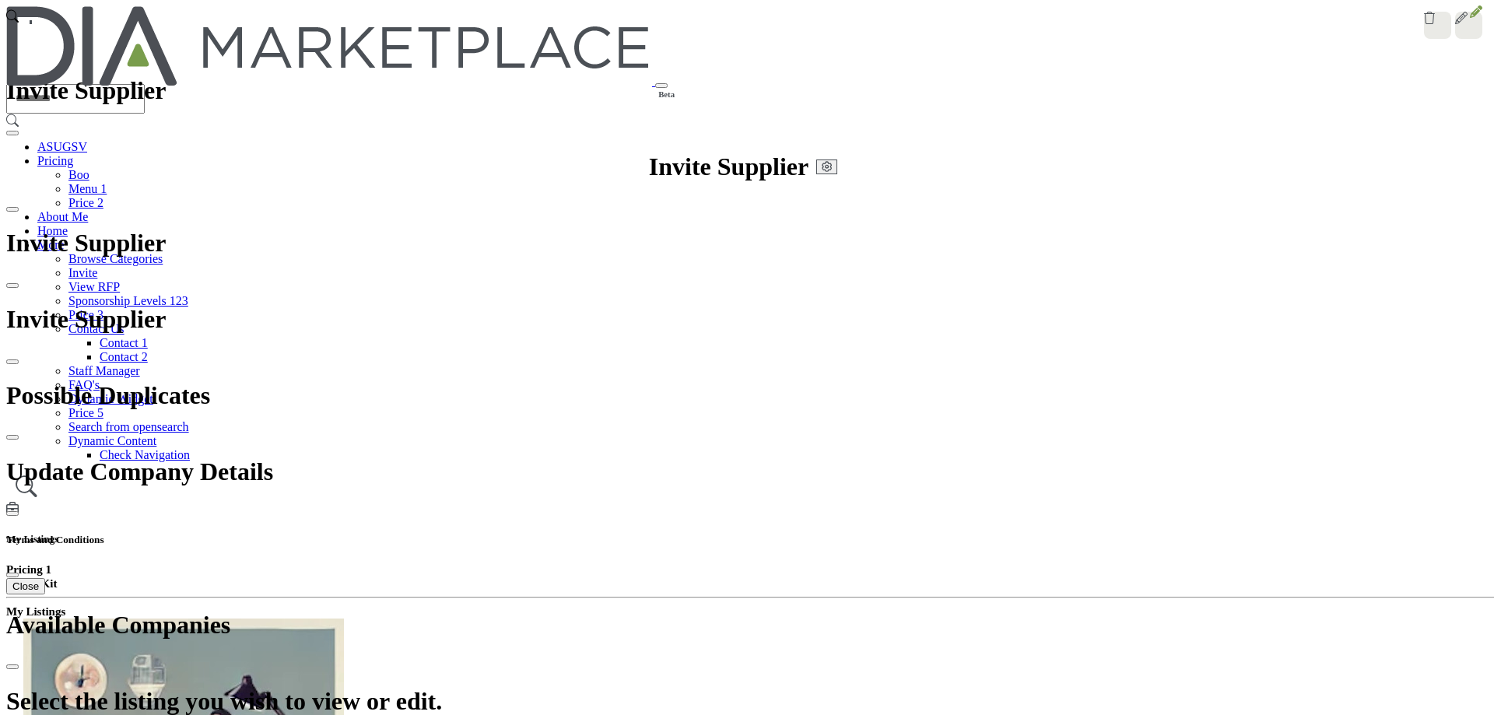
drag, startPoint x: 620, startPoint y: 621, endPoint x: 203, endPoint y: 621, distance: 416.4
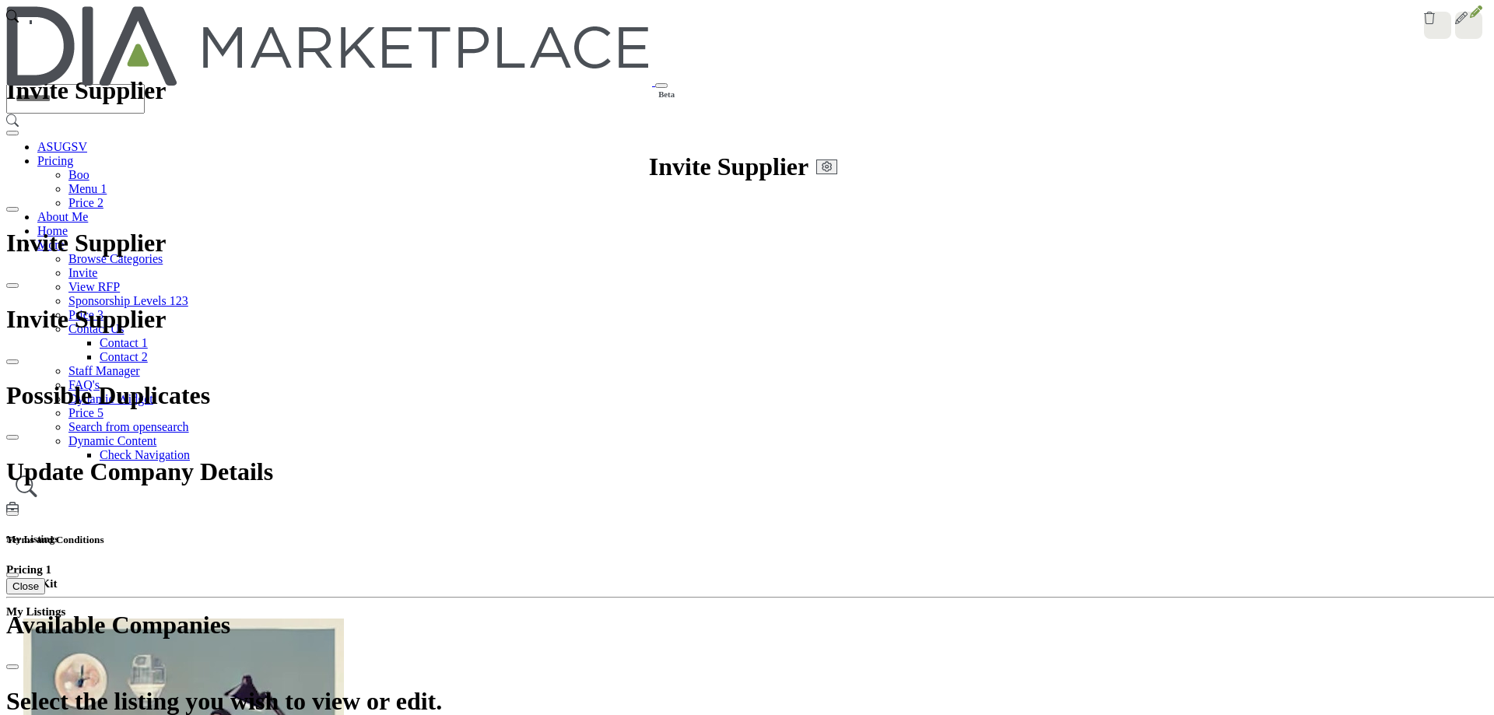
scroll to position [521, 0]
type input "**********"
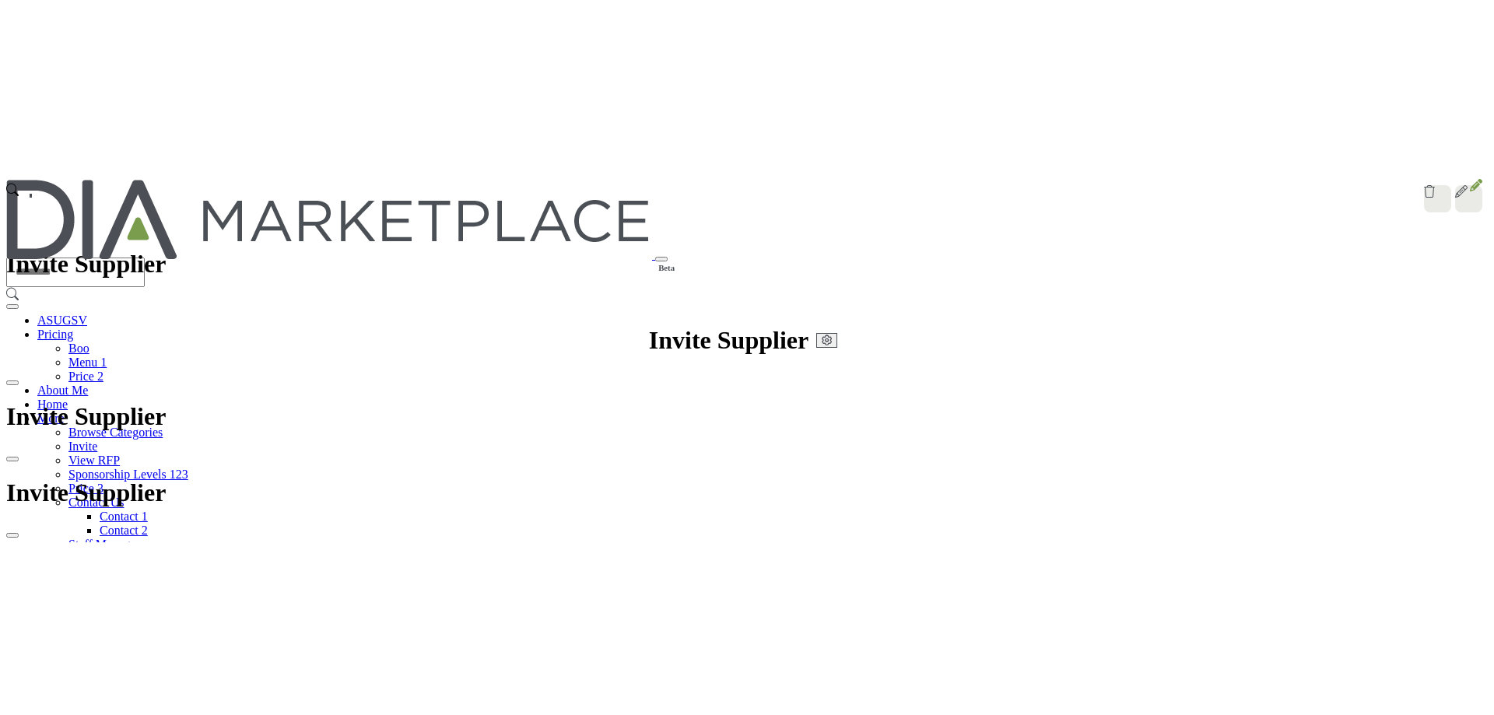
scroll to position [816, 0]
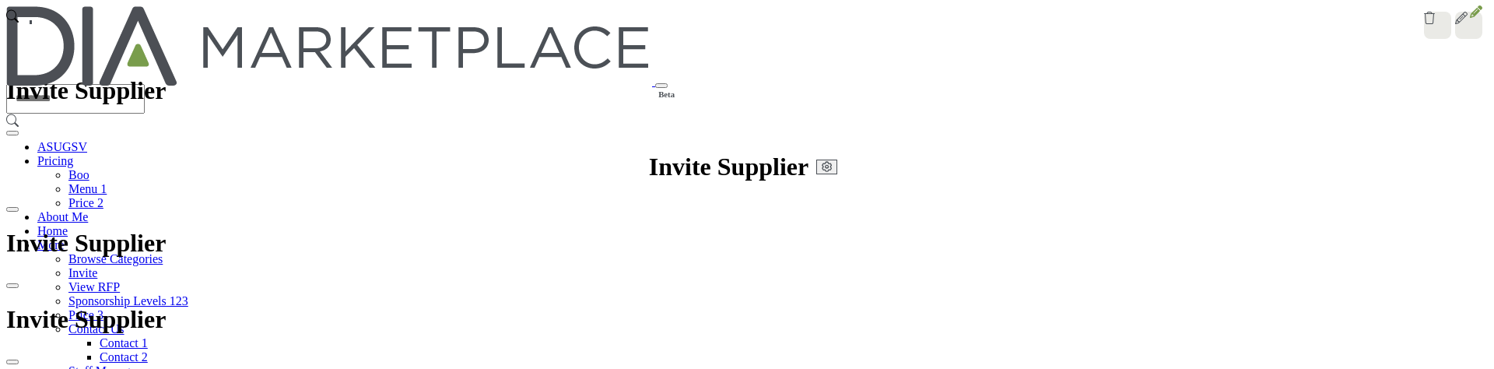
select select "*****"
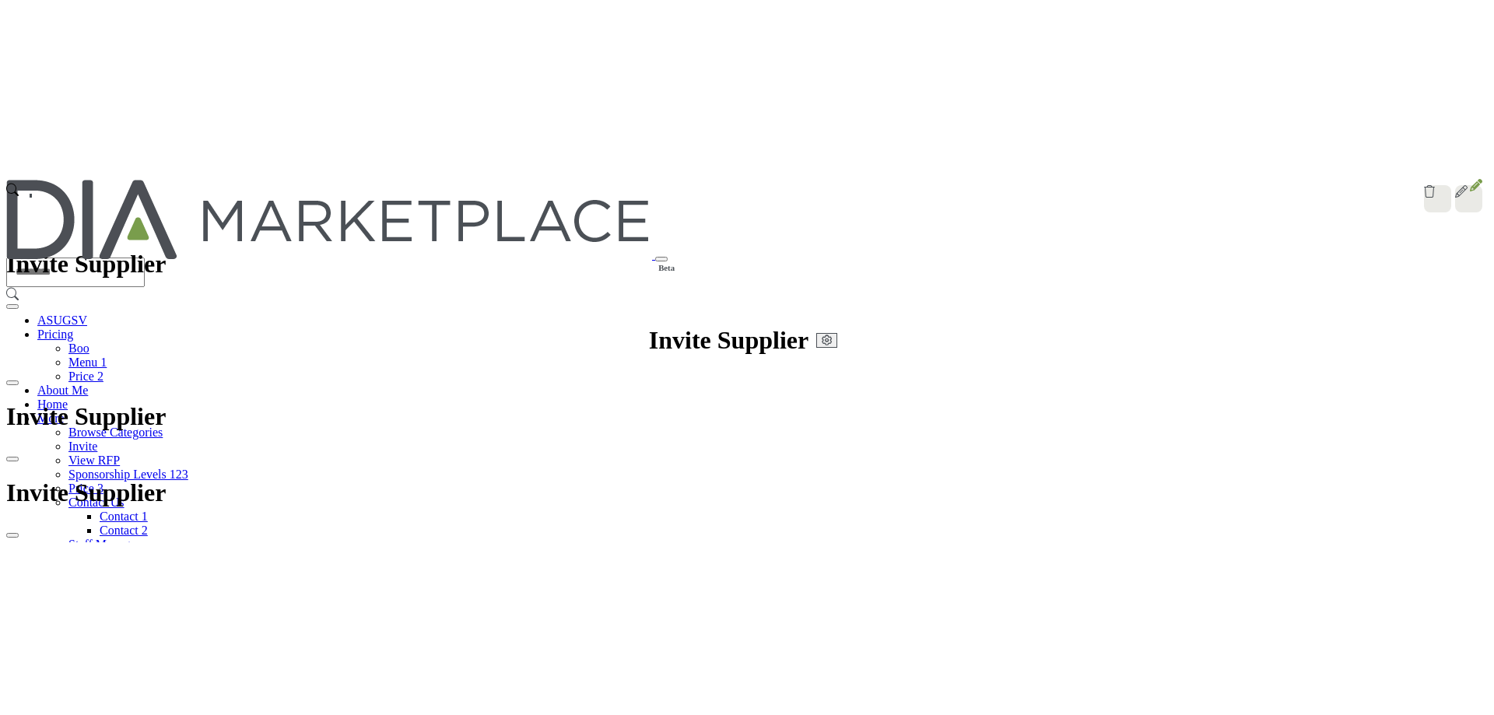
scroll to position [521, 0]
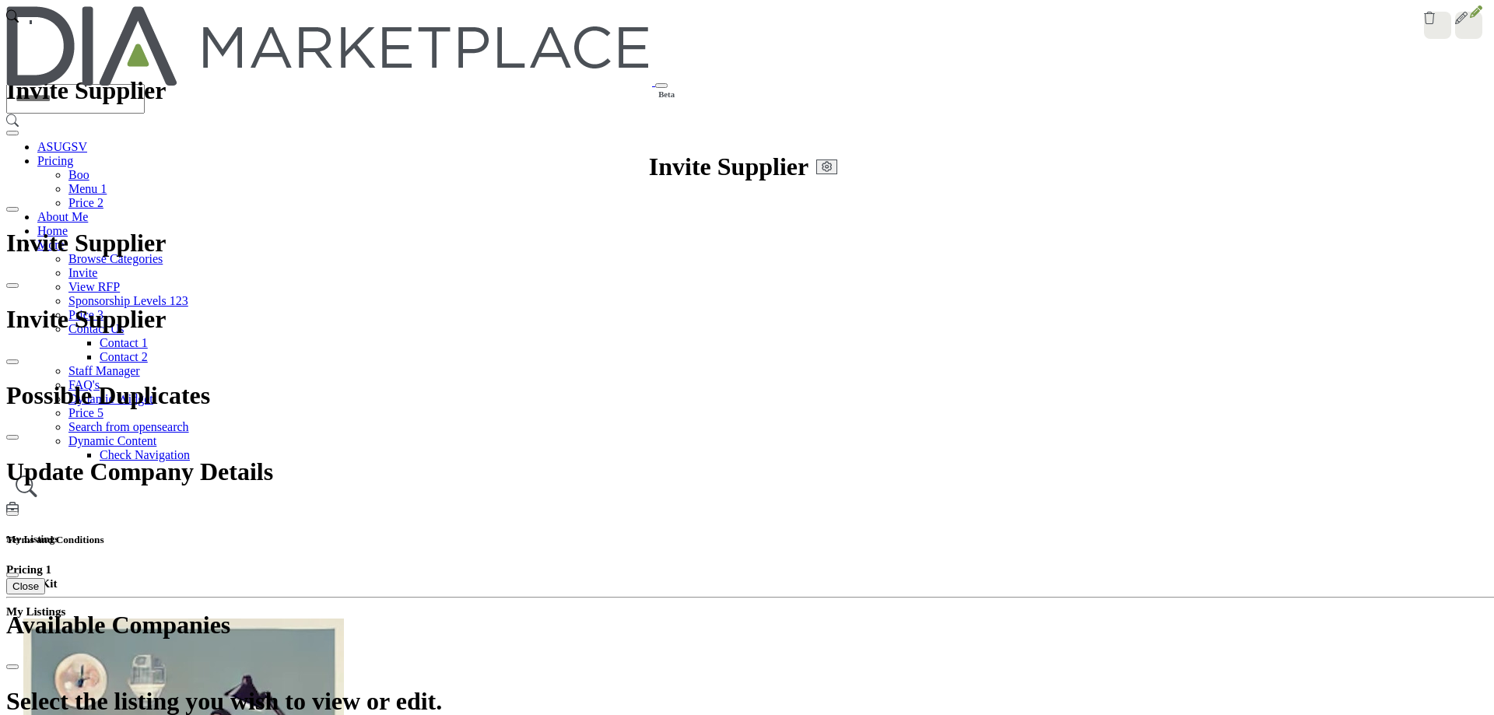
type input "**********"
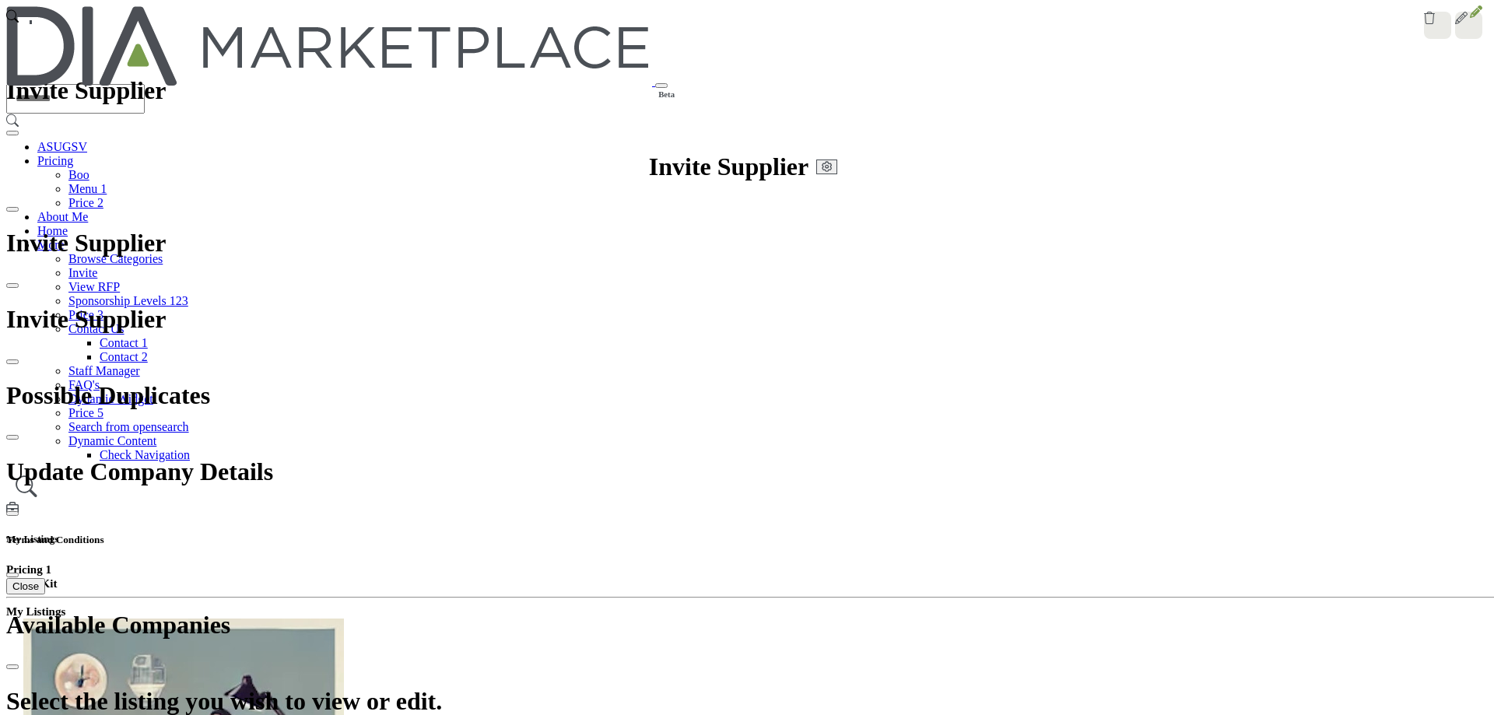
select select "**********"
select select "*****"
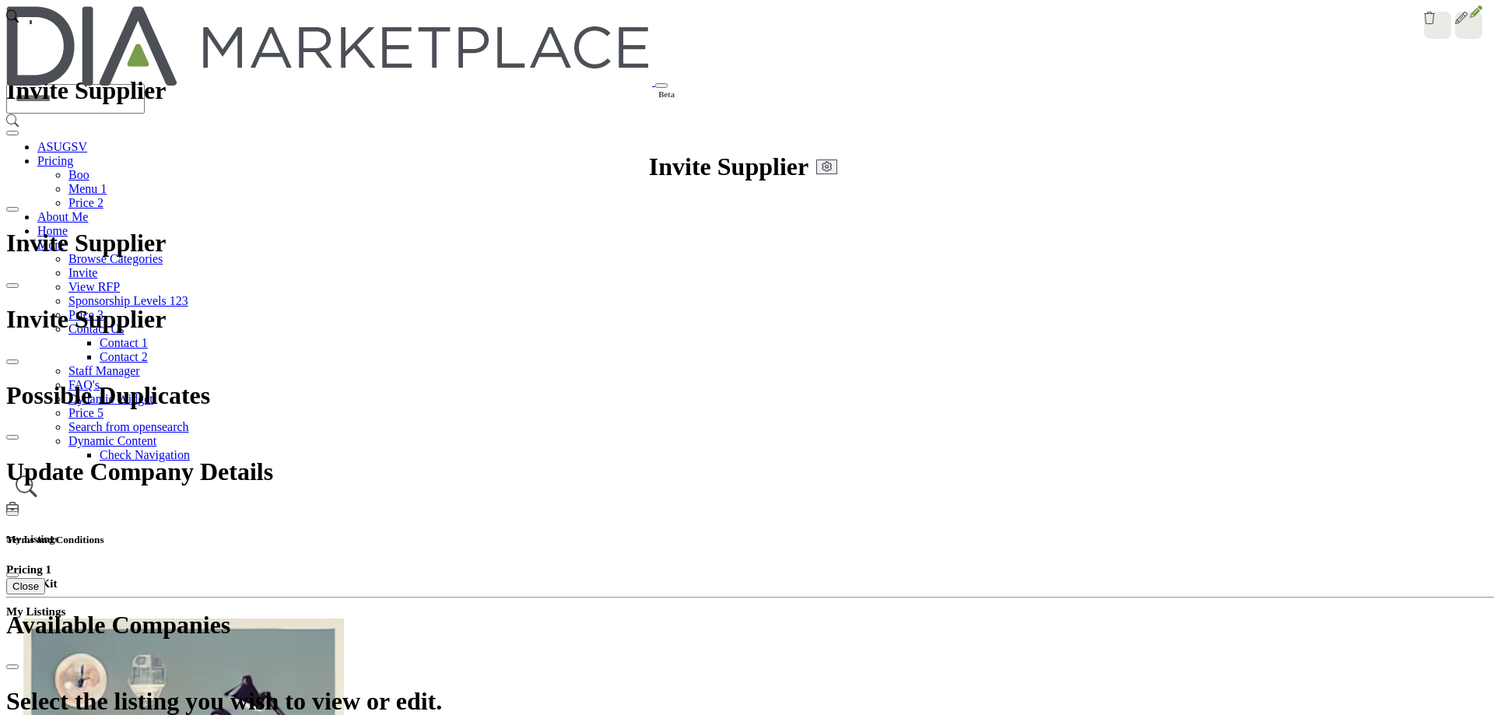
select select "*****"
drag, startPoint x: 612, startPoint y: 625, endPoint x: 601, endPoint y: 624, distance: 10.9
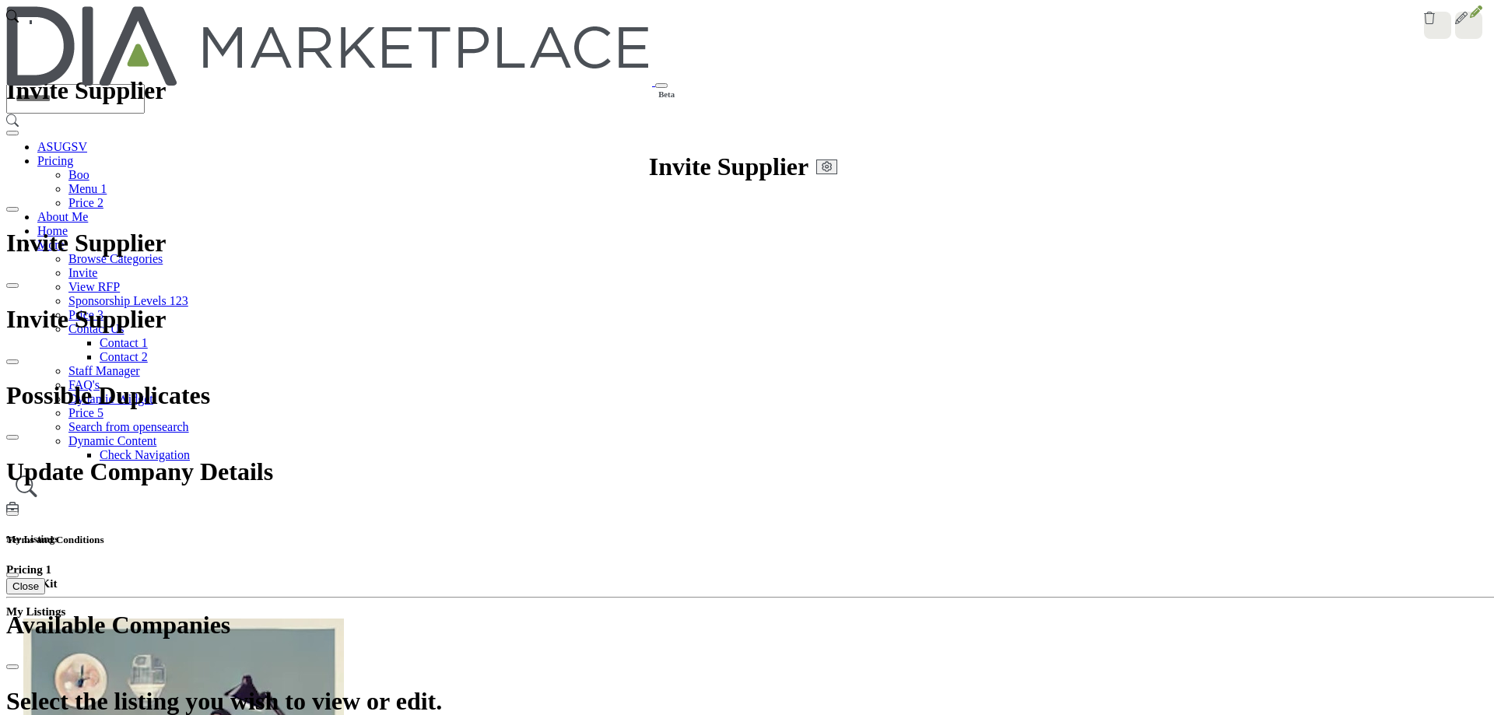
type input "**********"
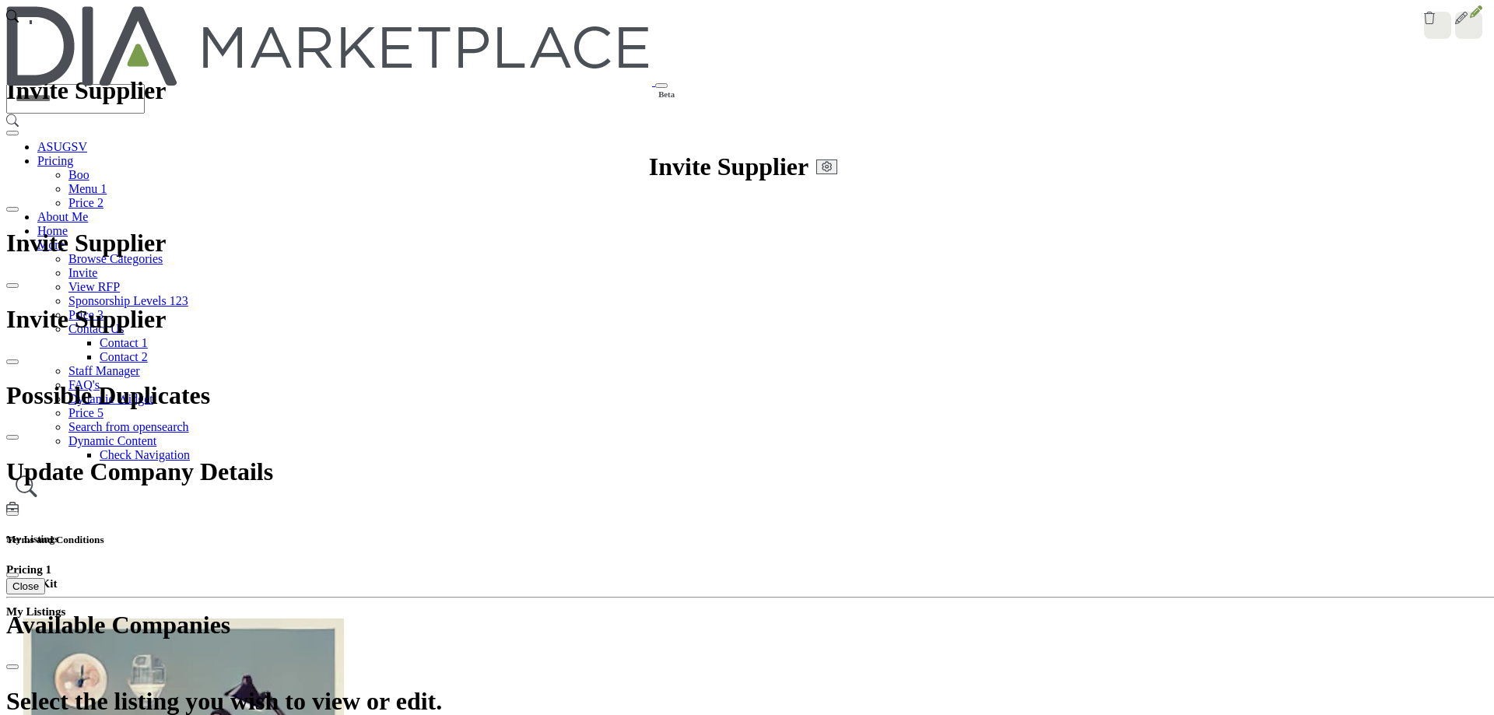
type input "**********"
select select "**********"
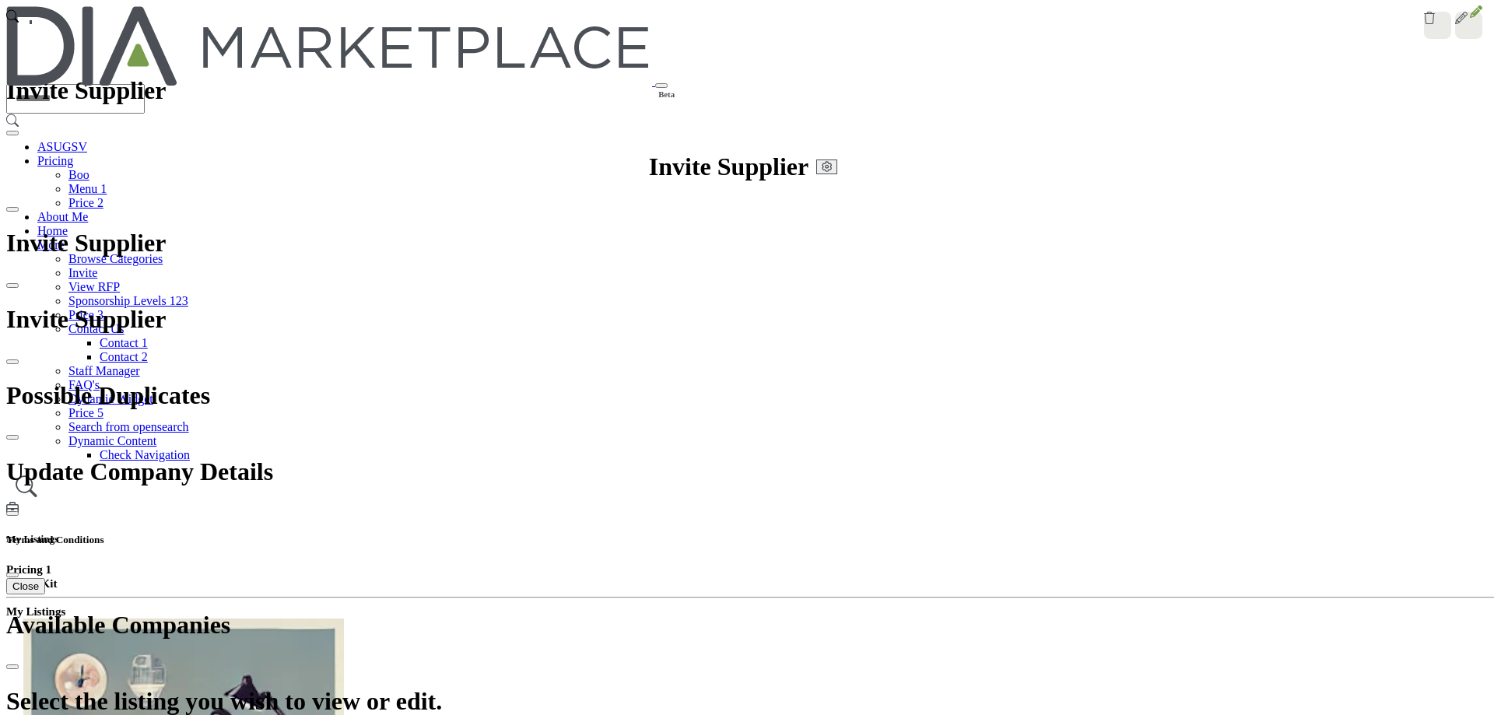
select select "*****"
type input "**********"
